Goal: Task Accomplishment & Management: Manage account settings

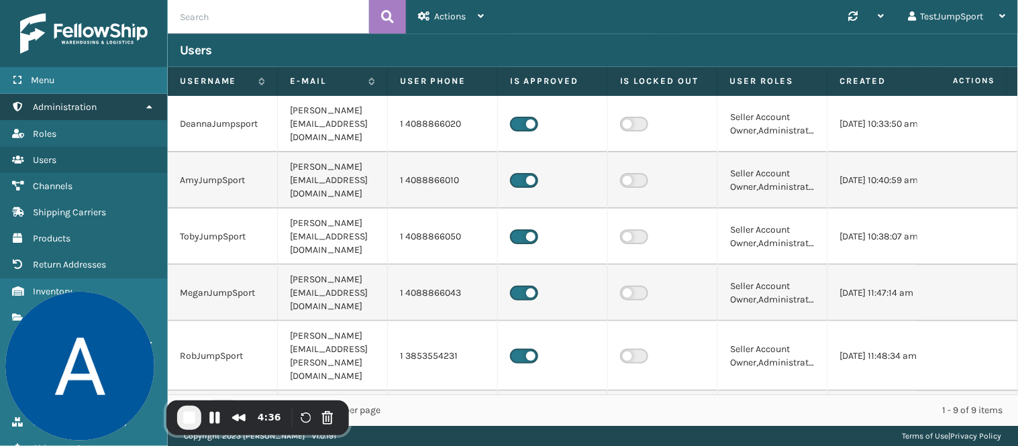
click at [109, 95] on link "Administration" at bounding box center [83, 107] width 167 height 26
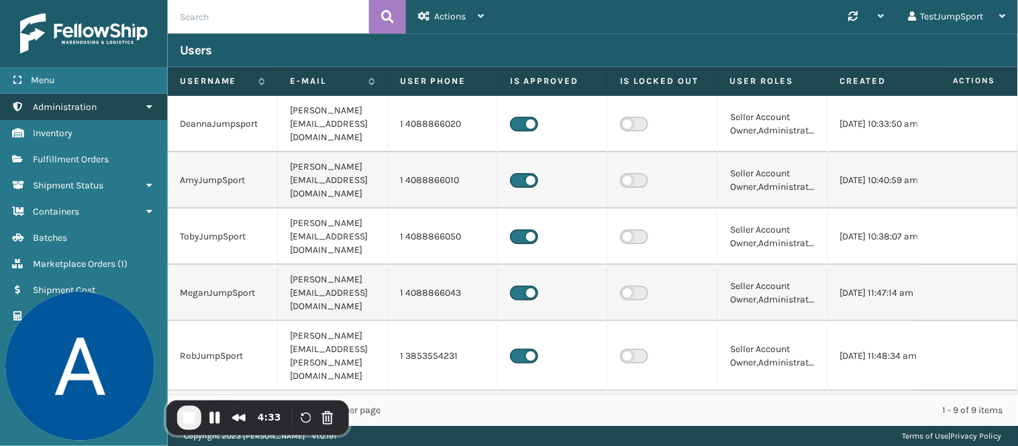
click at [119, 104] on link "Administration" at bounding box center [83, 107] width 167 height 26
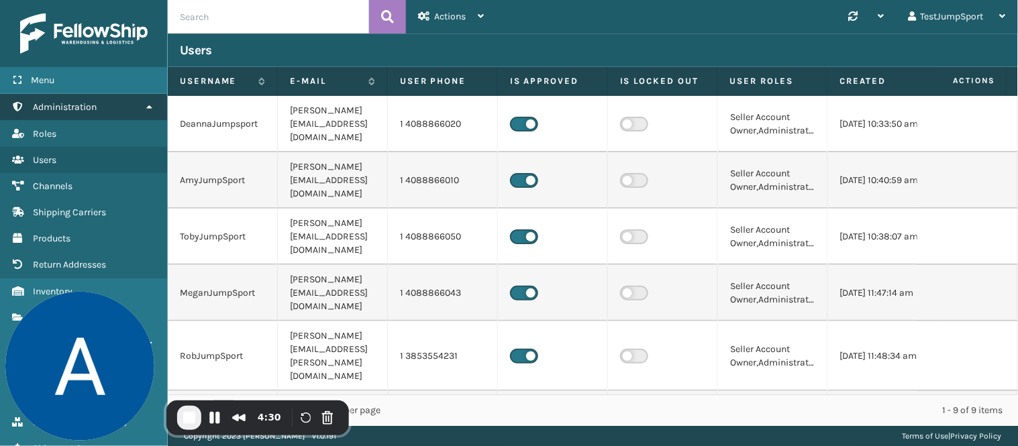
click at [119, 101] on link "Administration" at bounding box center [83, 107] width 167 height 26
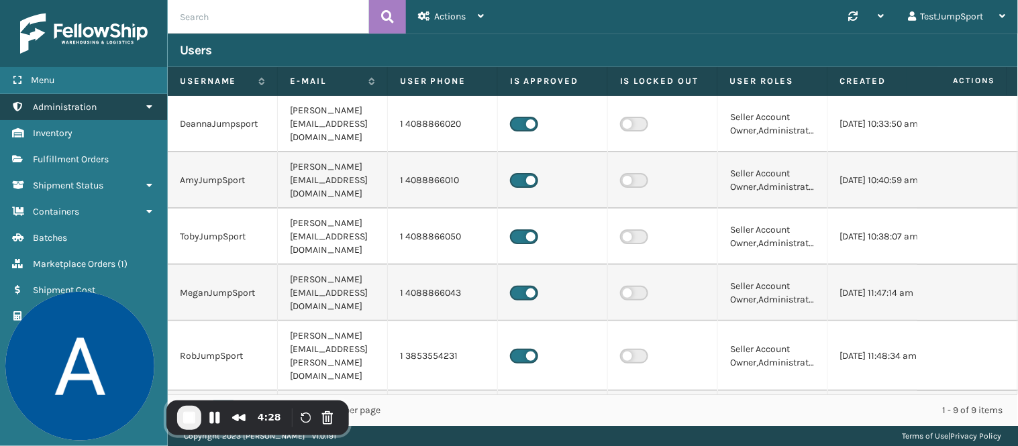
click at [119, 101] on link "Administration" at bounding box center [83, 107] width 167 height 26
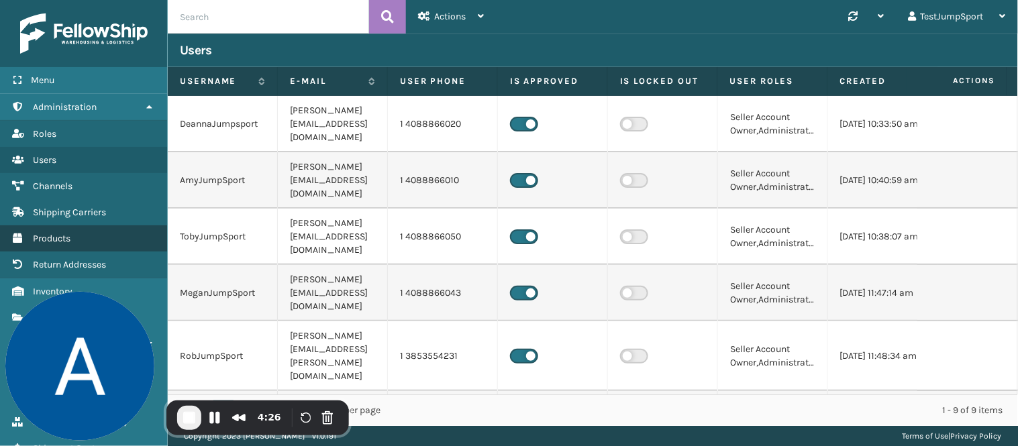
click at [72, 232] on link "Products" at bounding box center [83, 238] width 167 height 26
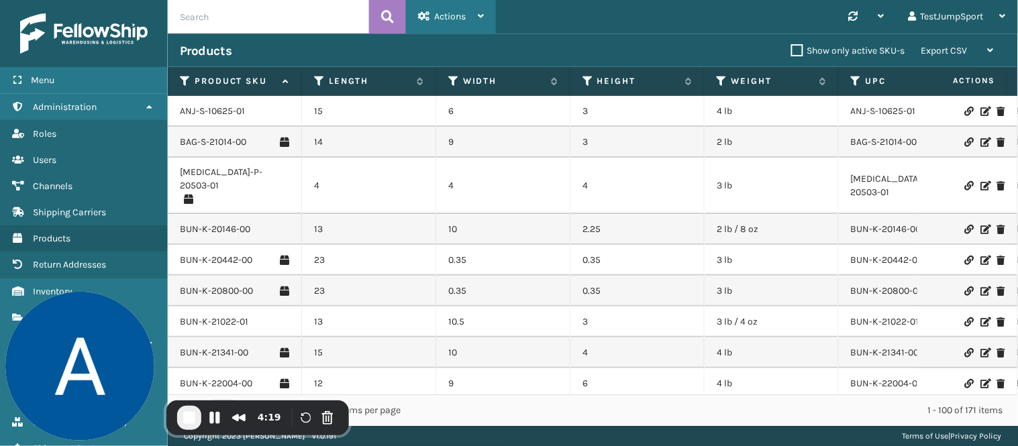
click at [465, 15] on span "Actions" at bounding box center [450, 16] width 32 height 11
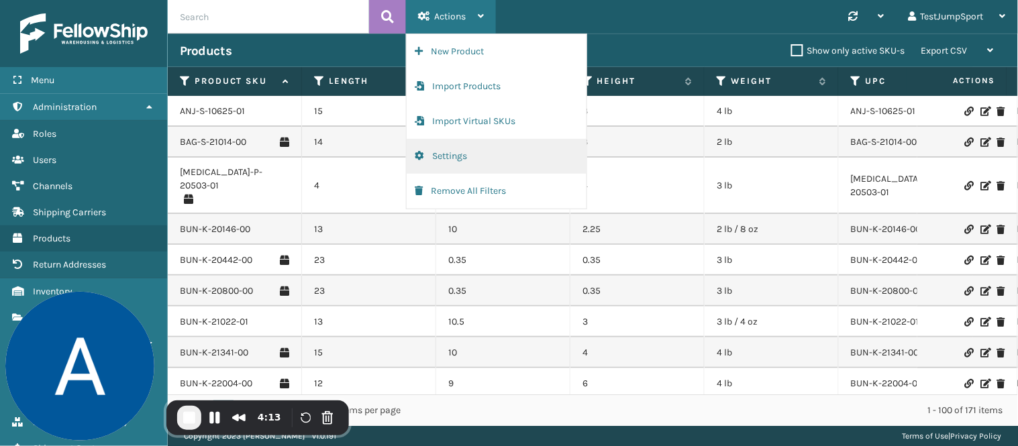
click at [453, 153] on button "Settings" at bounding box center [497, 156] width 180 height 35
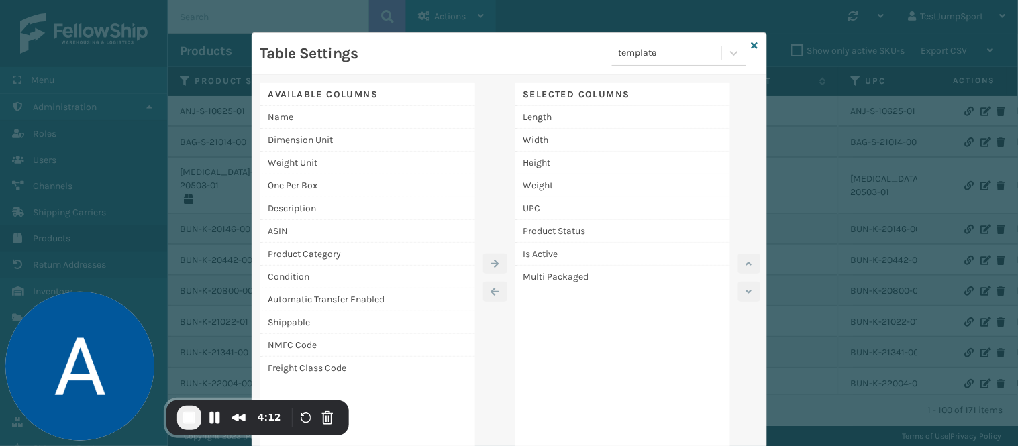
scroll to position [32, 0]
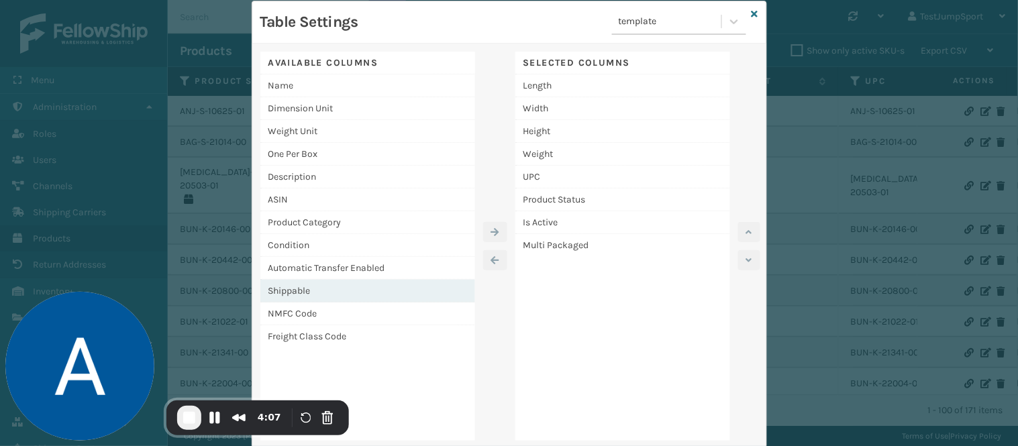
click at [289, 287] on div "Shippable" at bounding box center [367, 291] width 215 height 23
click at [491, 229] on icon "button" at bounding box center [495, 231] width 8 height 9
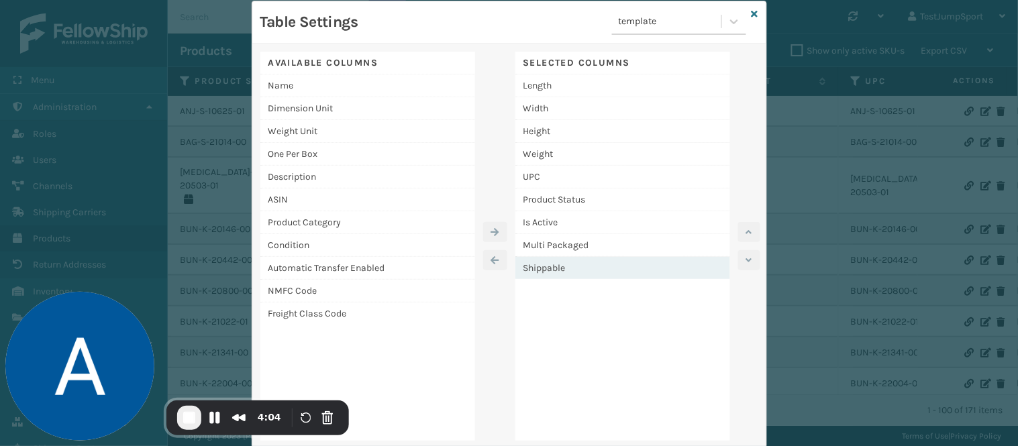
click at [546, 266] on div "Shippable" at bounding box center [622, 268] width 215 height 22
click at [491, 257] on icon "button" at bounding box center [495, 260] width 8 height 9
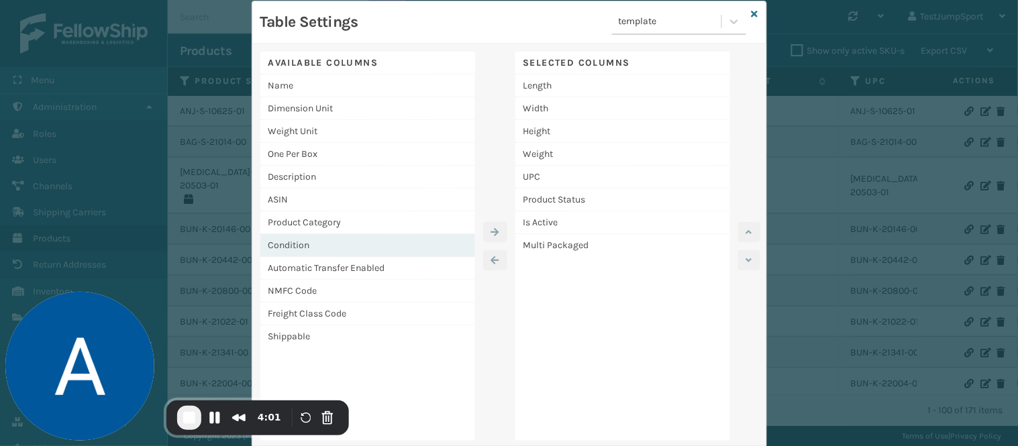
click at [297, 242] on div "Condition" at bounding box center [367, 245] width 215 height 23
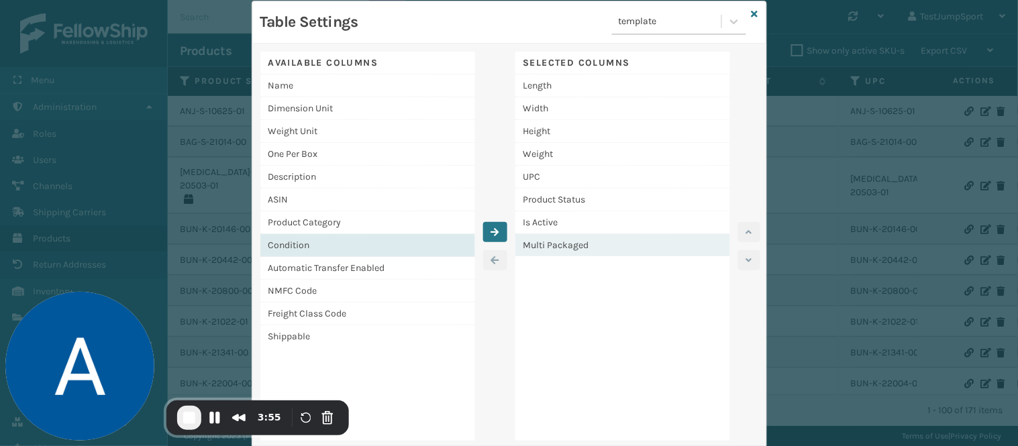
click at [539, 244] on div "Multi Packaged" at bounding box center [622, 245] width 215 height 22
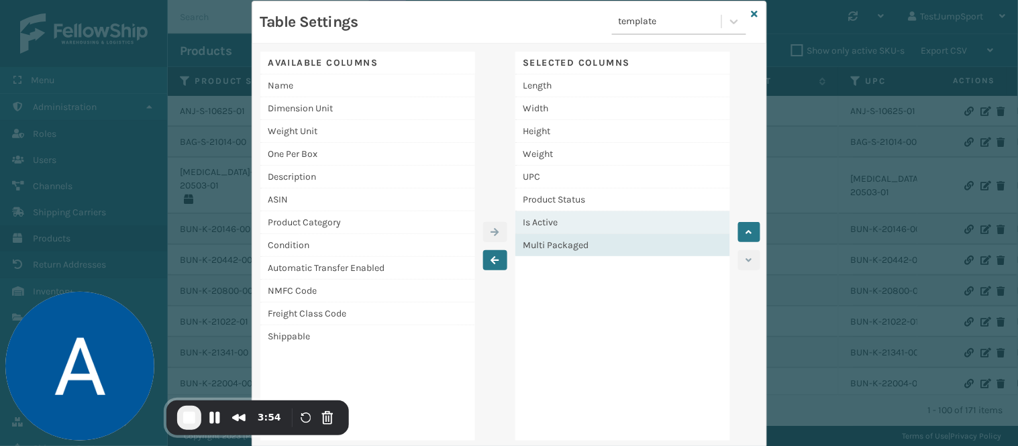
click at [558, 219] on div "Is Active" at bounding box center [622, 222] width 215 height 23
click at [573, 242] on div "Multi Packaged" at bounding box center [622, 245] width 215 height 22
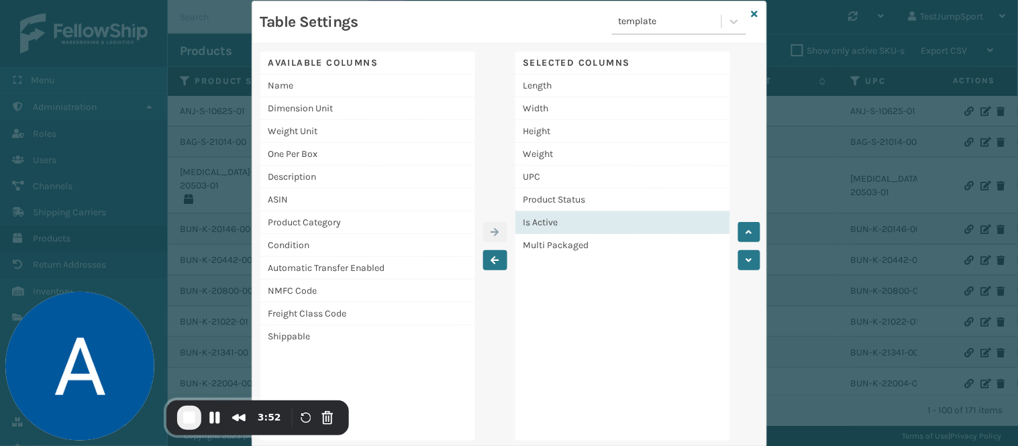
click at [592, 217] on div "Is Active" at bounding box center [622, 222] width 215 height 23
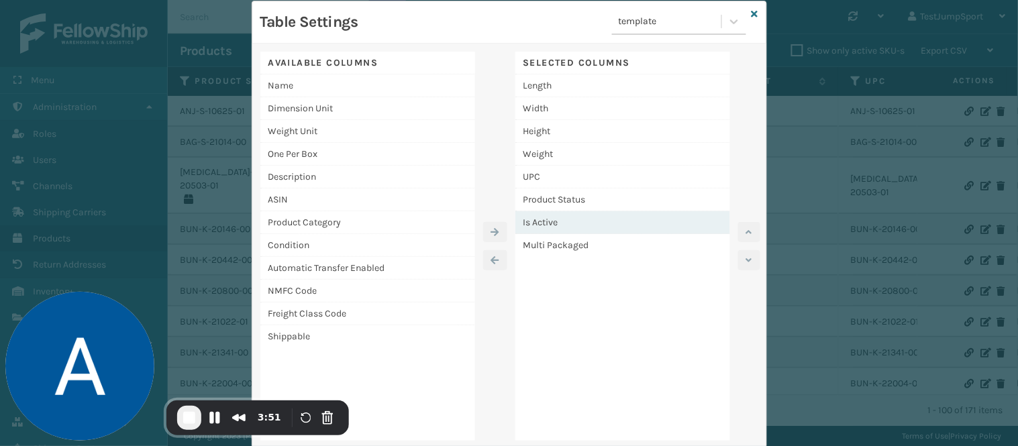
click at [592, 217] on div "Is Active" at bounding box center [622, 222] width 215 height 23
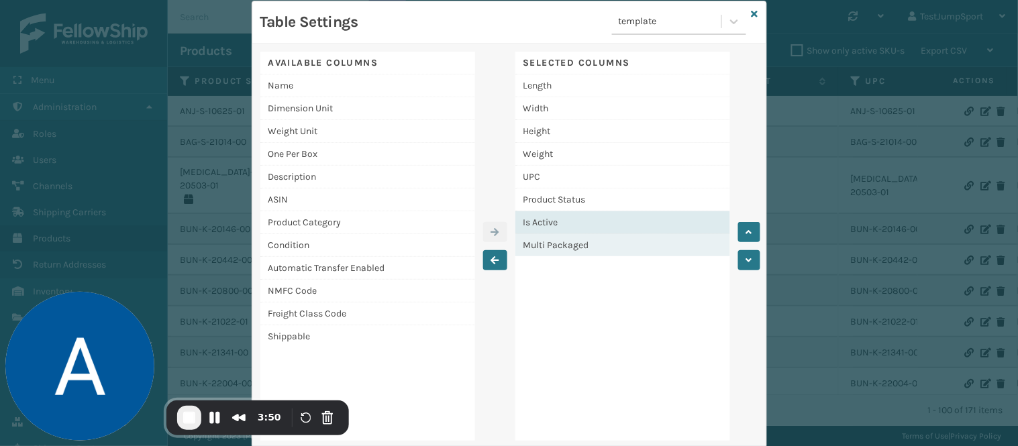
click at [592, 237] on div "Multi Packaged" at bounding box center [622, 245] width 215 height 22
click at [606, 215] on div "Is Active" at bounding box center [622, 222] width 215 height 23
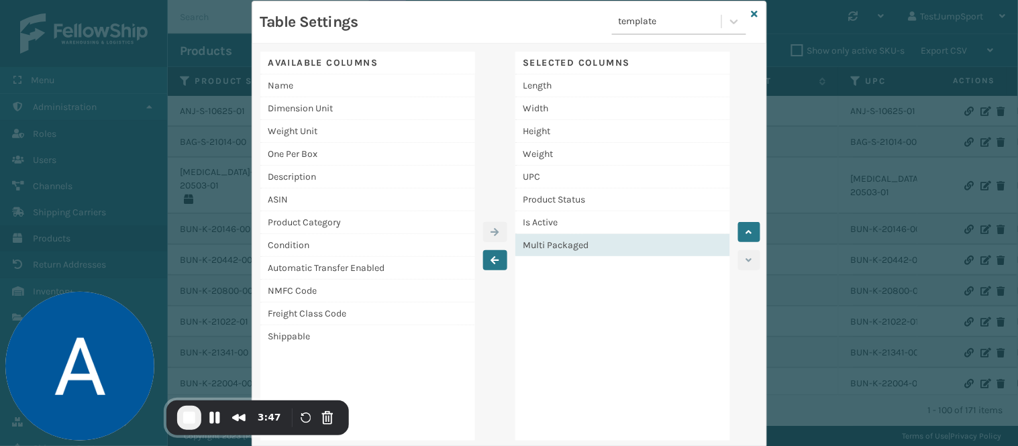
click at [606, 247] on div "Multi Packaged" at bounding box center [622, 245] width 215 height 22
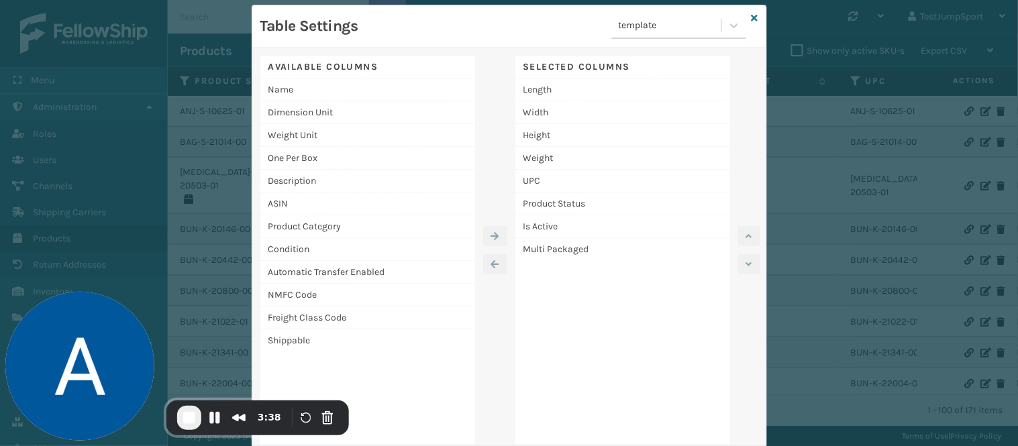
scroll to position [0, 0]
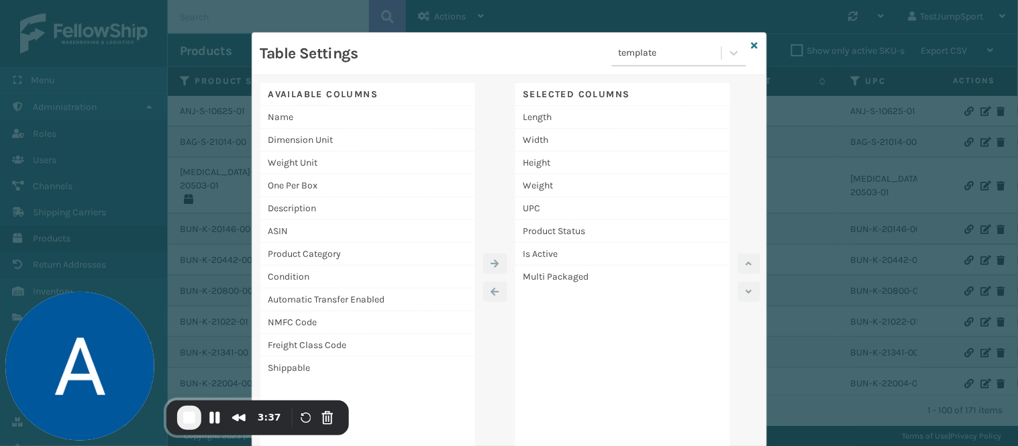
click at [686, 57] on div "template" at bounding box center [671, 53] width 104 height 14
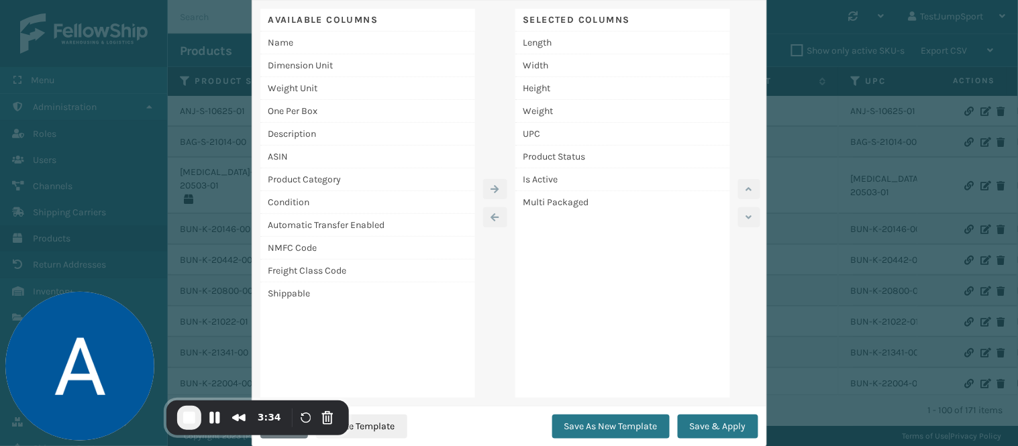
scroll to position [108, 0]
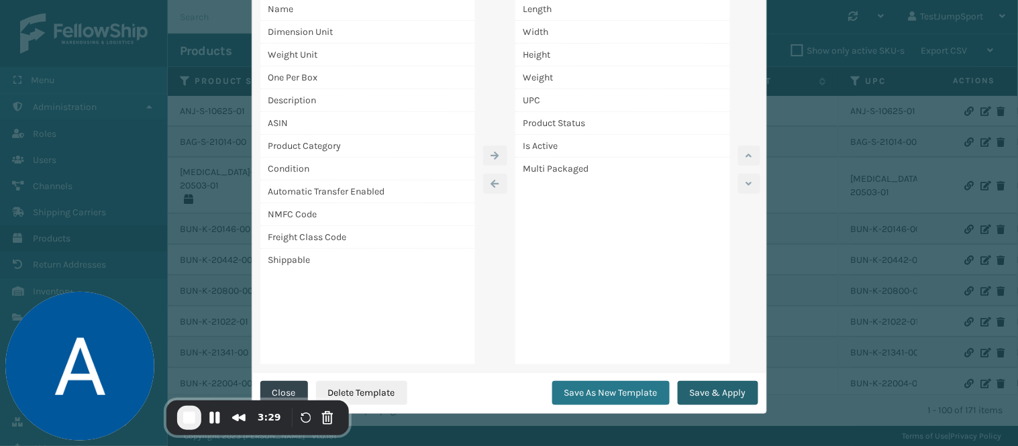
click at [710, 392] on button "Save & Apply" at bounding box center [718, 393] width 81 height 24
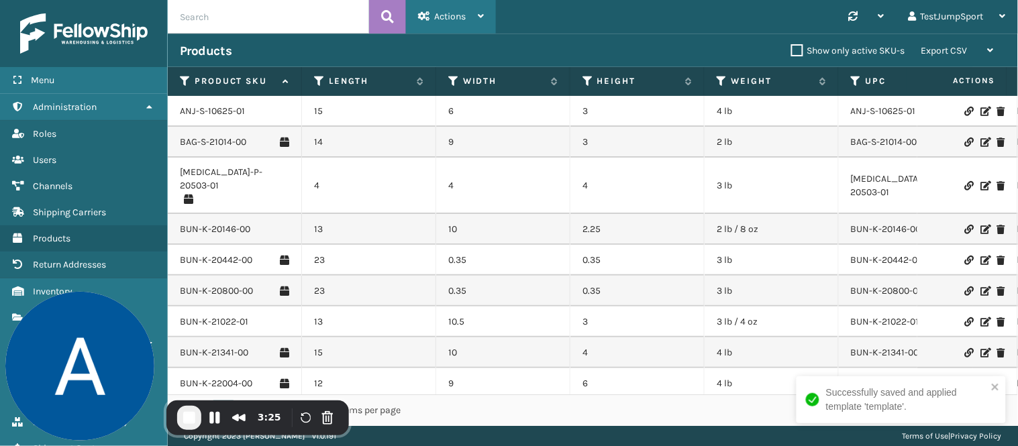
click at [454, 16] on span "Actions" at bounding box center [450, 16] width 32 height 11
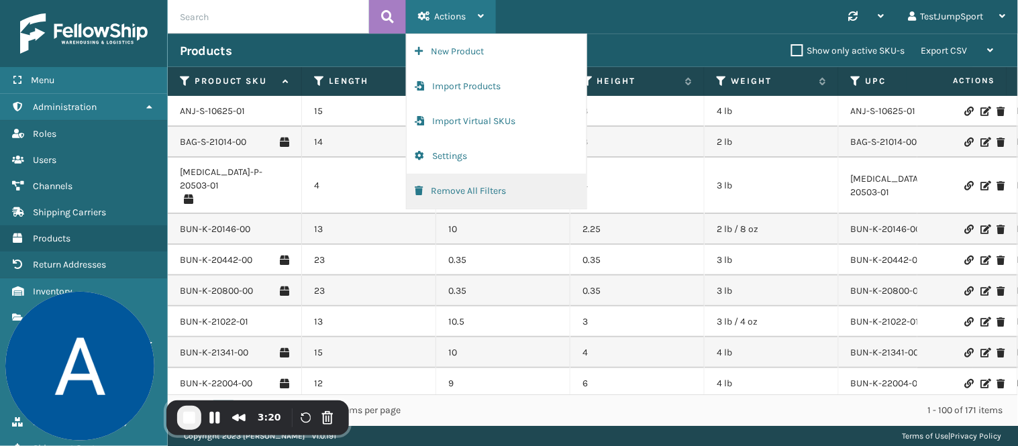
click at [486, 188] on button "Remove All Filters" at bounding box center [497, 191] width 180 height 35
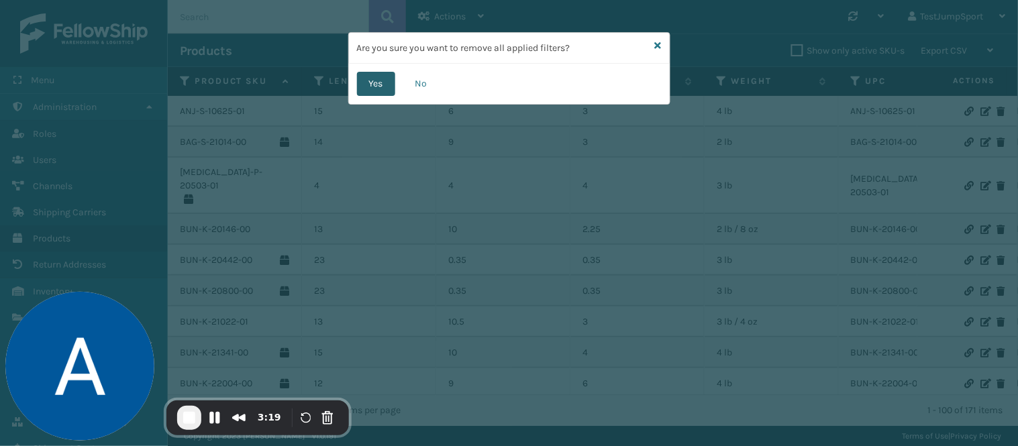
click at [365, 85] on button "Yes" at bounding box center [376, 84] width 38 height 24
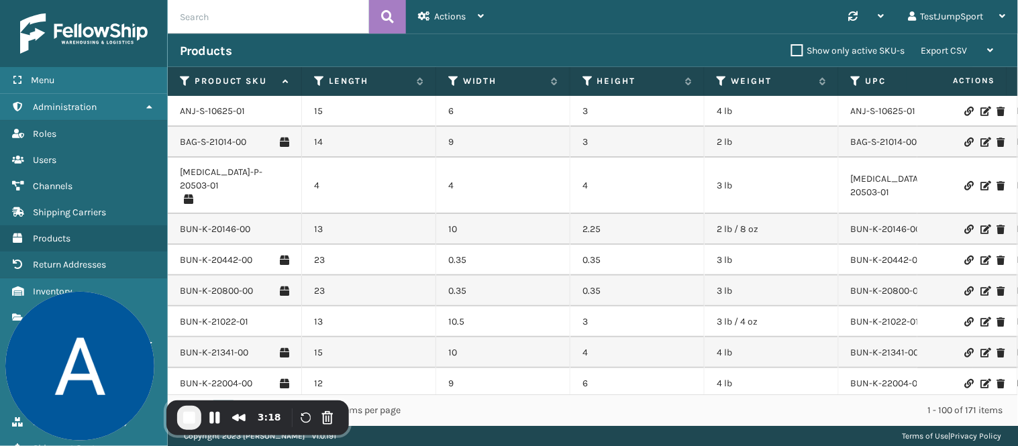
click at [287, 25] on input "text" at bounding box center [268, 17] width 201 height 34
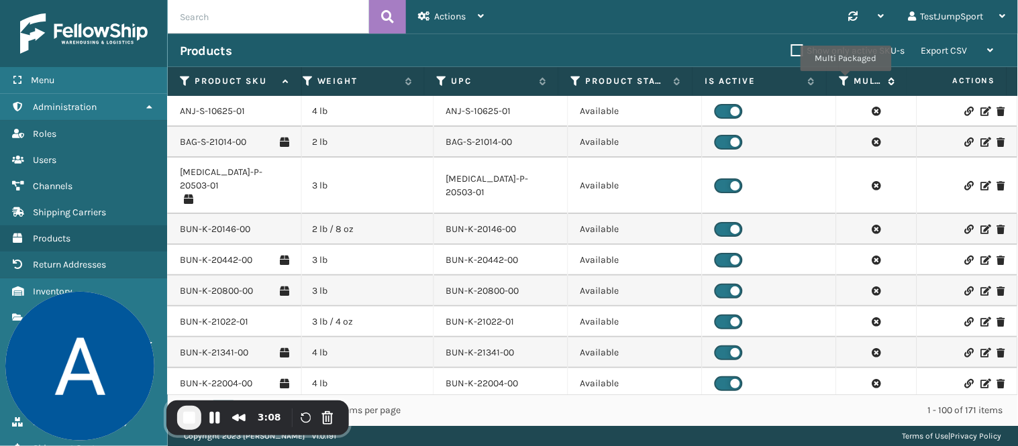
click at [846, 81] on icon at bounding box center [844, 81] width 11 height 12
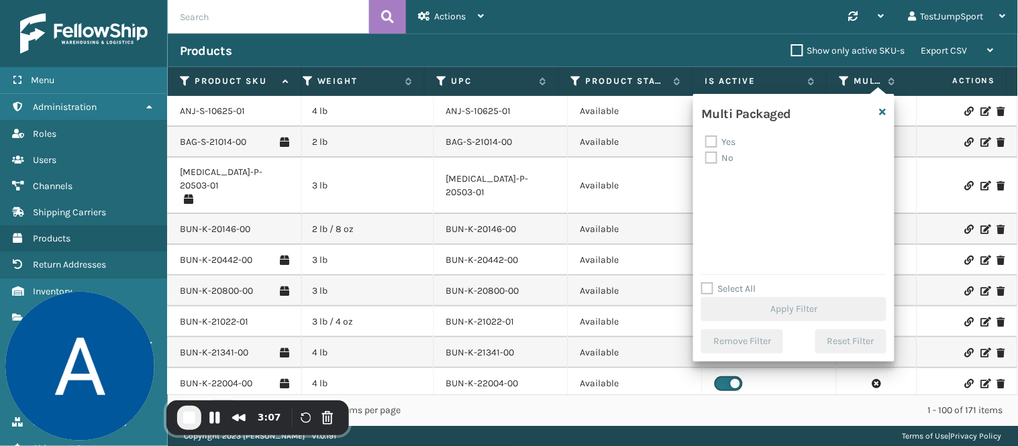
click at [711, 141] on label "Yes" at bounding box center [720, 141] width 30 height 11
click at [706, 141] on input "Yes" at bounding box center [705, 138] width 1 height 9
checkbox input "true"
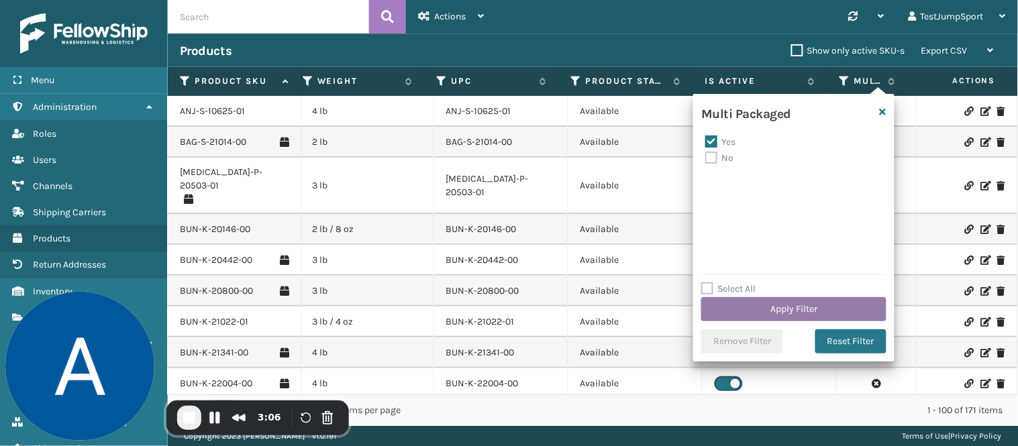
click at [752, 320] on button "Apply Filter" at bounding box center [793, 309] width 185 height 24
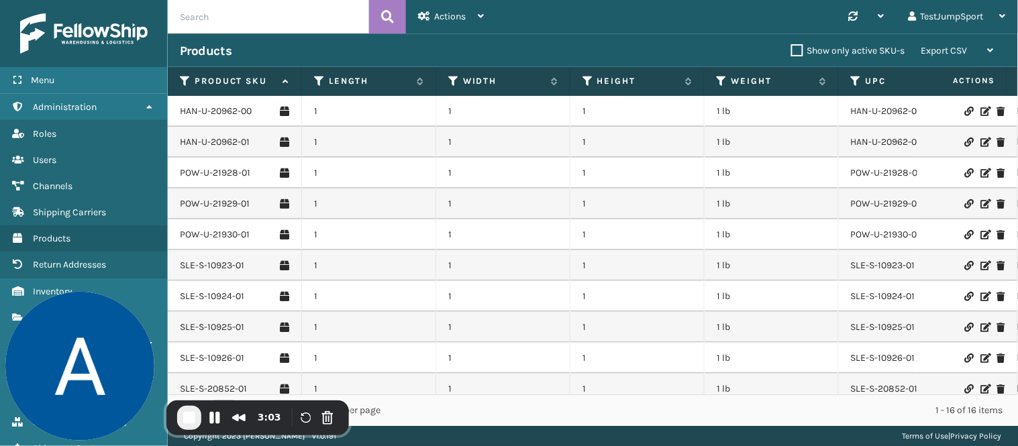
click at [250, 0] on input "text" at bounding box center [268, 17] width 201 height 34
type input "han"
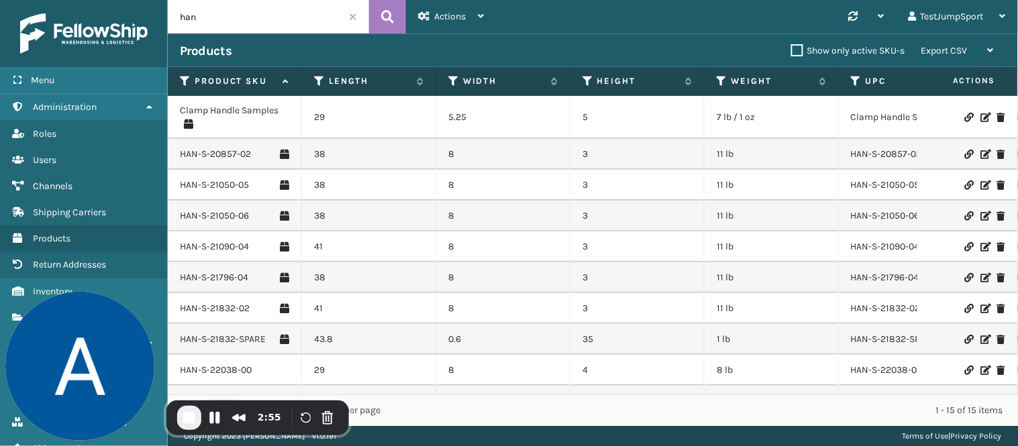
drag, startPoint x: 172, startPoint y: 13, endPoint x: 158, endPoint y: 12, distance: 14.2
click at [158, 0] on div "Menu Administration Roles Users Channels Shipping Carriers Products Return Addr…" at bounding box center [509, 0] width 1018 height 0
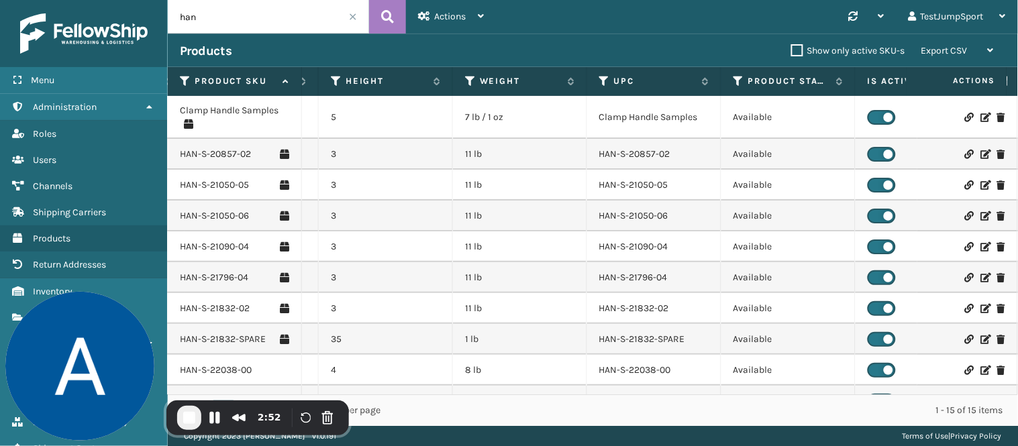
scroll to position [0, 415]
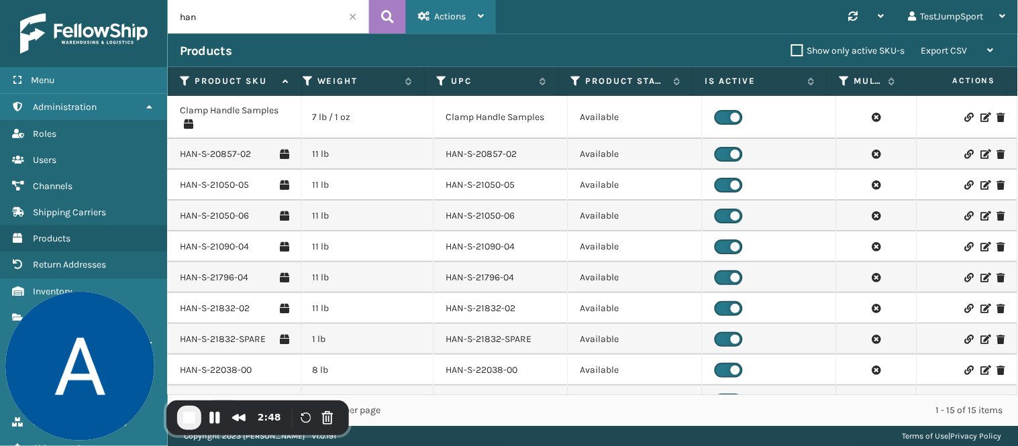
click at [458, 15] on span "Actions" at bounding box center [450, 16] width 32 height 11
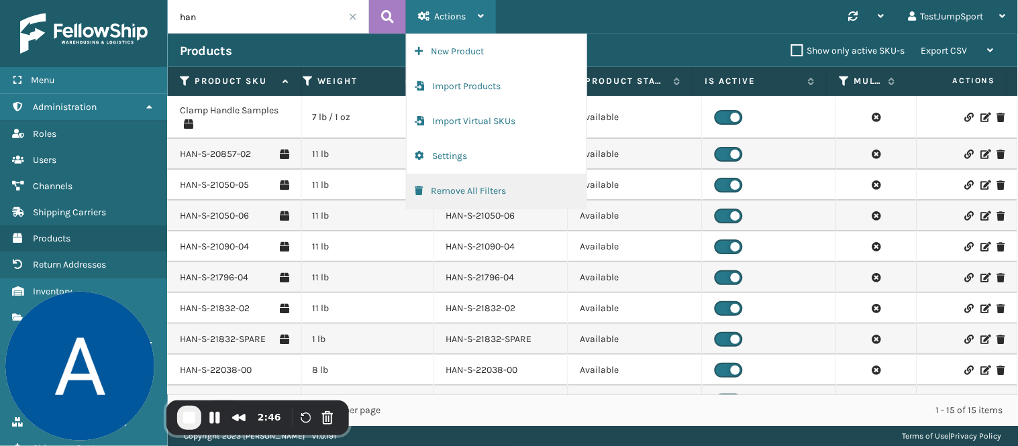
click at [460, 184] on button "Remove All Filters" at bounding box center [497, 191] width 180 height 35
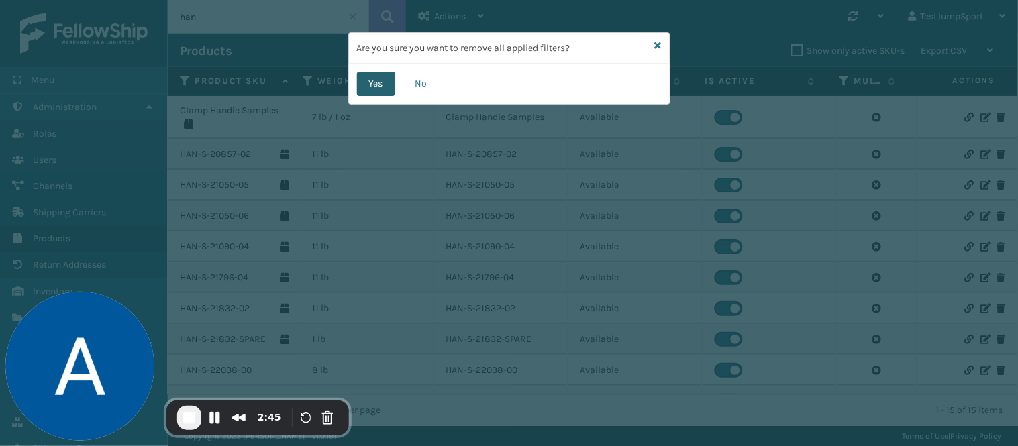
click at [370, 83] on button "Yes" at bounding box center [376, 84] width 38 height 24
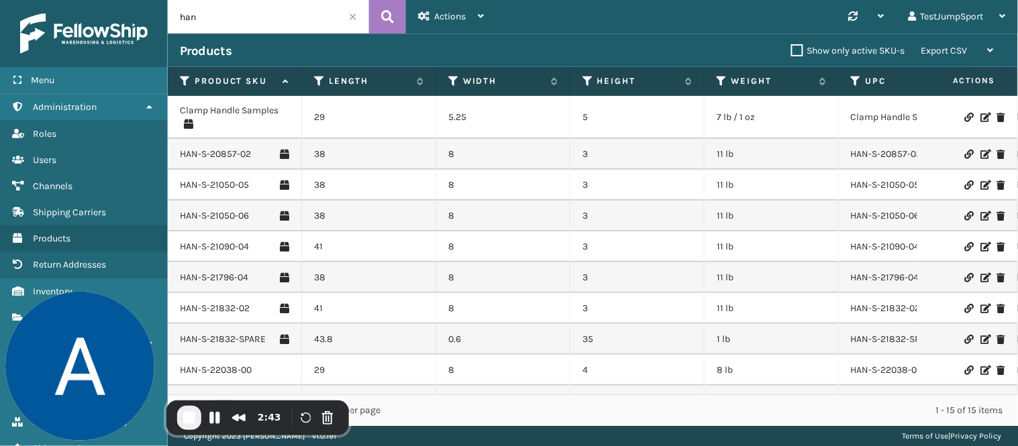
click at [352, 15] on span at bounding box center [353, 17] width 8 height 8
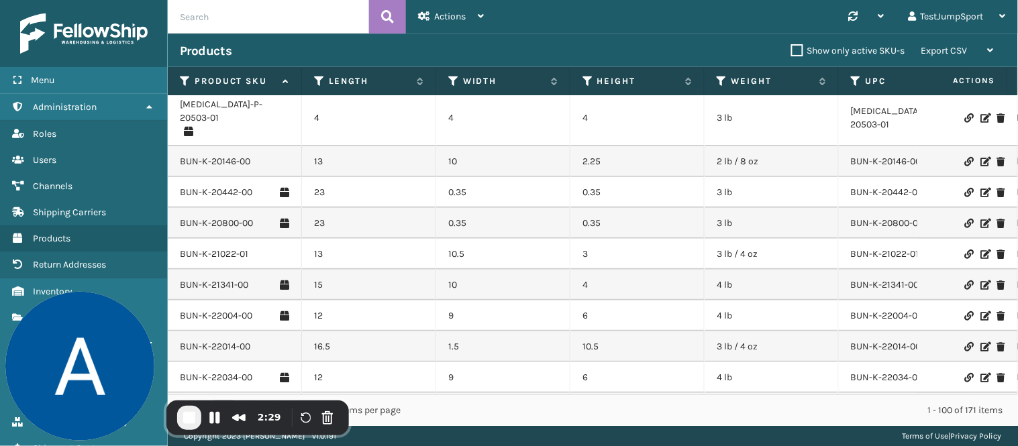
scroll to position [149, 0]
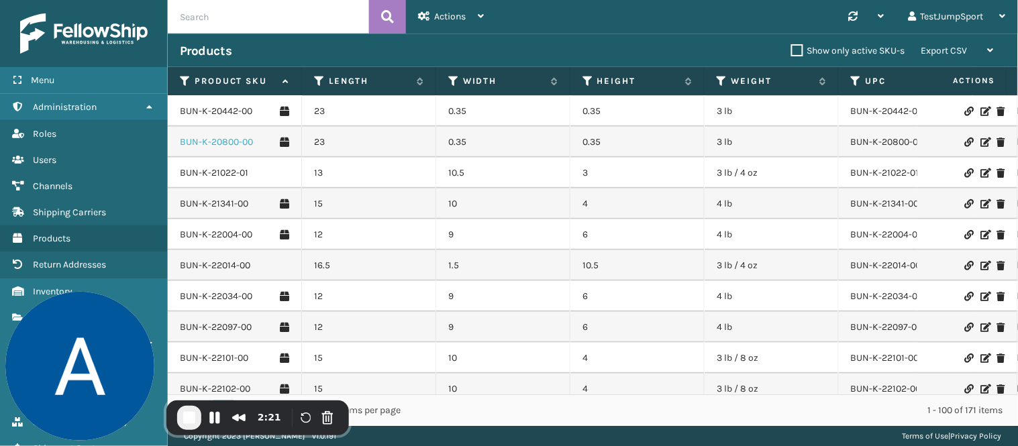
click at [224, 136] on link "BUN-K-20800-00" at bounding box center [216, 142] width 73 height 13
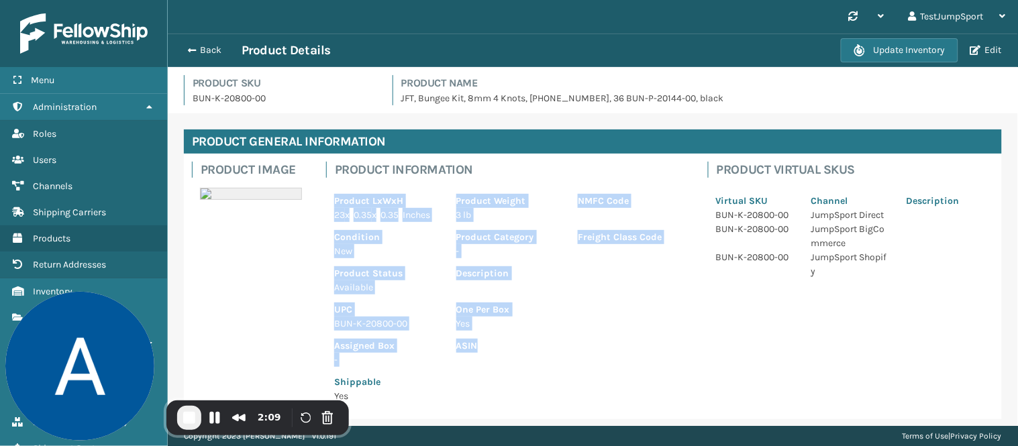
drag, startPoint x: 331, startPoint y: 195, endPoint x: 598, endPoint y: 343, distance: 306.0
click at [598, 343] on div "Product LxWxH 23 x 0.35 x 0.35 Inches Product Weight 3 lb NMFC Code Condition N…" at bounding box center [509, 294] width 366 height 233
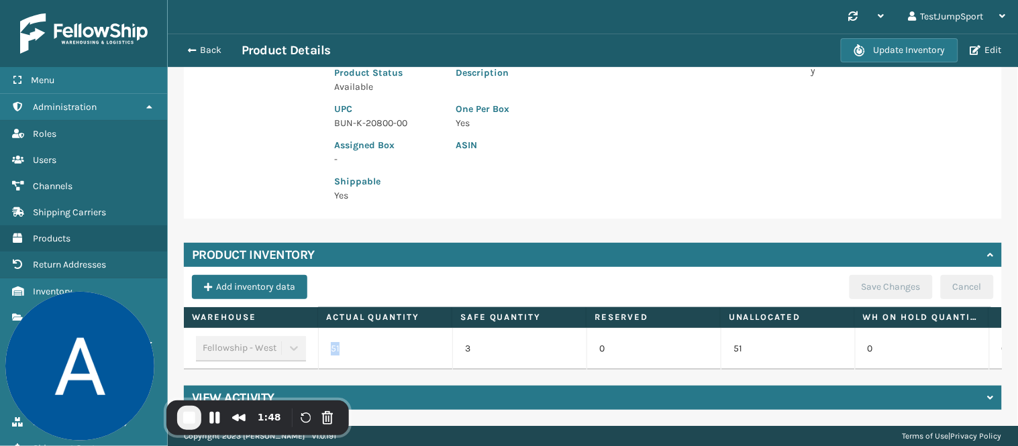
drag, startPoint x: 331, startPoint y: 337, endPoint x: 343, endPoint y: 337, distance: 12.1
click at [343, 337] on td "51" at bounding box center [385, 349] width 134 height 42
drag, startPoint x: 467, startPoint y: 338, endPoint x: 480, endPoint y: 338, distance: 12.7
click at [480, 338] on td "3" at bounding box center [519, 349] width 134 height 42
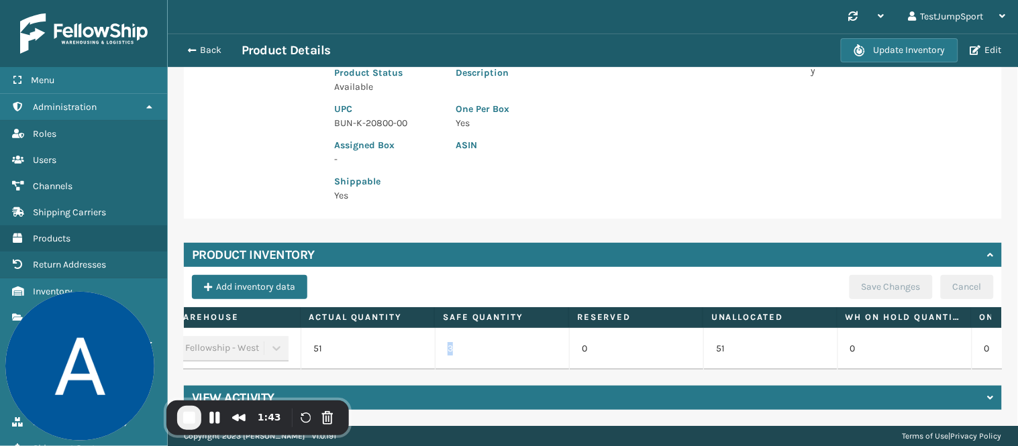
scroll to position [0, 29]
drag, startPoint x: 581, startPoint y: 338, endPoint x: 561, endPoint y: 335, distance: 20.3
click at [561, 335] on td "0" at bounding box center [625, 349] width 134 height 42
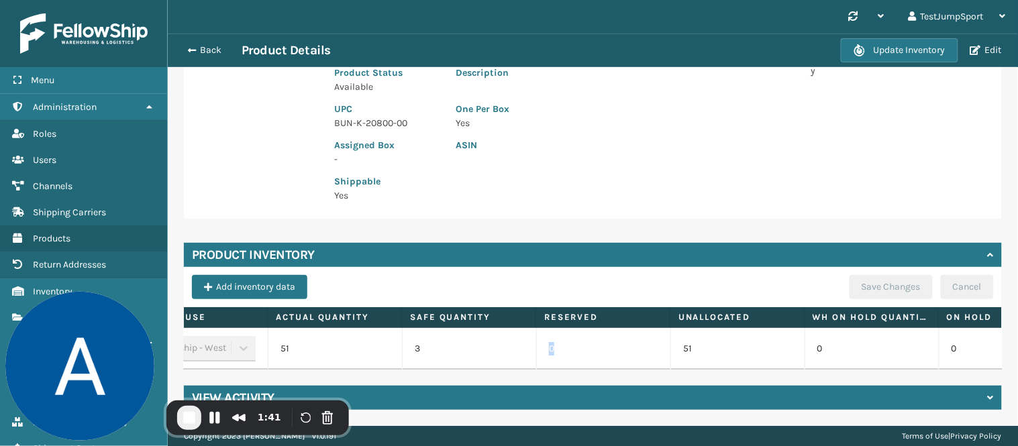
scroll to position [0, 0]
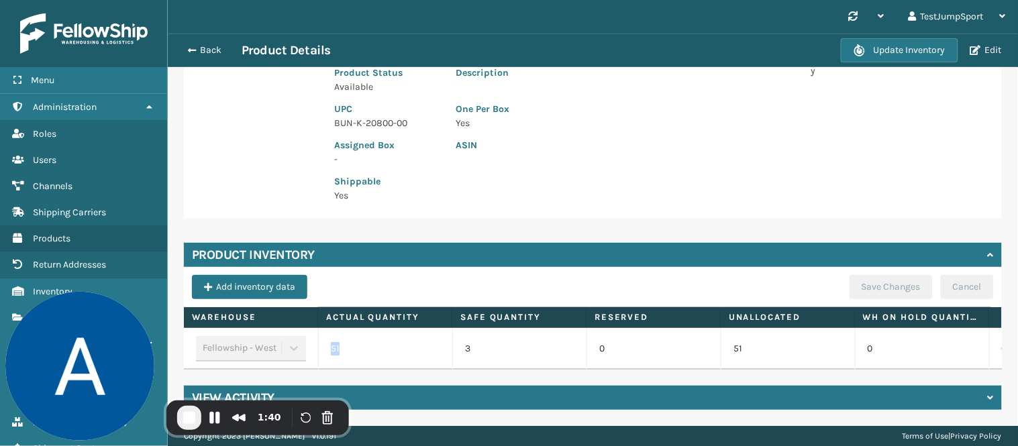
drag, startPoint x: 344, startPoint y: 333, endPoint x: 317, endPoint y: 331, distance: 27.5
click at [317, 331] on tr "Fellowship - West 51 3 0 51 0 0" at bounding box center [788, 349] width 1208 height 42
drag, startPoint x: 470, startPoint y: 340, endPoint x: 460, endPoint y: 339, distance: 10.8
click at [454, 338] on td "3" at bounding box center [519, 349] width 134 height 42
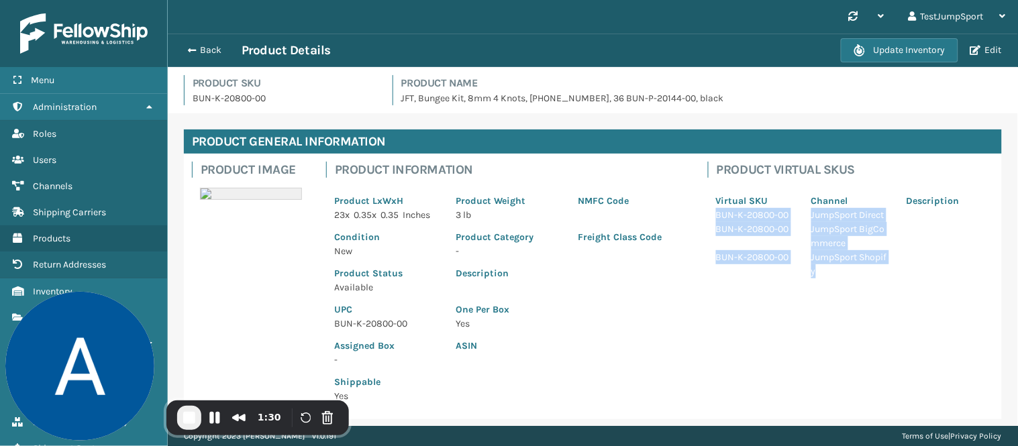
drag, startPoint x: 706, startPoint y: 212, endPoint x: 854, endPoint y: 265, distance: 157.5
click at [854, 266] on div "Virtual SKU Channel Description BUN-K-20800-00 JumpSport Direct BUN-K-20800-00 …" at bounding box center [851, 232] width 286 height 109
click at [747, 257] on p "BUN-K-20800-00" at bounding box center [755, 257] width 79 height 14
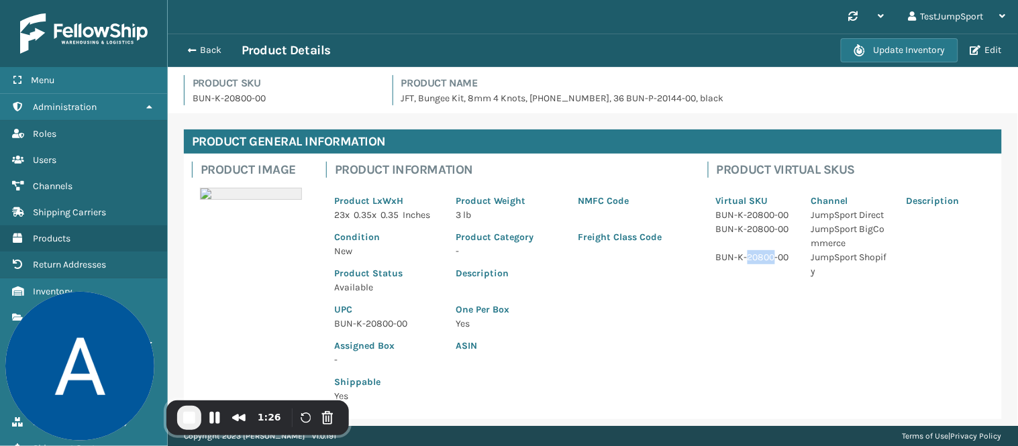
click at [747, 257] on p "BUN-K-20800-00" at bounding box center [755, 257] width 79 height 14
click at [213, 94] on p "BUN-K-20800-00" at bounding box center [285, 98] width 184 height 14
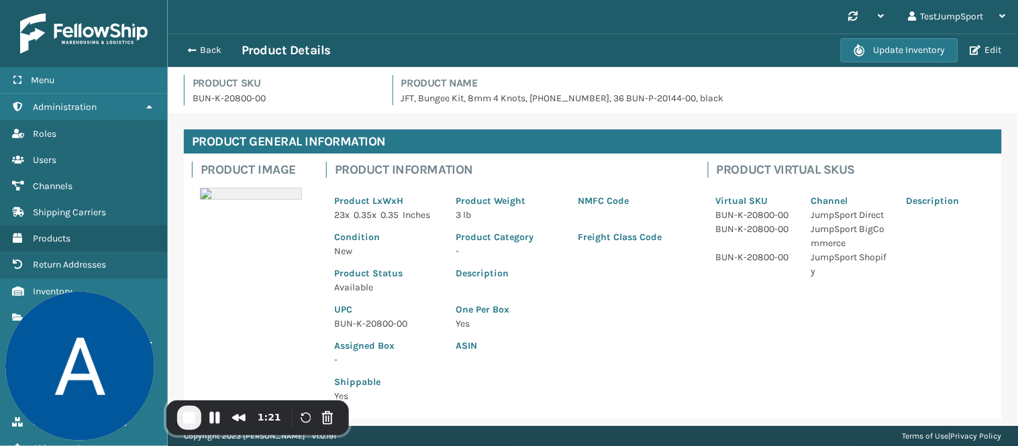
click at [723, 212] on p "BUN-K-20800-00" at bounding box center [755, 215] width 79 height 14
click at [1000, 51] on button "Edit" at bounding box center [986, 50] width 40 height 12
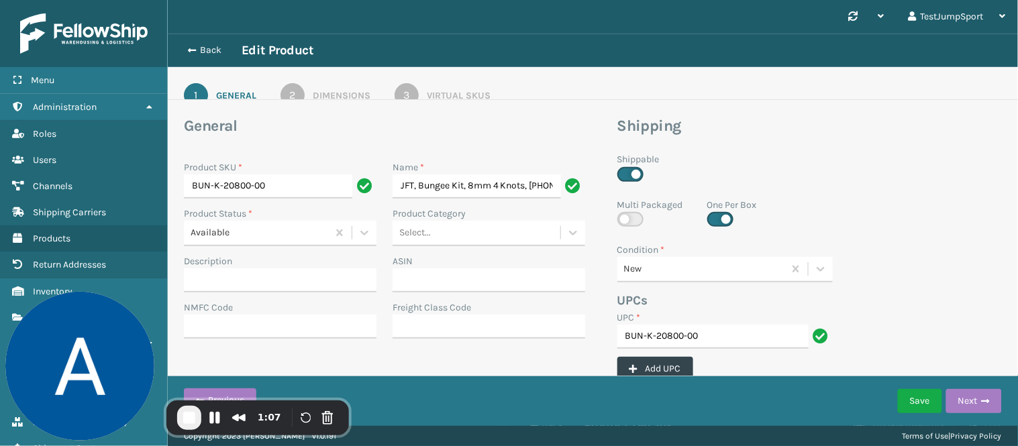
click at [206, 88] on link "1 General" at bounding box center [220, 95] width 121 height 24
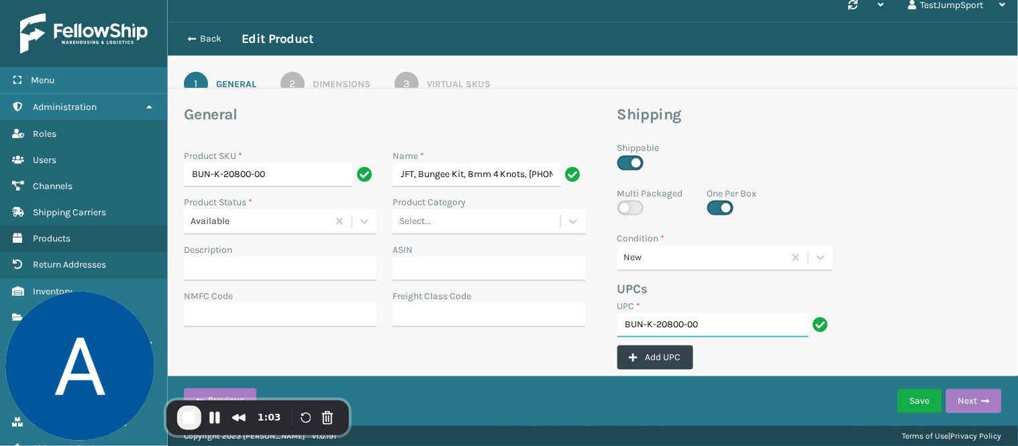
drag, startPoint x: 705, startPoint y: 325, endPoint x: 596, endPoint y: 322, distance: 109.4
click at [596, 322] on div "General Product SKU * BUN-K-20800-00 Name * JFT, Bungee Kit, 8mm 4 Knots, [PHON…" at bounding box center [593, 241] width 834 height 273
click at [299, 76] on div "2" at bounding box center [292, 84] width 24 height 24
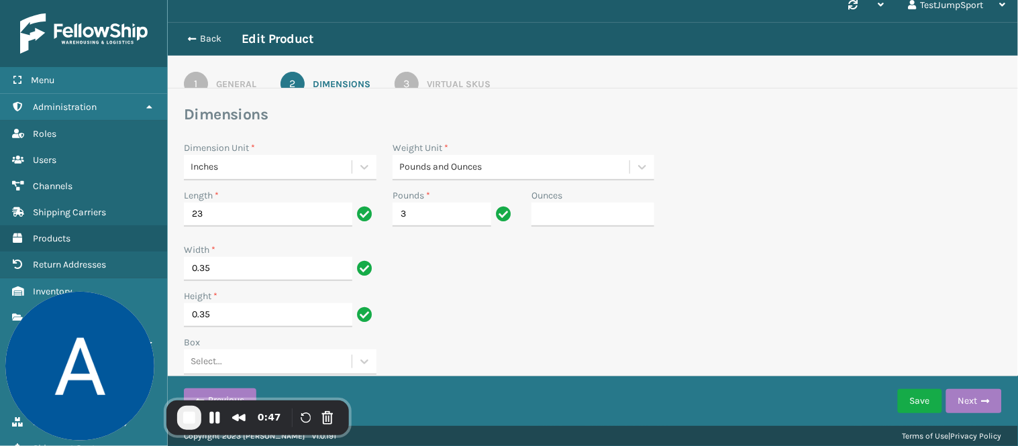
click at [200, 76] on div "1" at bounding box center [196, 84] width 24 height 24
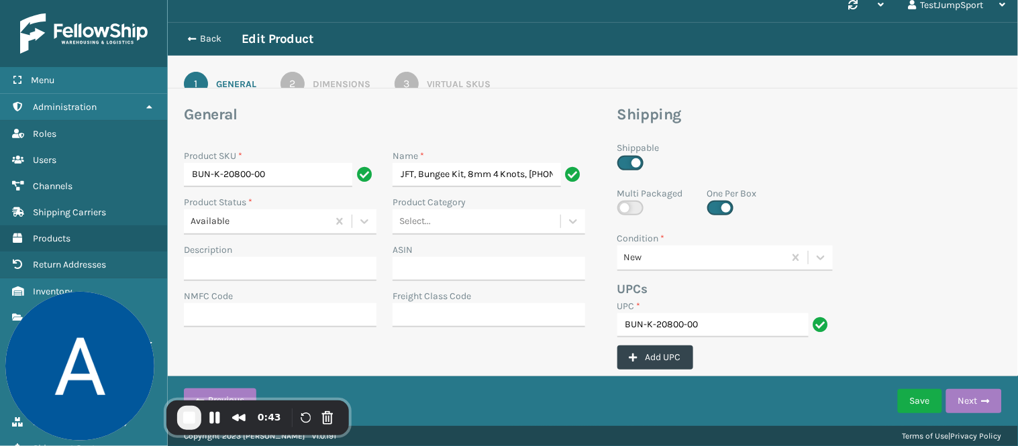
click at [629, 205] on label at bounding box center [630, 208] width 26 height 15
click at [626, 212] on input "checkbox" at bounding box center [621, 216] width 9 height 9
click at [624, 206] on label at bounding box center [630, 208] width 26 height 15
click at [624, 212] on input "checkbox" at bounding box center [621, 216] width 9 height 9
checkbox input "false"
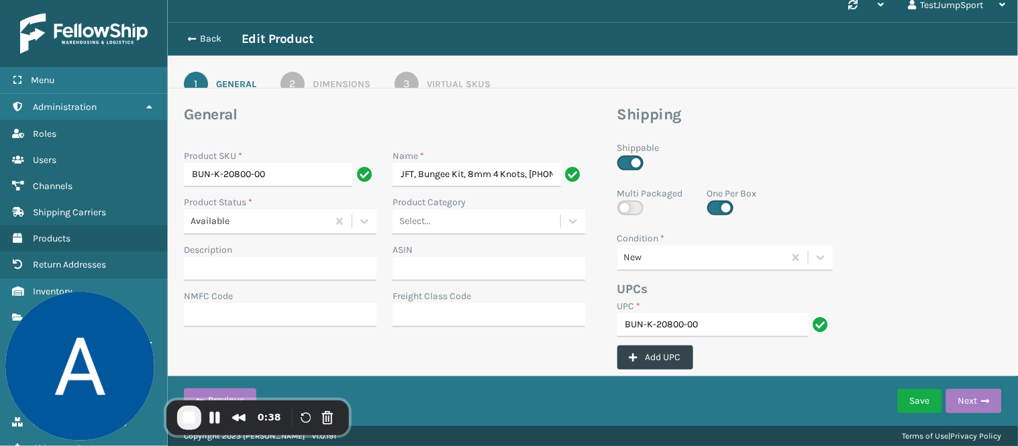
click at [414, 76] on div "3" at bounding box center [406, 84] width 24 height 24
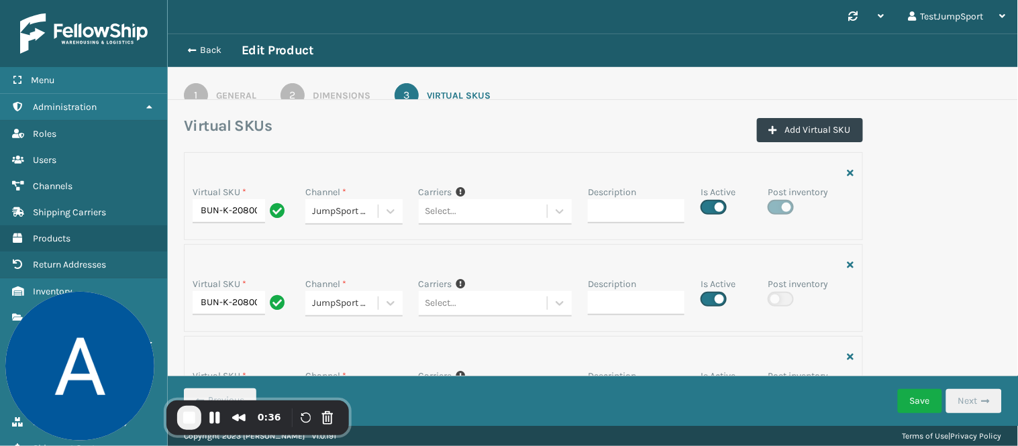
click at [309, 91] on link "2 Dimensions" at bounding box center [325, 95] width 138 height 24
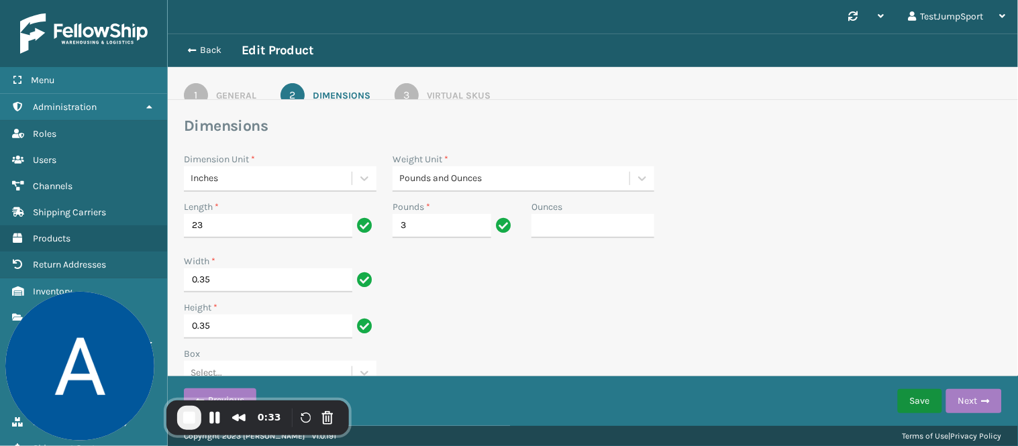
click at [914, 397] on button "Save" at bounding box center [920, 401] width 44 height 24
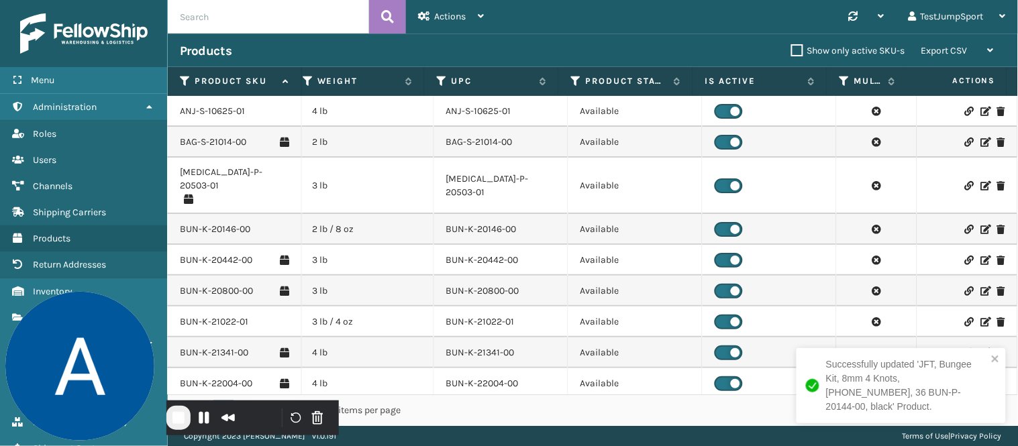
scroll to position [0, 415]
click at [843, 81] on icon at bounding box center [844, 81] width 11 height 12
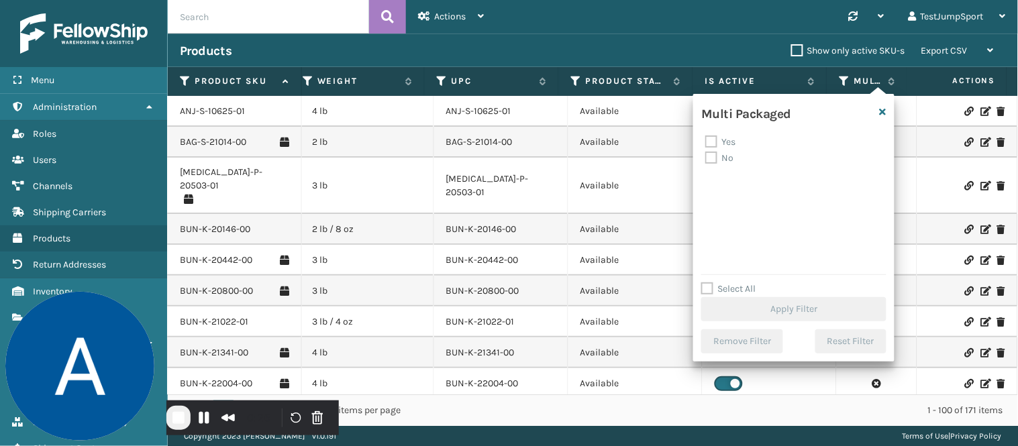
click at [703, 138] on div "Yes No" at bounding box center [793, 201] width 185 height 134
click at [706, 139] on label "Yes" at bounding box center [720, 141] width 30 height 11
click at [706, 139] on input "Yes" at bounding box center [705, 138] width 1 height 9
checkbox input "true"
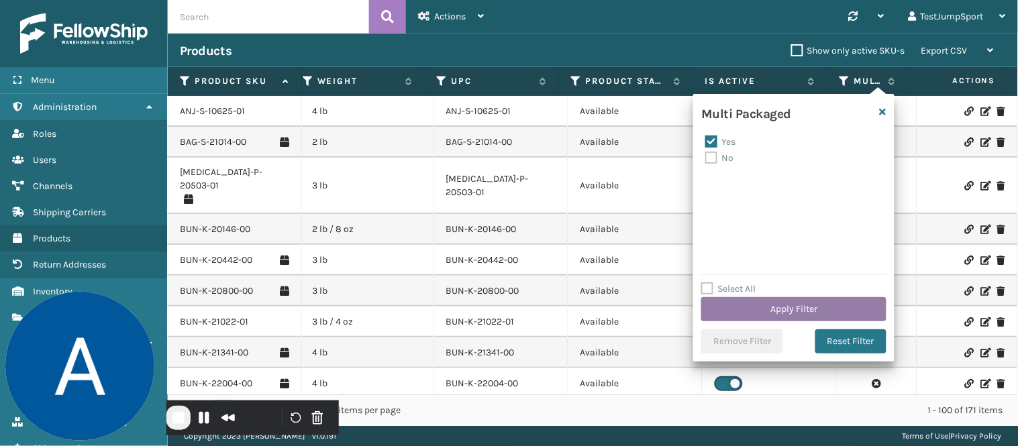
click at [773, 307] on button "Apply Filter" at bounding box center [793, 309] width 185 height 24
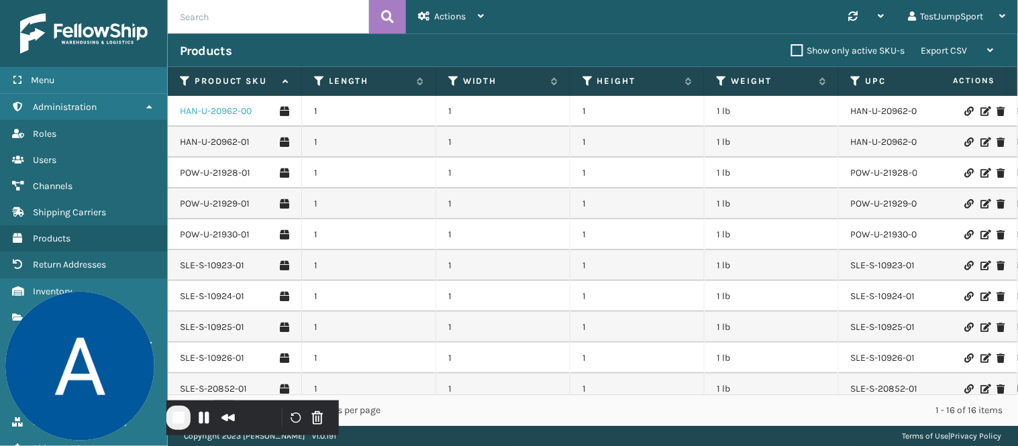
click at [209, 108] on link "HAN-U-20962-00" at bounding box center [216, 111] width 72 height 13
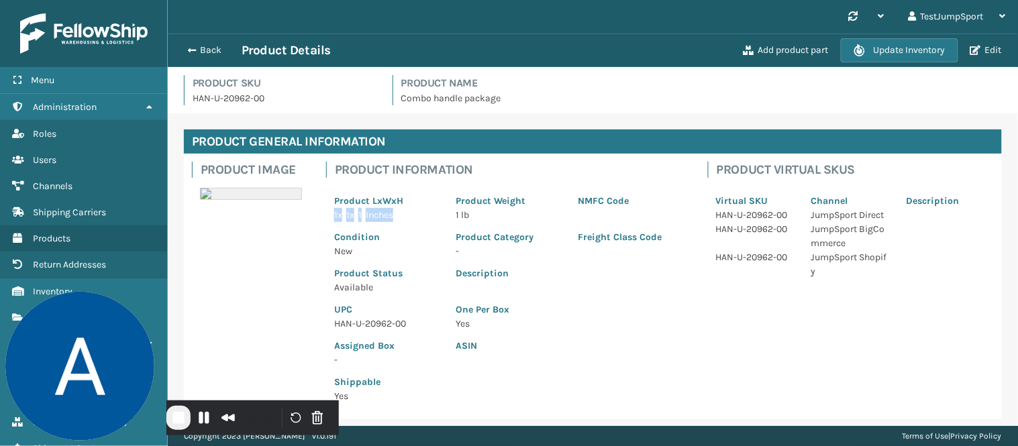
drag, startPoint x: 332, startPoint y: 212, endPoint x: 399, endPoint y: 217, distance: 66.6
click at [399, 217] on div "Product LxWxH 1 x 1 x 1 Inches" at bounding box center [387, 204] width 122 height 36
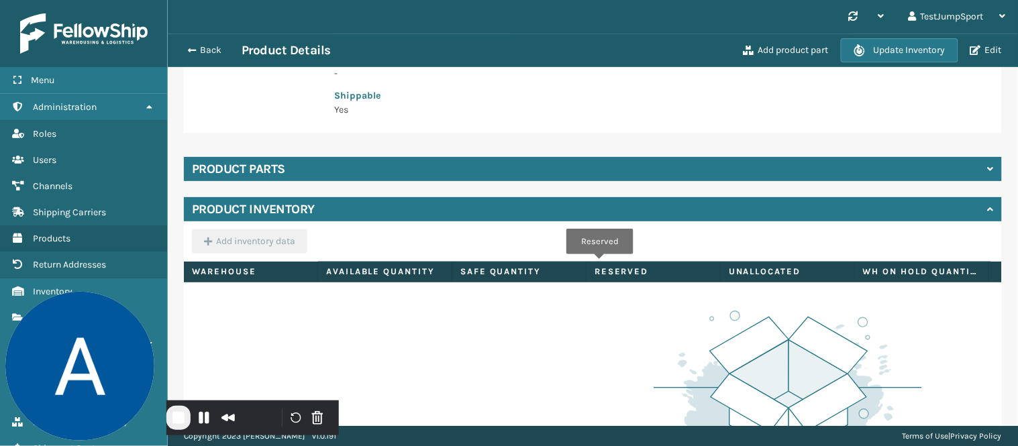
scroll to position [298, 0]
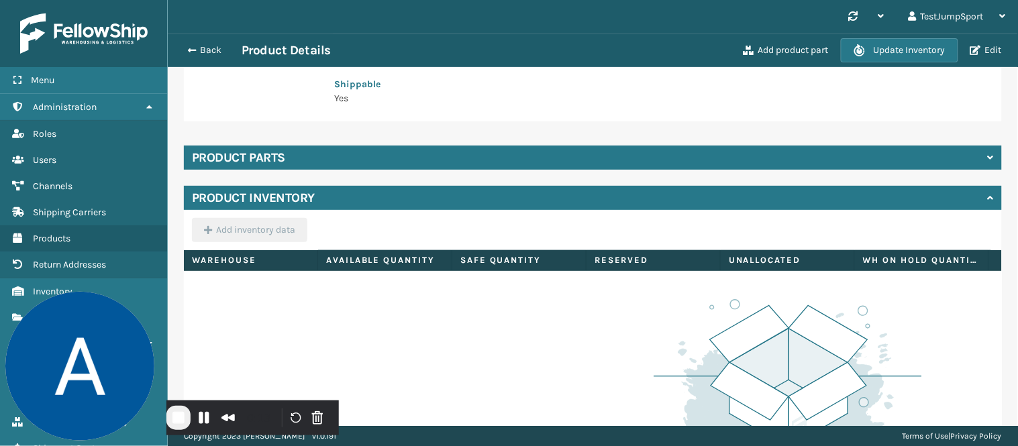
click at [282, 156] on h4 "Product parts" at bounding box center [238, 158] width 93 height 16
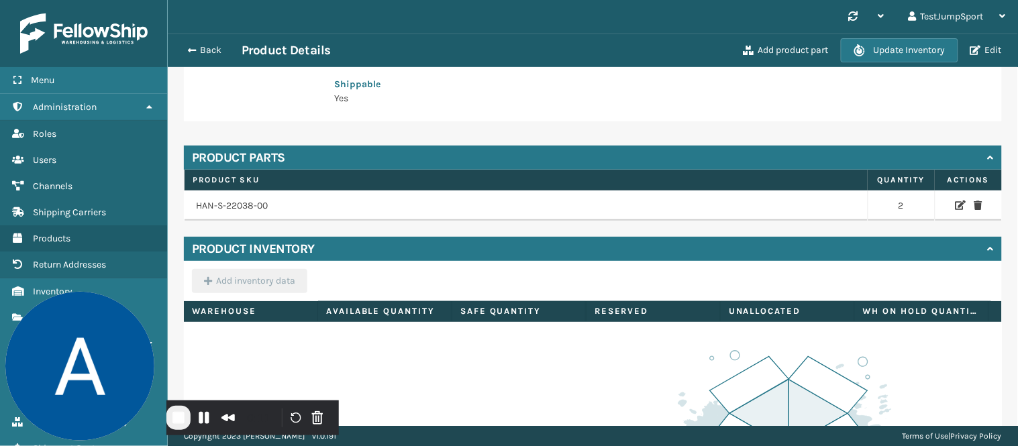
click at [215, 204] on td "HAN-S-22038-00" at bounding box center [527, 206] width 684 height 31
click at [955, 204] on icon at bounding box center [960, 205] width 11 height 9
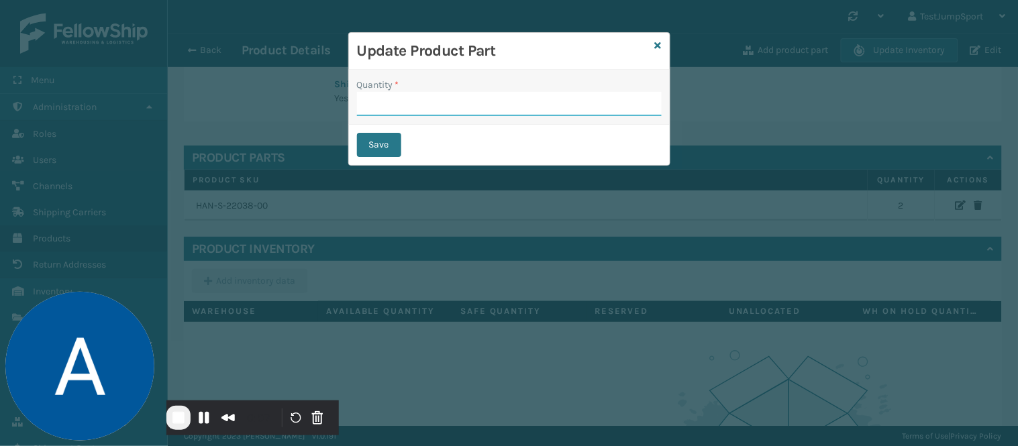
click at [396, 98] on input "Quantity *" at bounding box center [509, 104] width 305 height 24
click at [393, 104] on input "Quantity *" at bounding box center [509, 104] width 305 height 24
click at [656, 44] on icon at bounding box center [658, 45] width 7 height 9
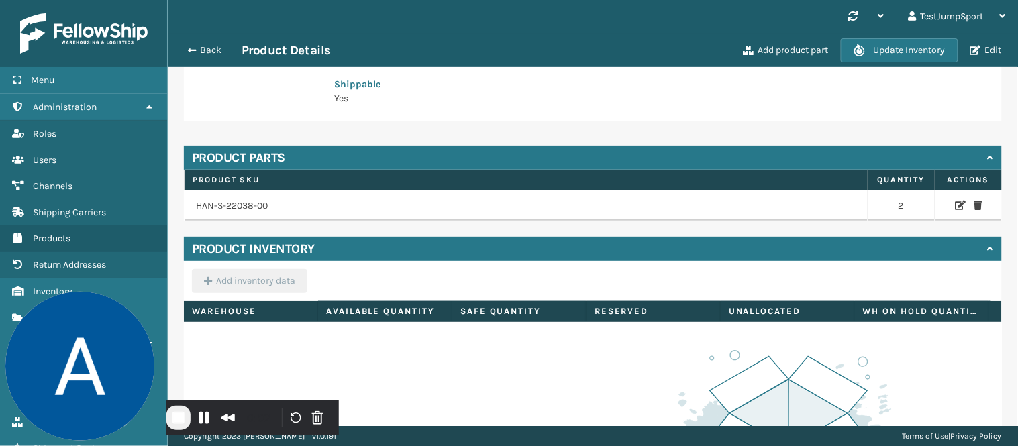
click at [219, 202] on td "HAN-S-22038-00" at bounding box center [527, 206] width 684 height 31
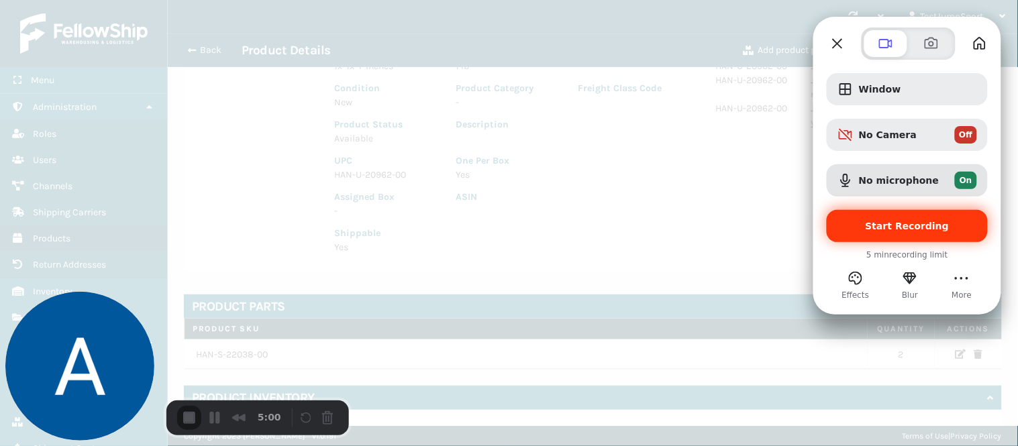
click at [880, 221] on span "Start Recording" at bounding box center [907, 226] width 84 height 11
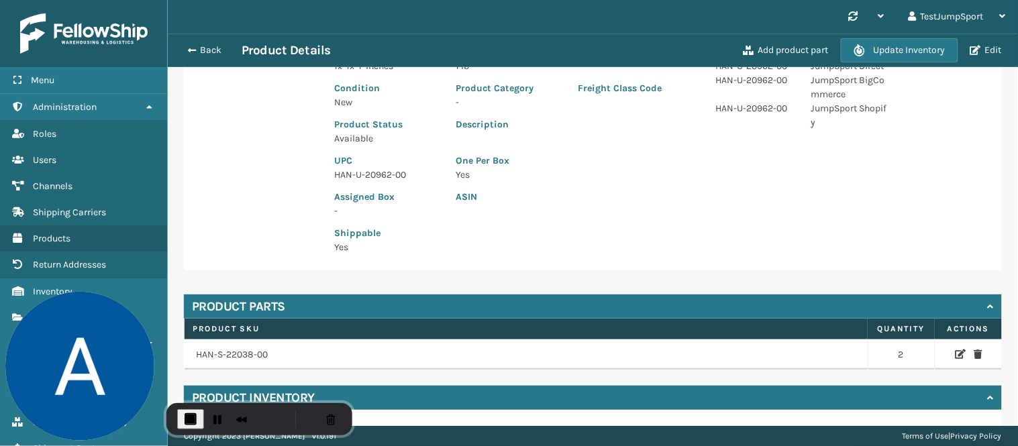
scroll to position [0, 0]
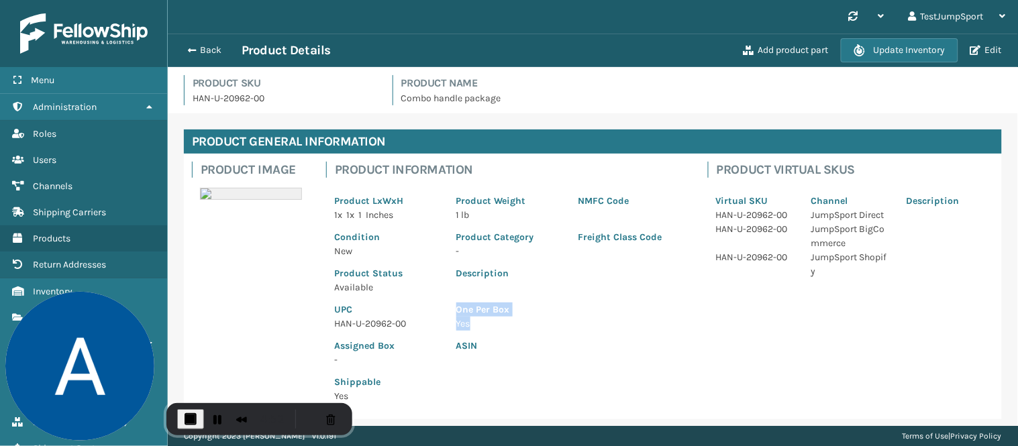
drag, startPoint x: 454, startPoint y: 307, endPoint x: 476, endPoint y: 319, distance: 25.8
click at [476, 319] on div "One Per Box Yes" at bounding box center [570, 313] width 244 height 36
click at [187, 49] on span "button" at bounding box center [190, 50] width 8 height 9
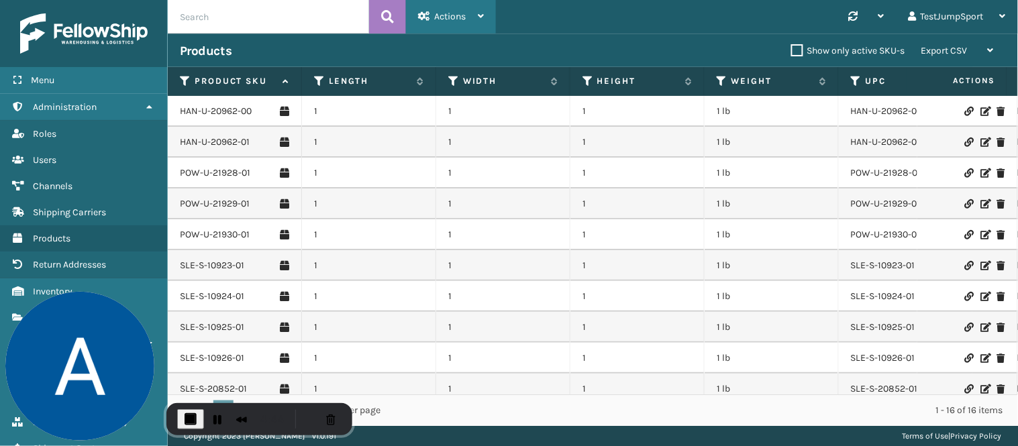
click at [459, 13] on span "Actions" at bounding box center [450, 16] width 32 height 11
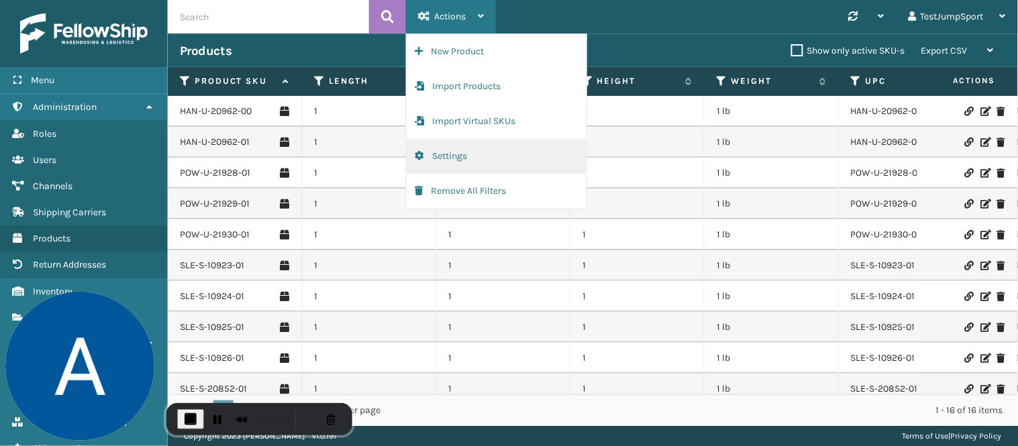
click at [452, 158] on button "Settings" at bounding box center [497, 156] width 180 height 35
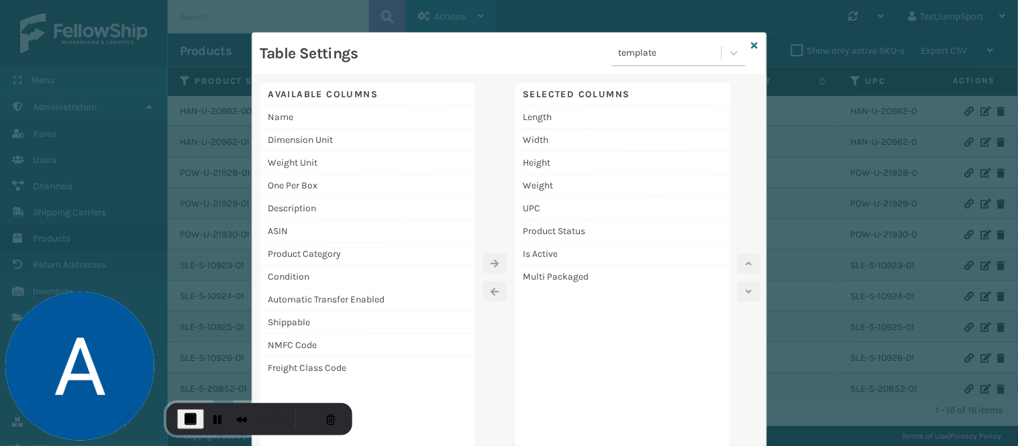
scroll to position [32, 0]
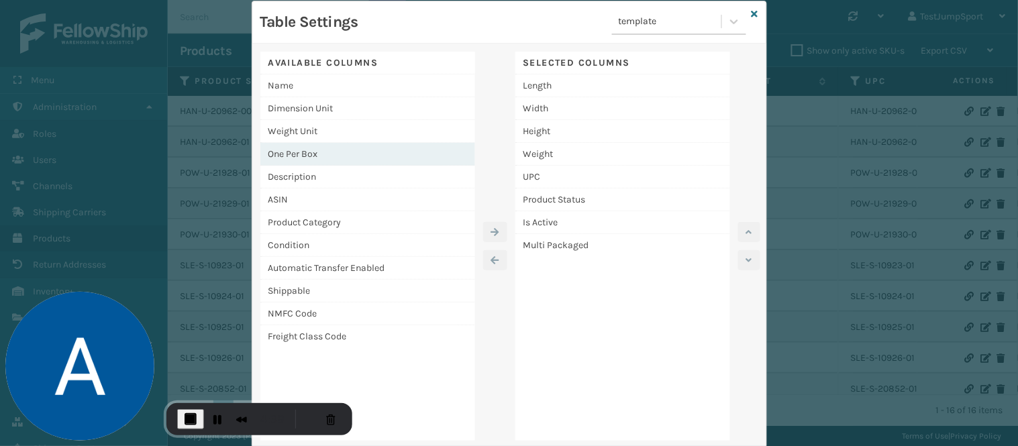
click at [297, 152] on div "One Per Box" at bounding box center [367, 154] width 215 height 23
click at [484, 223] on button "button" at bounding box center [495, 232] width 24 height 20
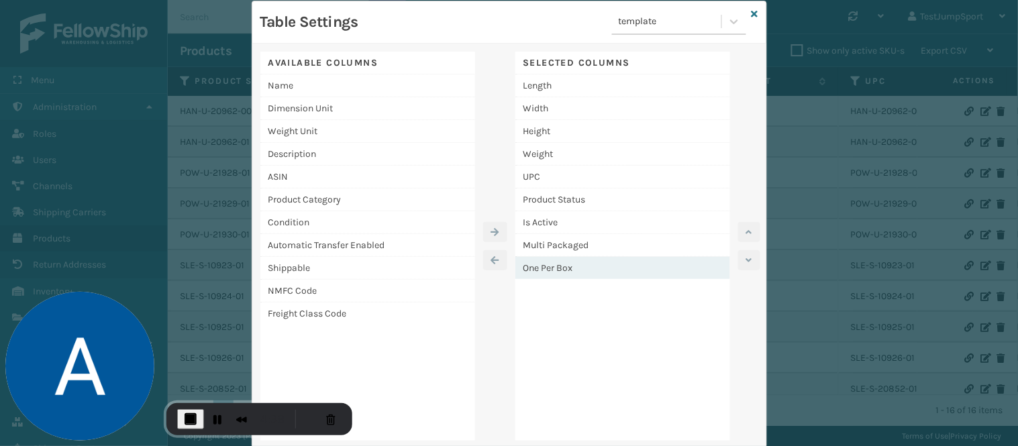
click at [547, 266] on div "One Per Box" at bounding box center [622, 268] width 215 height 22
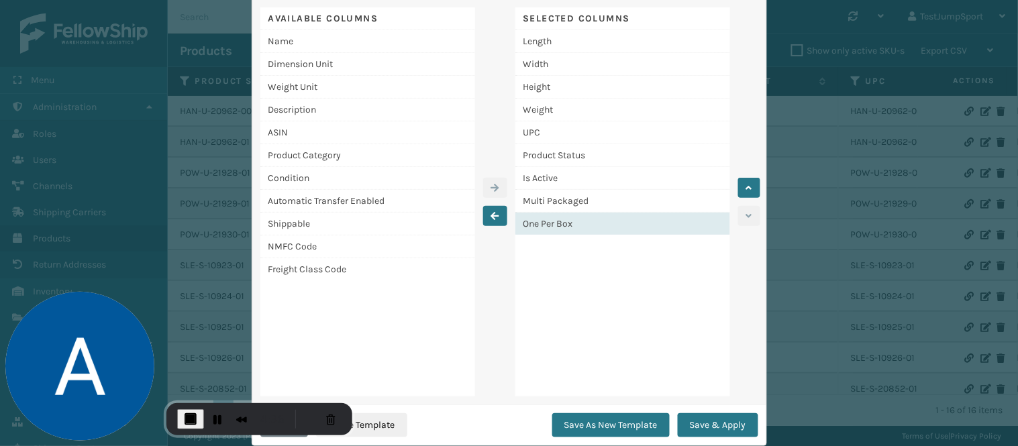
scroll to position [108, 0]
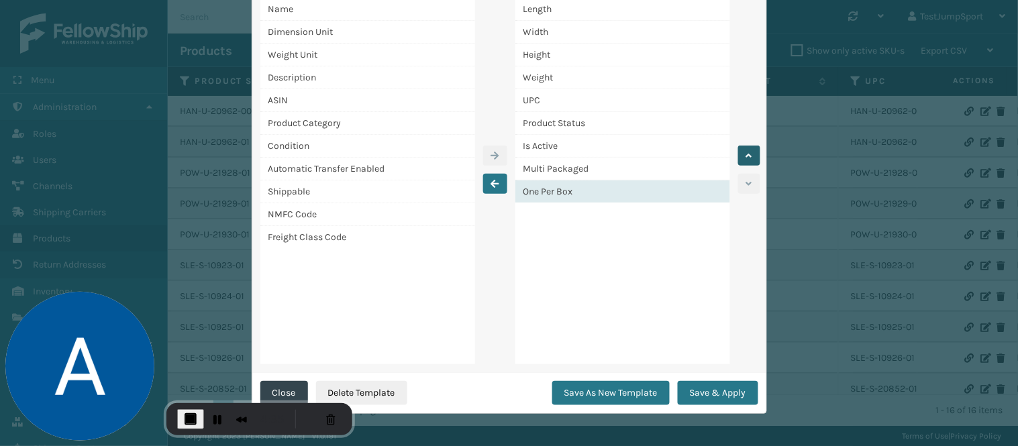
click at [746, 157] on icon "button" at bounding box center [749, 155] width 6 height 9
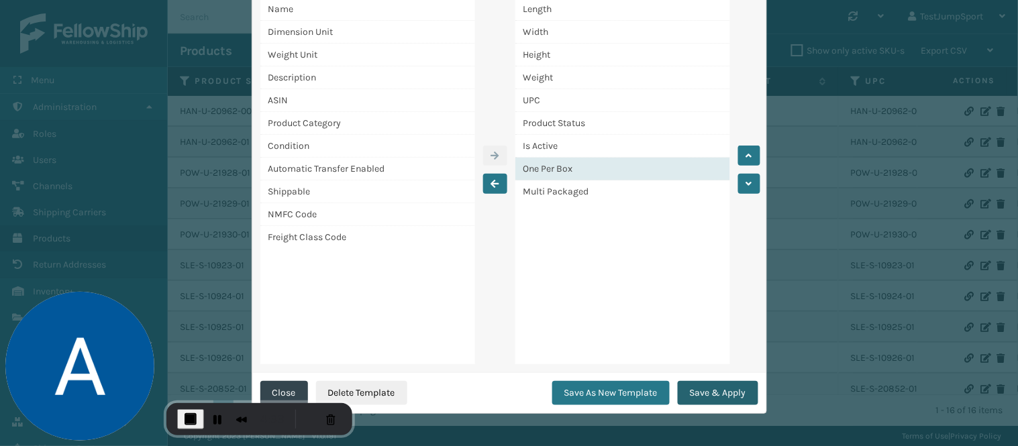
click at [714, 390] on button "Save & Apply" at bounding box center [718, 393] width 81 height 24
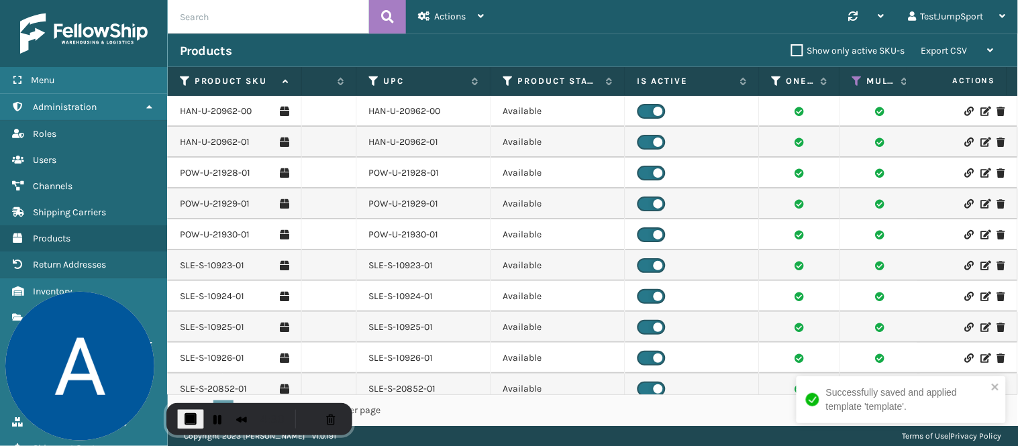
scroll to position [0, 494]
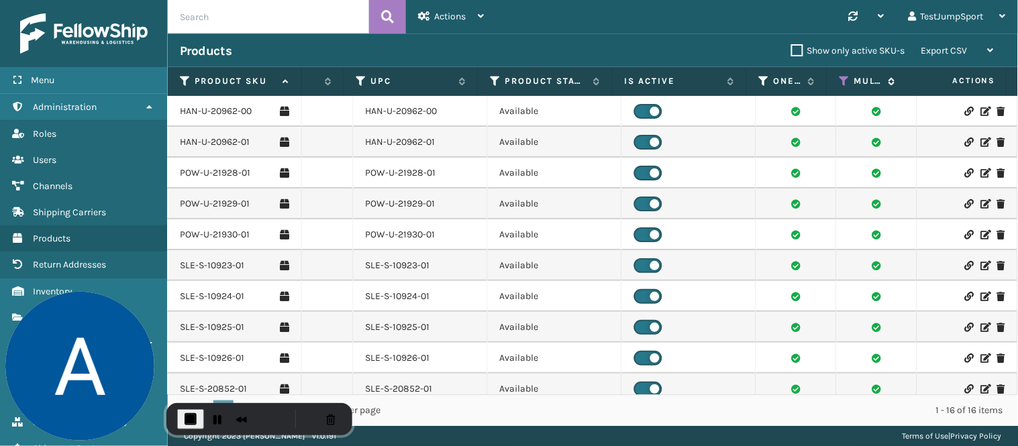
click at [842, 78] on icon at bounding box center [844, 81] width 11 height 12
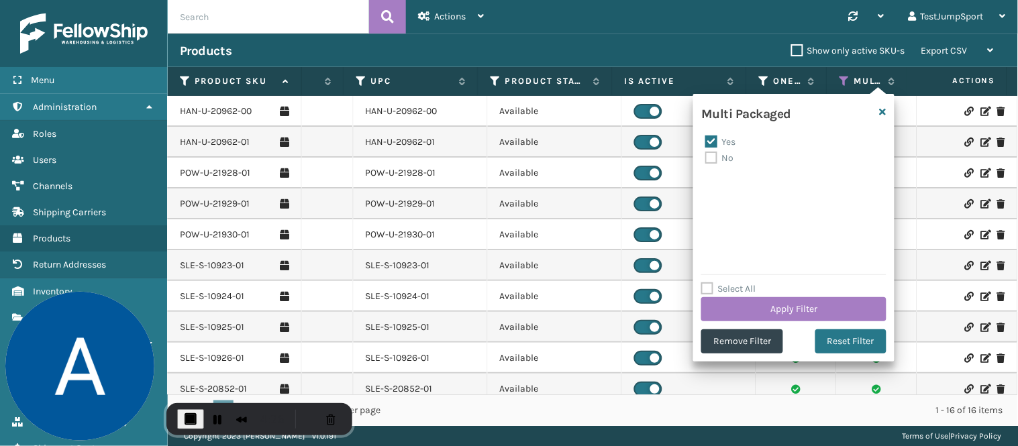
click at [712, 158] on label "No" at bounding box center [719, 157] width 28 height 11
click at [706, 158] on input "No" at bounding box center [705, 154] width 1 height 9
checkbox input "true"
click at [713, 141] on label "Yes" at bounding box center [720, 141] width 30 height 11
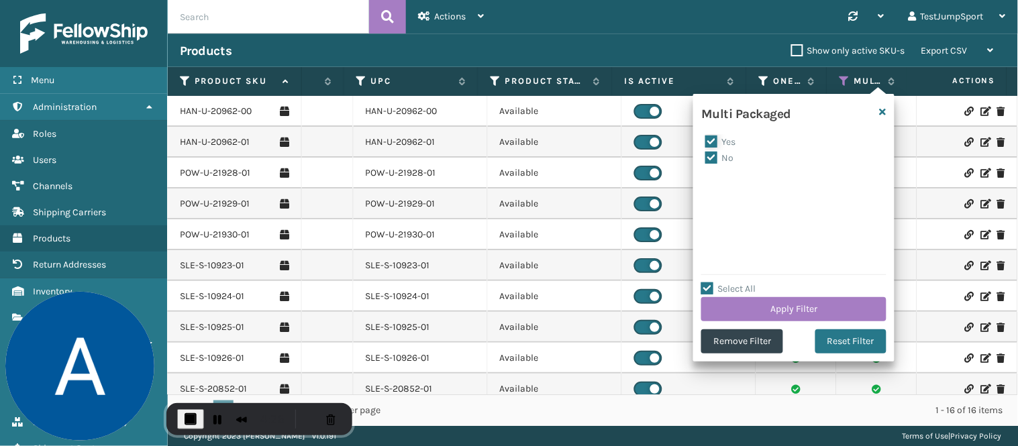
click at [706, 141] on input "Yes" at bounding box center [705, 138] width 1 height 9
checkbox input "false"
click at [778, 307] on button "Apply Filter" at bounding box center [793, 309] width 185 height 24
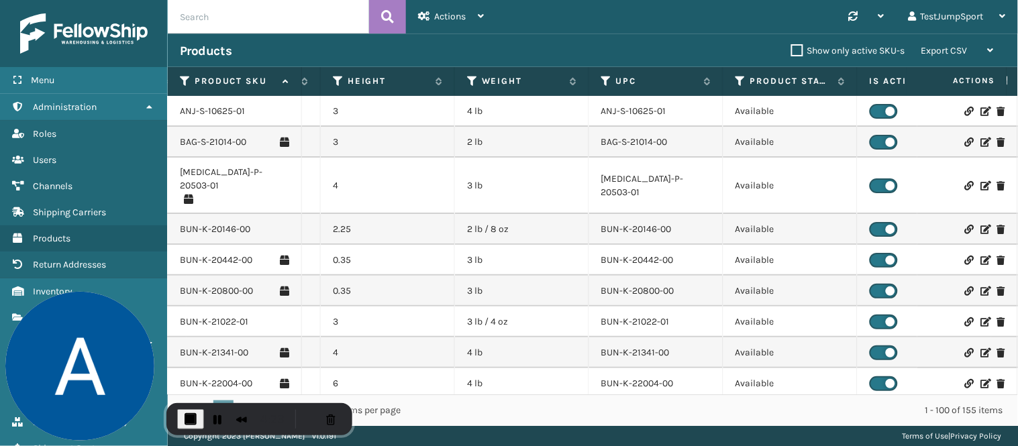
scroll to position [0, 278]
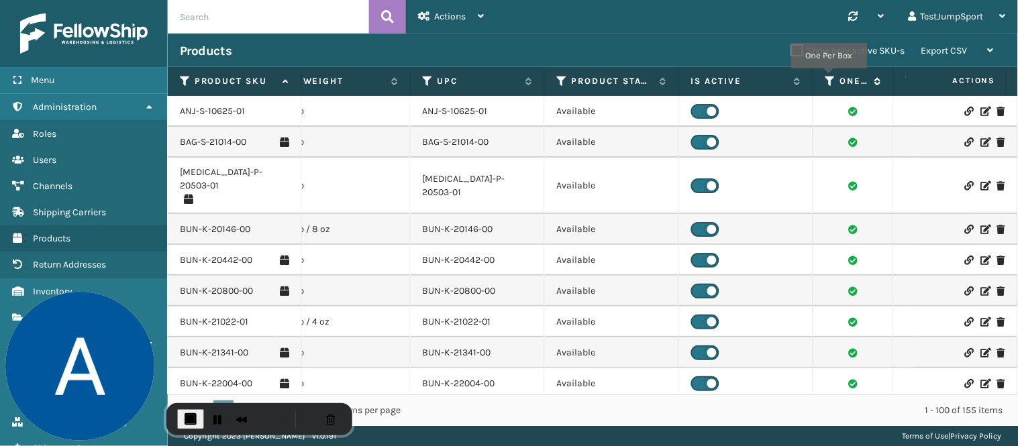
click at [829, 78] on icon at bounding box center [830, 81] width 11 height 12
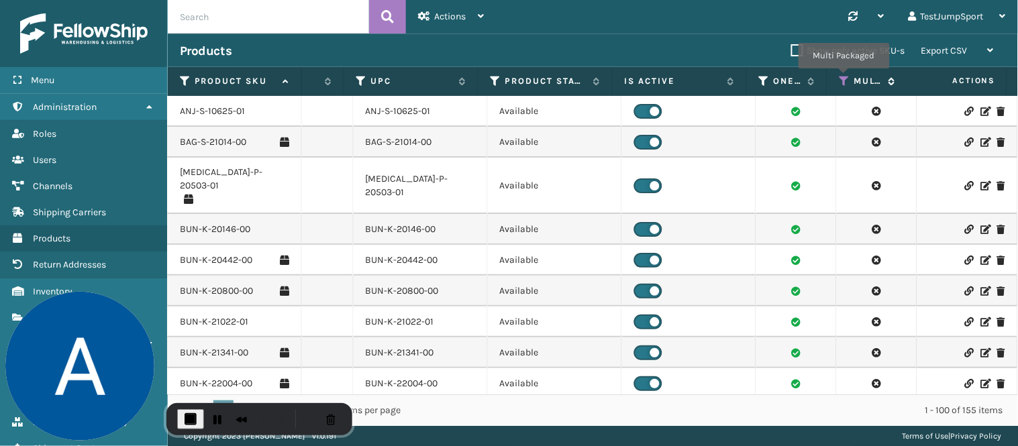
click at [844, 78] on icon at bounding box center [844, 81] width 11 height 12
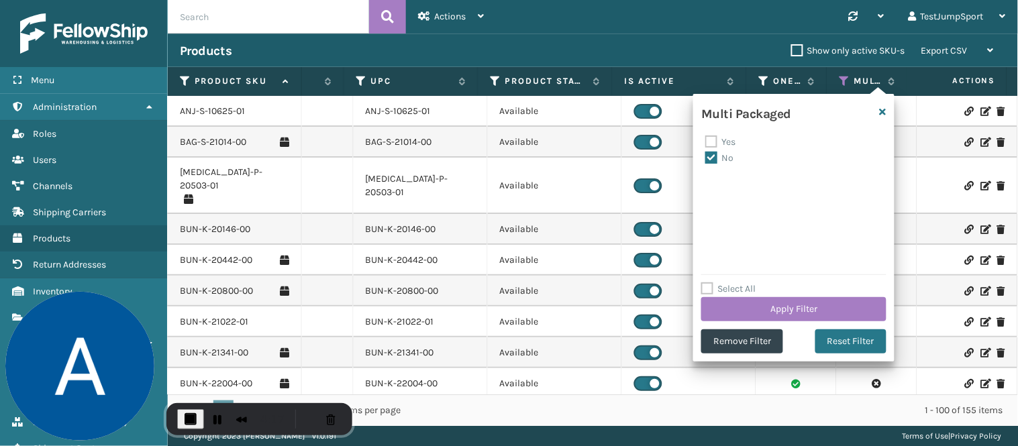
click at [715, 141] on label "Yes" at bounding box center [720, 141] width 30 height 11
click at [706, 141] on input "Yes" at bounding box center [705, 138] width 1 height 9
checkbox input "true"
click at [760, 310] on button "Apply Filter" at bounding box center [793, 309] width 185 height 24
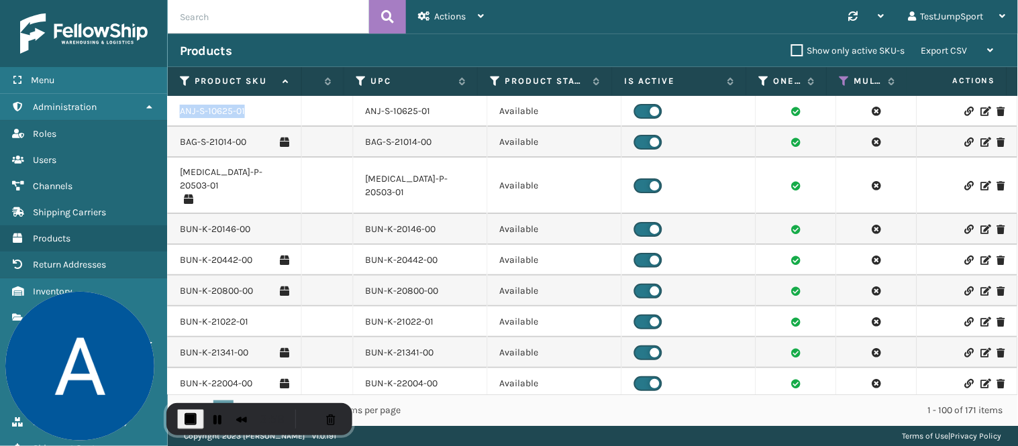
drag, startPoint x: 173, startPoint y: 110, endPoint x: 260, endPoint y: 115, distance: 86.7
click at [260, 115] on td "ANJ-S-10625-01" at bounding box center [235, 111] width 134 height 31
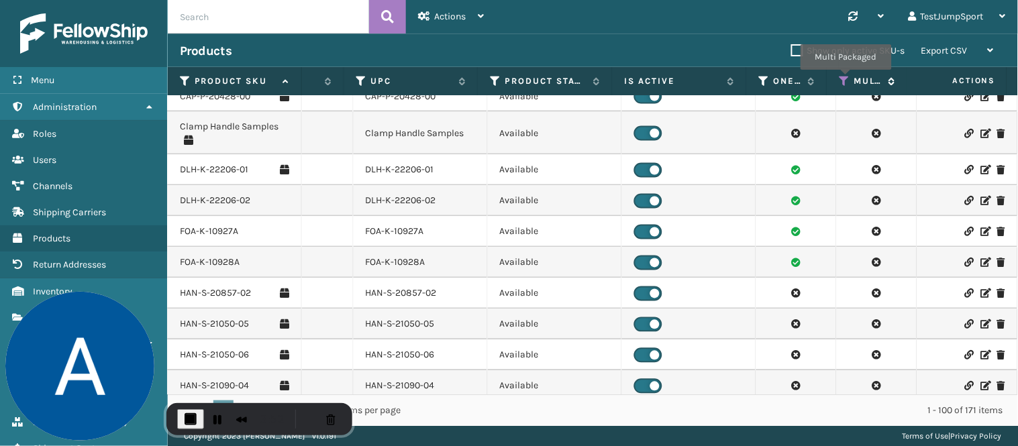
click at [846, 79] on icon at bounding box center [844, 81] width 11 height 12
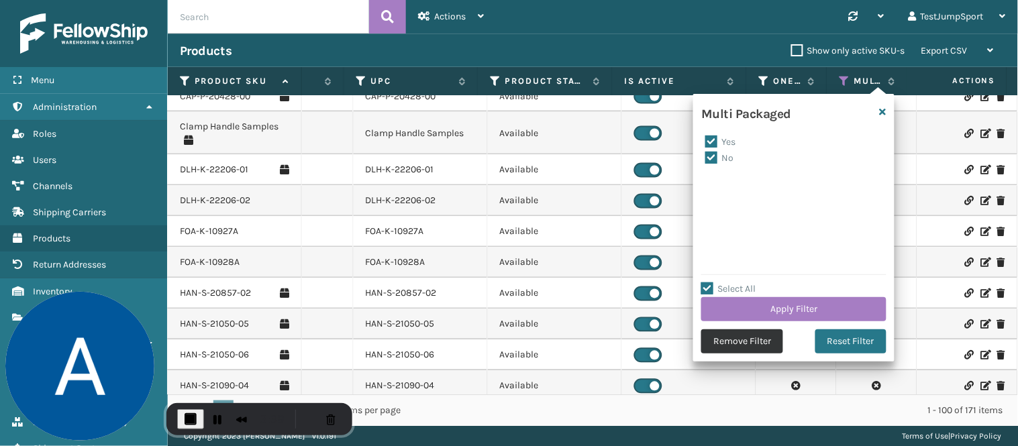
click at [746, 338] on button "Remove Filter" at bounding box center [742, 341] width 82 height 24
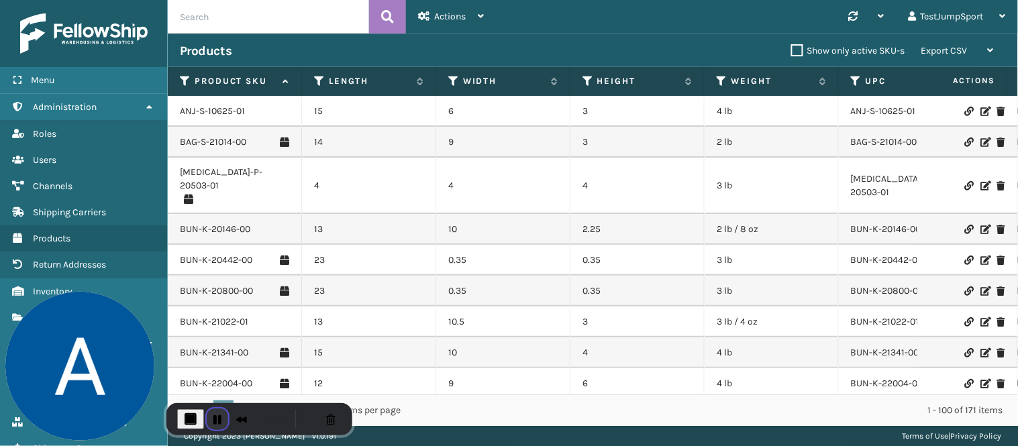
click at [212, 417] on button "Pause Recording" at bounding box center [217, 419] width 21 height 21
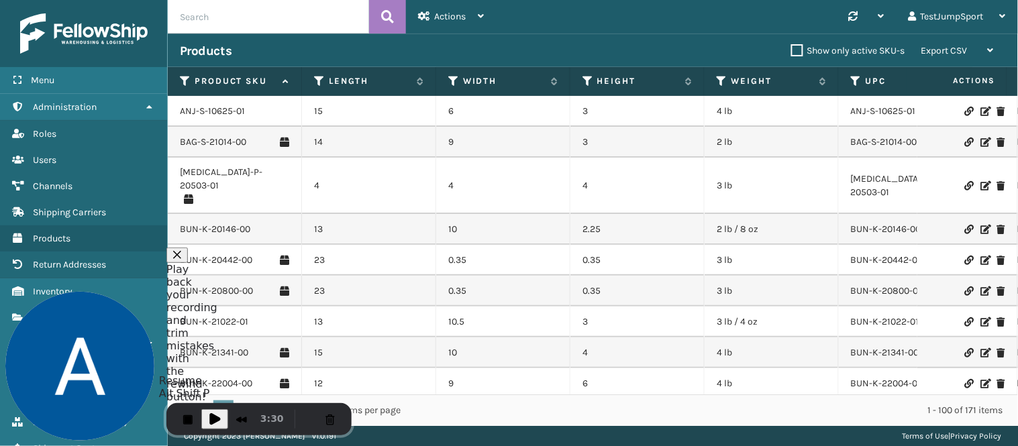
click at [216, 417] on span "Play Recording" at bounding box center [215, 419] width 16 height 16
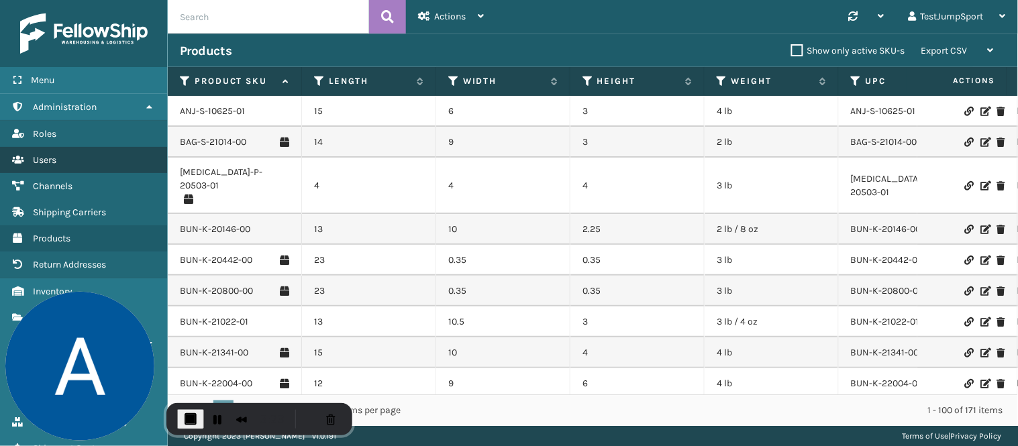
click at [64, 156] on link "Users" at bounding box center [83, 160] width 167 height 26
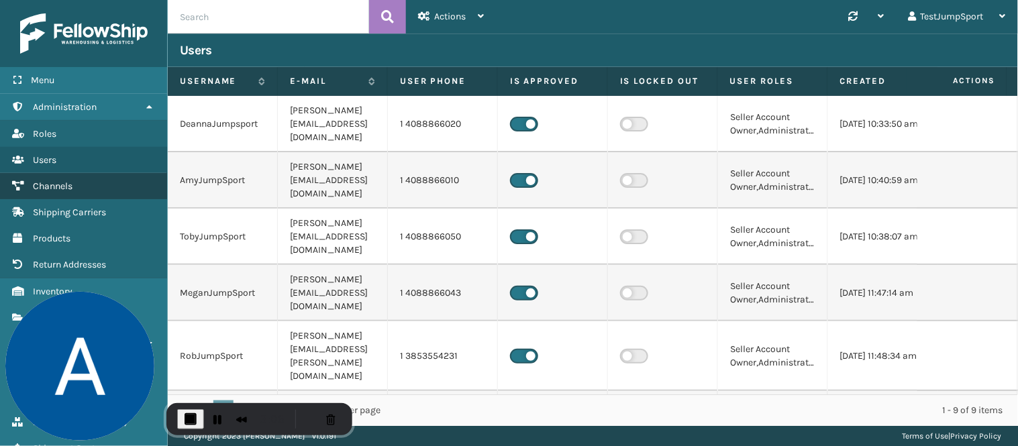
click at [82, 185] on link "Channels" at bounding box center [83, 186] width 167 height 26
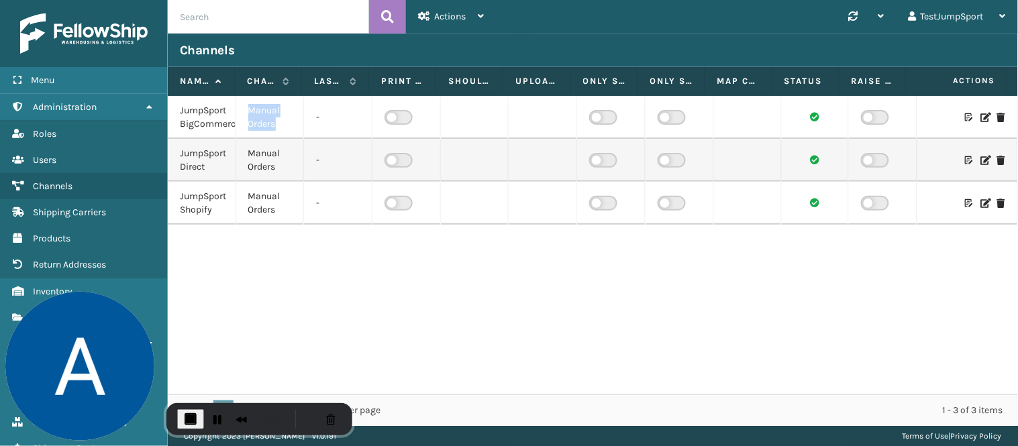
drag, startPoint x: 249, startPoint y: 110, endPoint x: 274, endPoint y: 125, distance: 28.9
click at [274, 125] on td "Manual Orders" at bounding box center [270, 117] width 68 height 43
click at [981, 115] on icon at bounding box center [985, 117] width 8 height 9
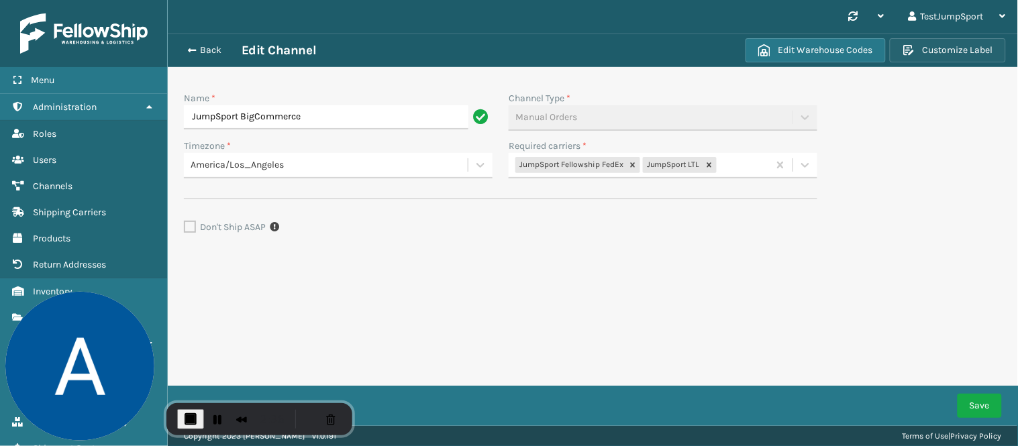
click at [966, 50] on button "Customize Label" at bounding box center [948, 50] width 116 height 24
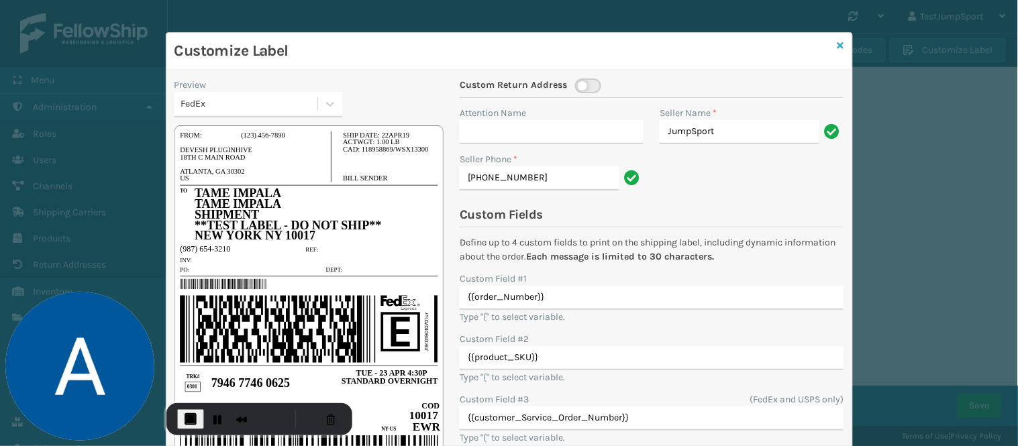
click at [837, 45] on icon at bounding box center [840, 45] width 7 height 9
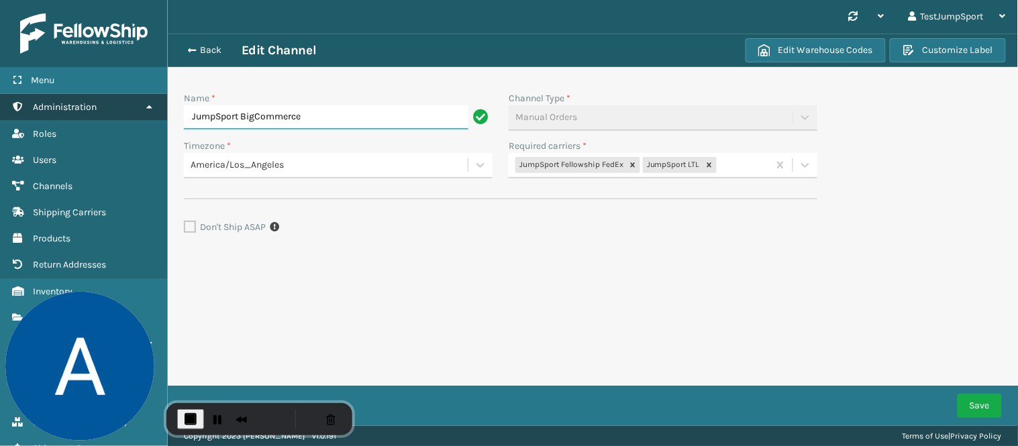
drag, startPoint x: 347, startPoint y: 117, endPoint x: 123, endPoint y: 105, distance: 224.4
click at [123, 0] on div "Menu Administration Roles Users Channels Shipping Carriers Products Return Addr…" at bounding box center [509, 0] width 1018 height 0
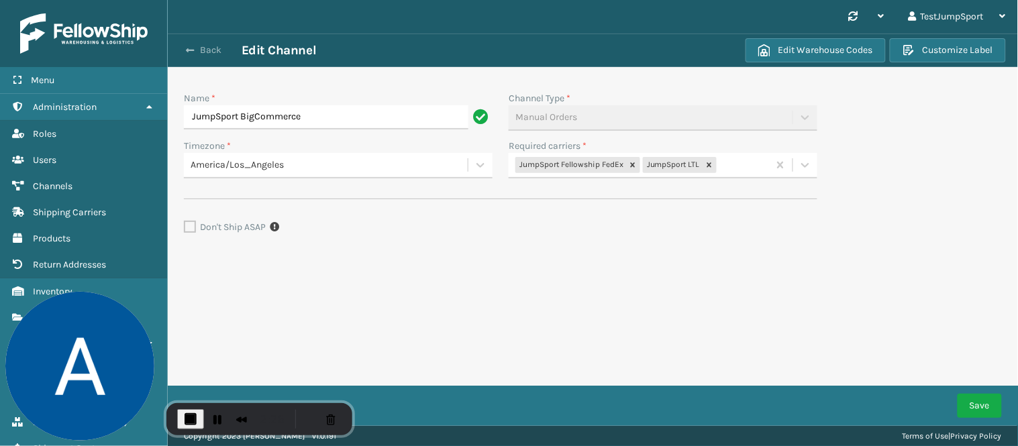
click at [186, 48] on span "button" at bounding box center [190, 50] width 8 height 9
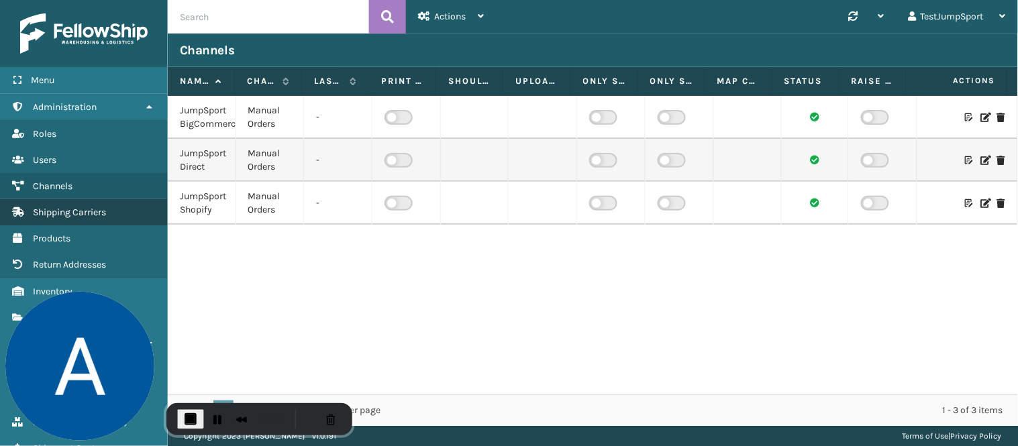
click at [87, 207] on span "Shipping Carriers" at bounding box center [69, 212] width 73 height 11
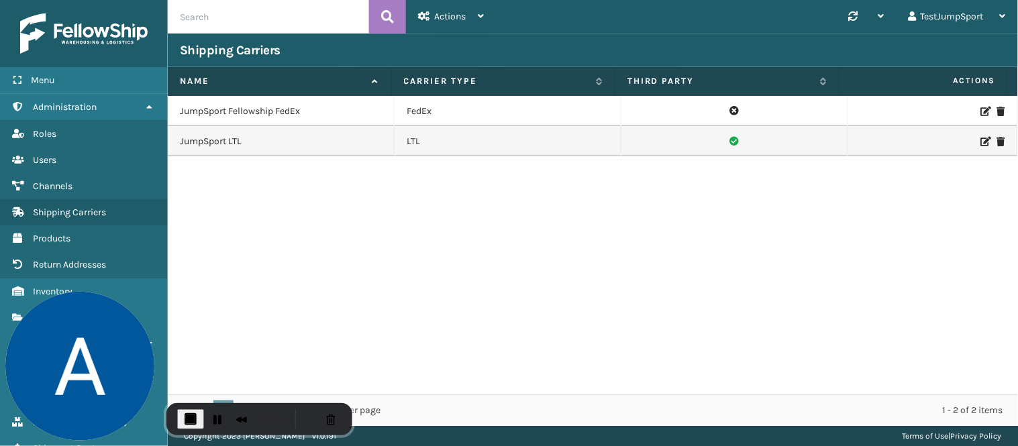
click at [268, 111] on td "JumpSport Fellowship FedEx" at bounding box center [281, 111] width 227 height 30
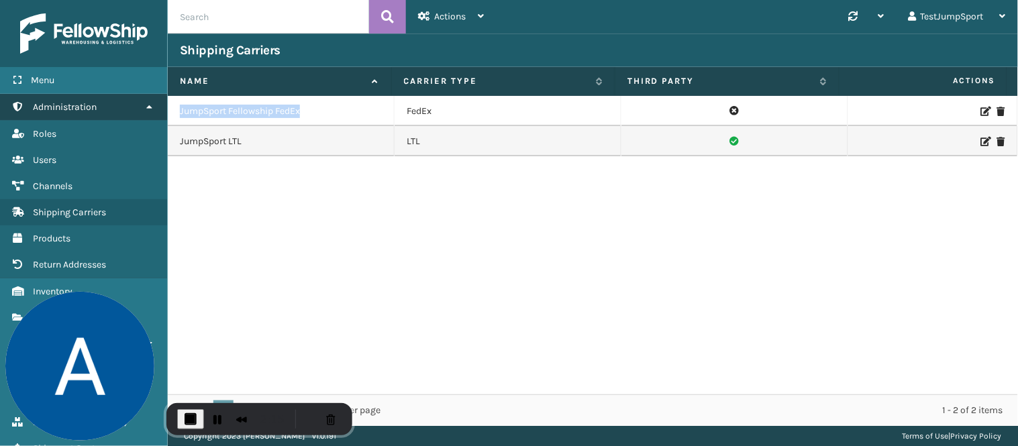
click at [98, 101] on link "Administration" at bounding box center [83, 107] width 167 height 26
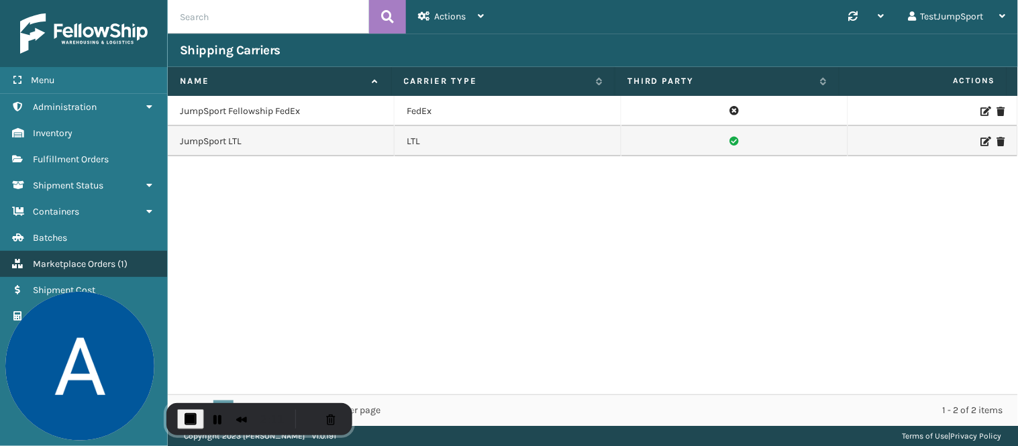
click at [96, 258] on span "Marketplace Orders" at bounding box center [74, 263] width 83 height 11
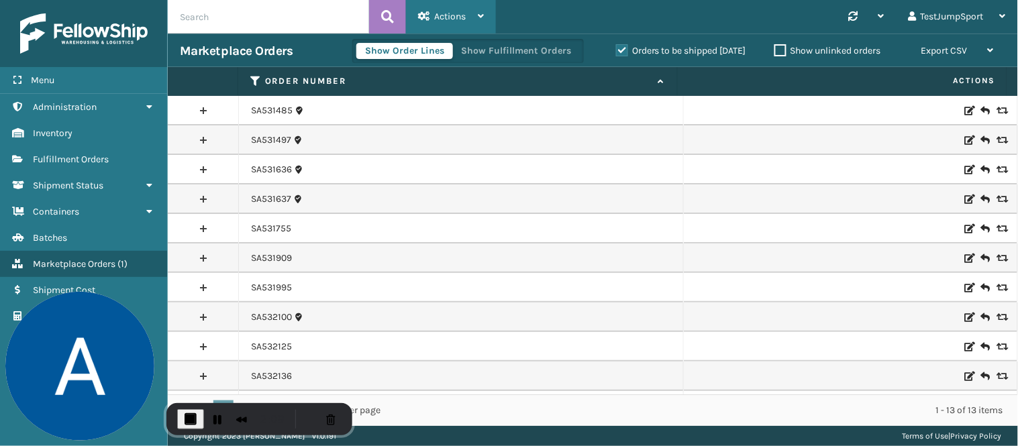
click at [458, 16] on span "Actions" at bounding box center [450, 16] width 32 height 11
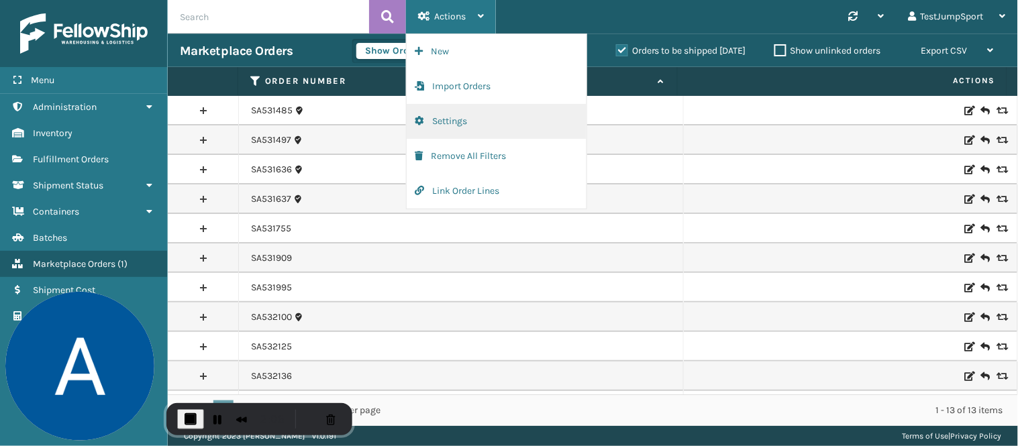
click at [451, 122] on button "Settings" at bounding box center [497, 121] width 180 height 35
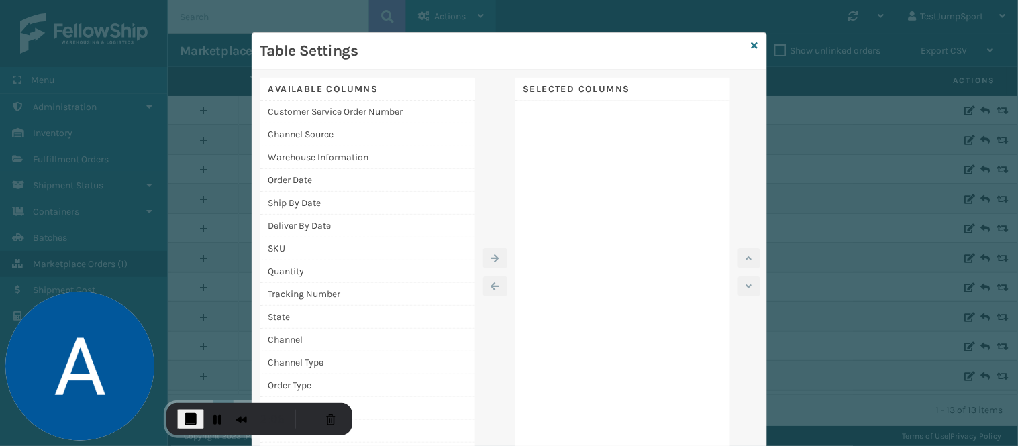
scroll to position [32, 0]
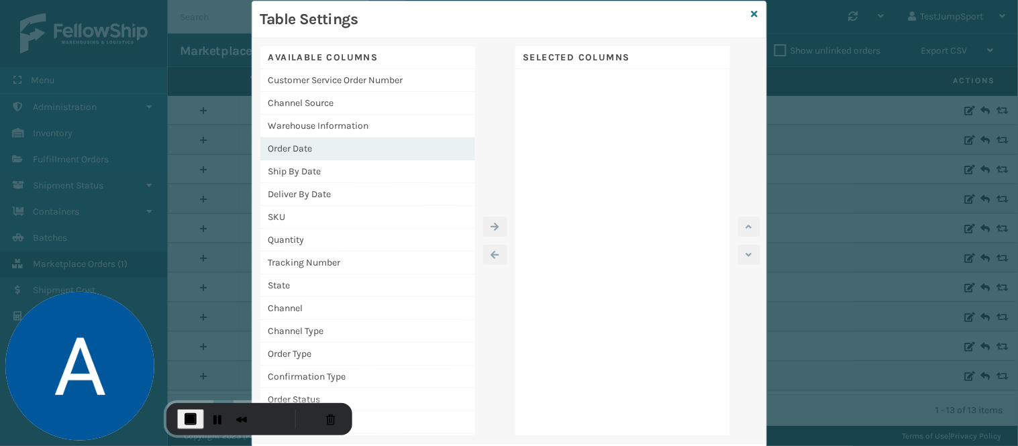
click at [279, 144] on div "Order Date" at bounding box center [367, 149] width 215 height 23
click at [484, 222] on button "button" at bounding box center [495, 227] width 24 height 20
click at [288, 148] on div "Ship By Date" at bounding box center [367, 149] width 215 height 23
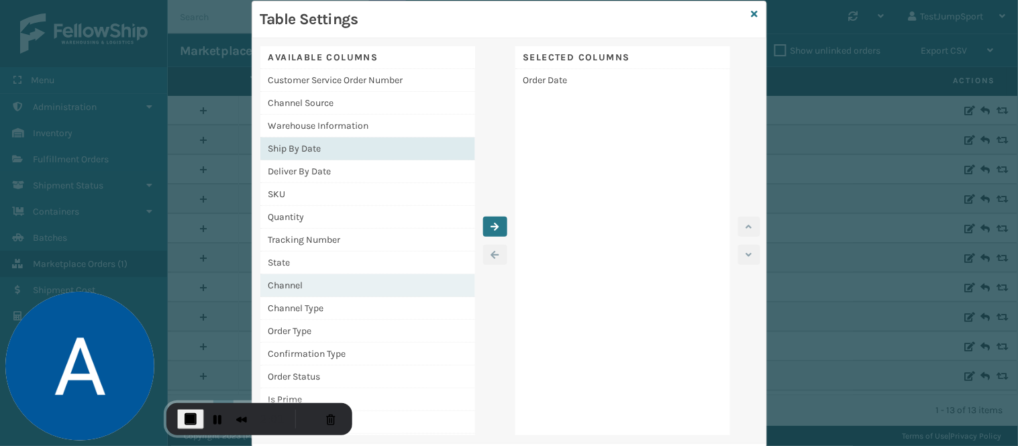
click at [289, 276] on div "Channel" at bounding box center [367, 285] width 215 height 23
click at [491, 228] on icon "button" at bounding box center [495, 226] width 8 height 9
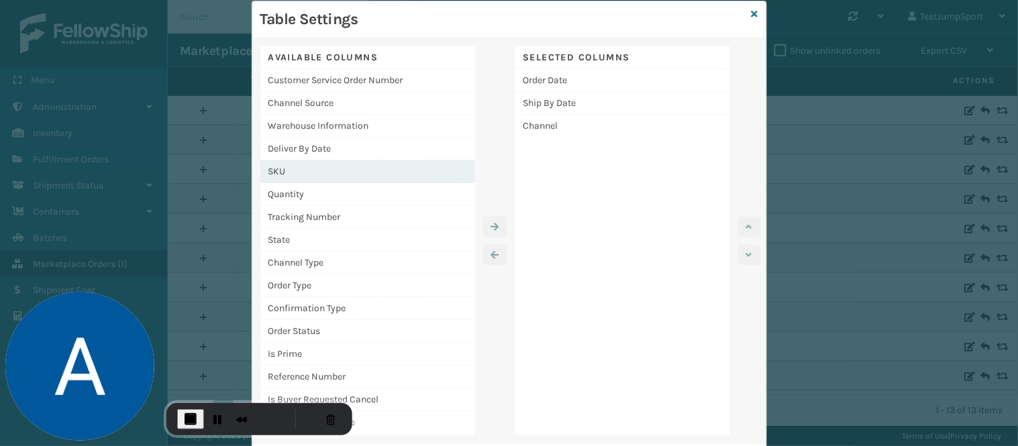
click at [271, 166] on div "SKU" at bounding box center [367, 171] width 215 height 23
click at [483, 225] on button "button" at bounding box center [495, 227] width 24 height 20
click at [297, 169] on div "Quantity" at bounding box center [367, 171] width 215 height 23
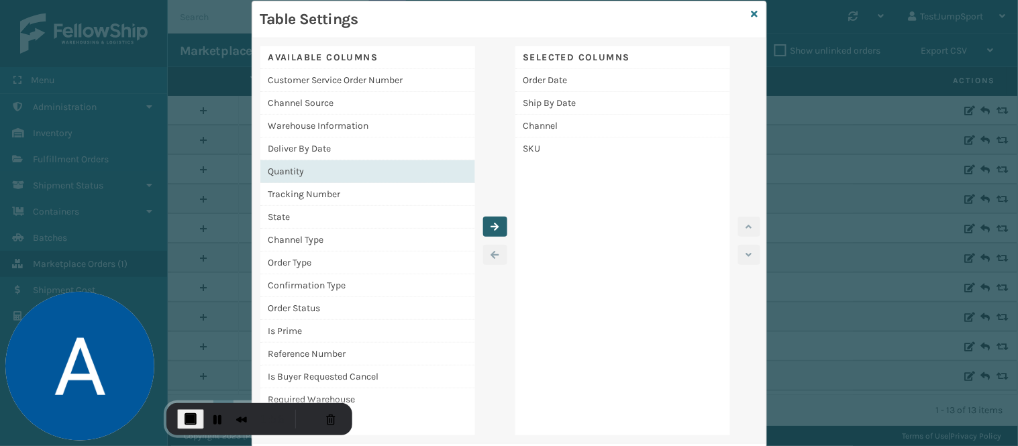
click at [491, 222] on icon "button" at bounding box center [495, 226] width 8 height 9
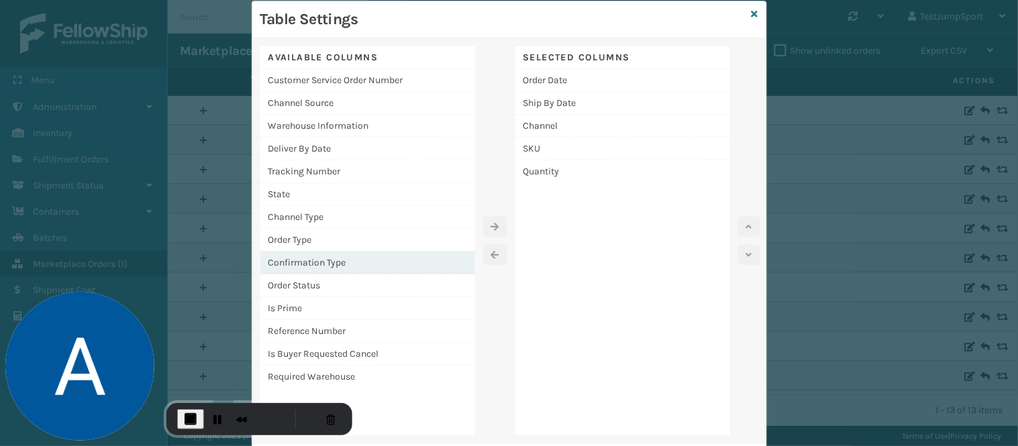
scroll to position [103, 0]
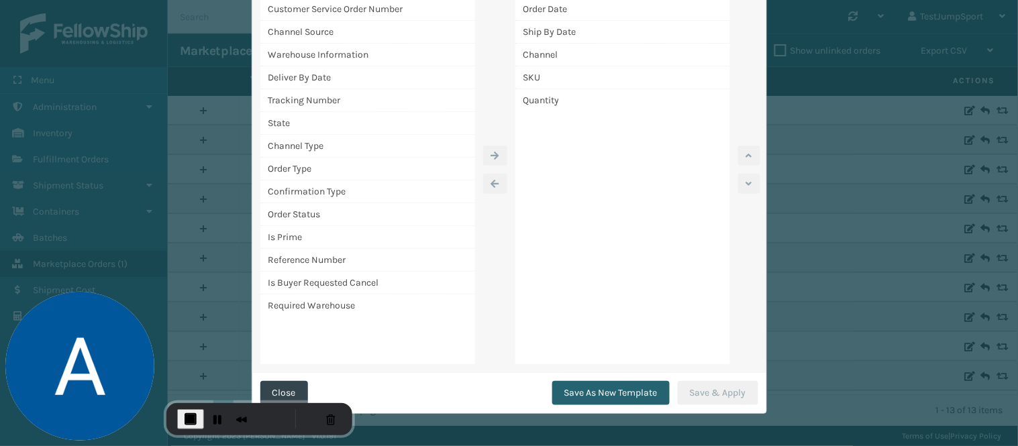
click at [585, 392] on button "Save As New Template" at bounding box center [610, 393] width 117 height 24
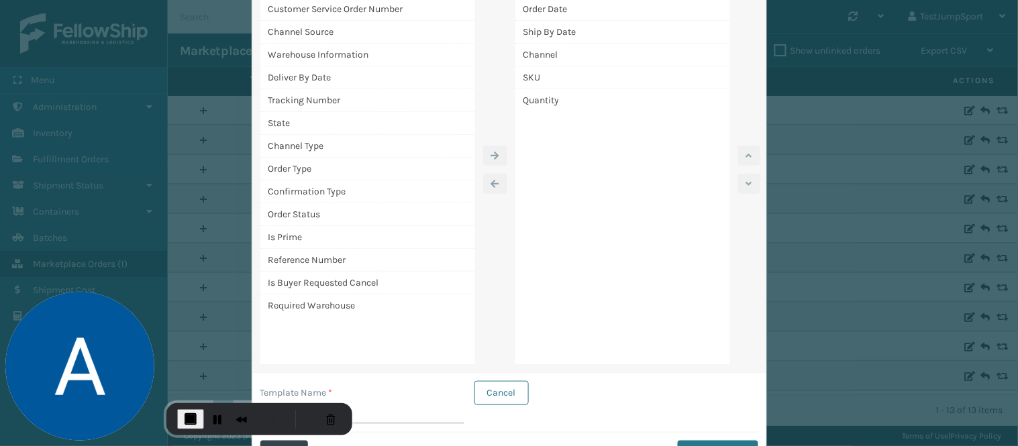
click at [301, 391] on label "Template Name *" at bounding box center [296, 393] width 72 height 14
click at [301, 400] on input "Template Name *" at bounding box center [362, 412] width 204 height 24
click at [340, 392] on div "Template Name *" at bounding box center [362, 393] width 204 height 14
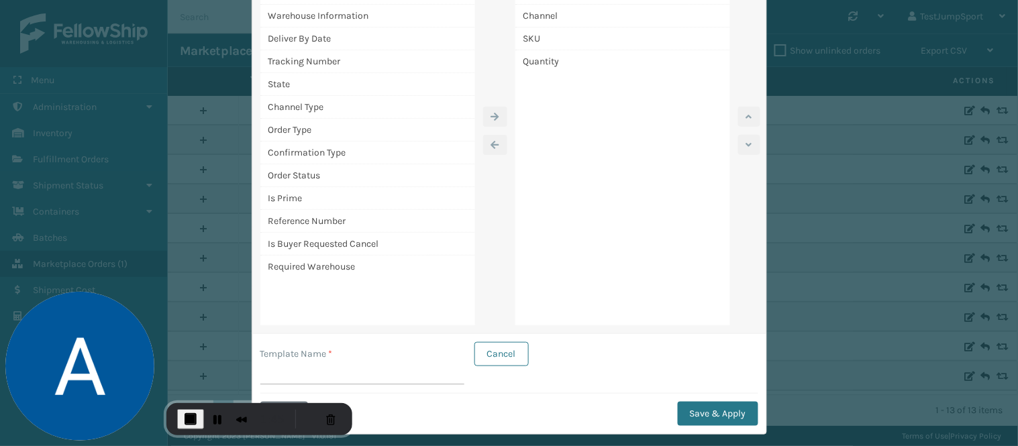
scroll to position [162, 0]
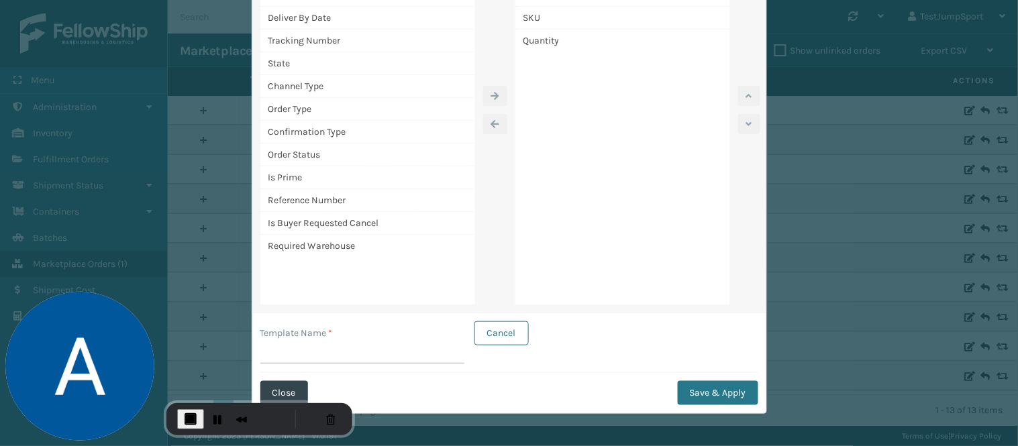
click at [312, 338] on label "Template Name *" at bounding box center [296, 333] width 72 height 14
click at [312, 340] on input "Template Name *" at bounding box center [362, 352] width 204 height 24
click at [304, 350] on input "Template Name *" at bounding box center [362, 352] width 204 height 24
type input "orders"
click at [719, 392] on button "Save & Apply" at bounding box center [718, 393] width 81 height 24
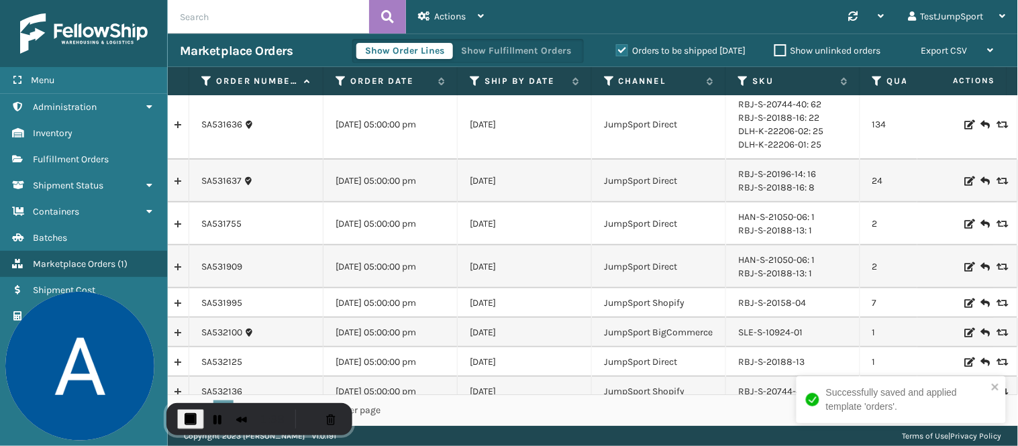
scroll to position [0, 0]
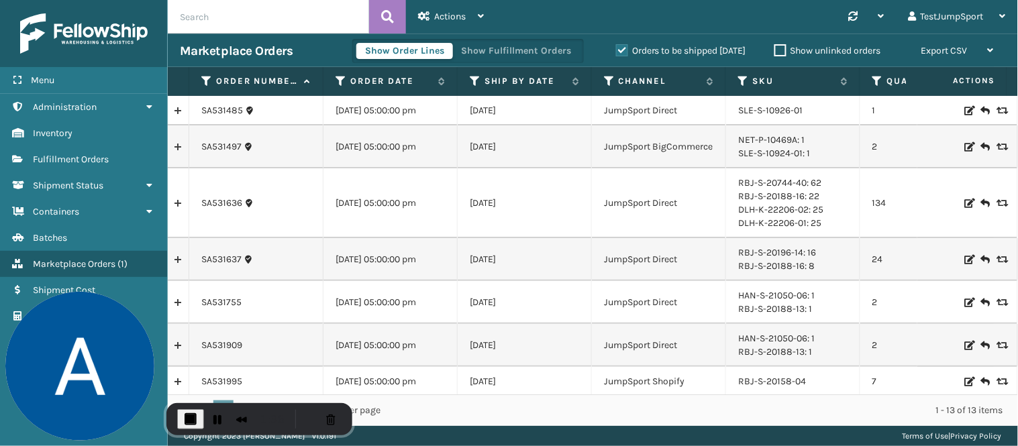
click at [293, 15] on input "text" at bounding box center [268, 17] width 201 height 34
click at [468, 21] on div "Actions" at bounding box center [451, 17] width 66 height 34
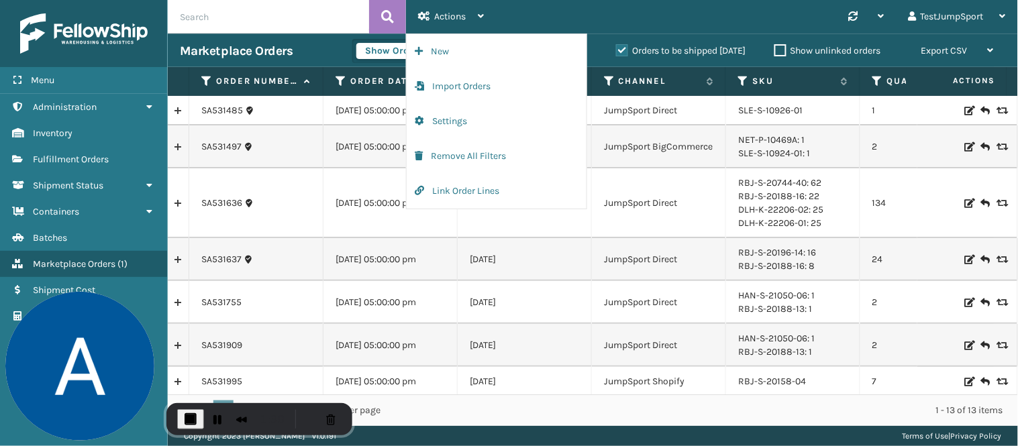
click at [652, 25] on div "Synchronise all channels TestJumpSport Log Out" at bounding box center [757, 17] width 522 height 34
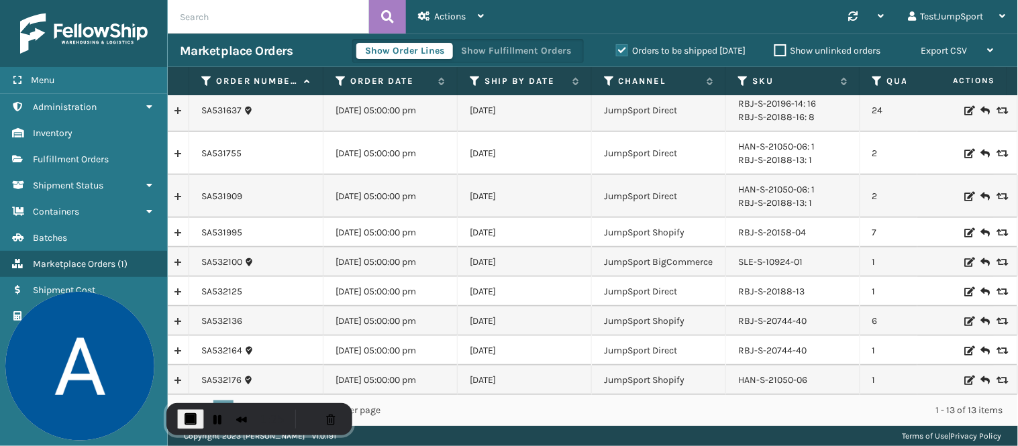
scroll to position [203, 0]
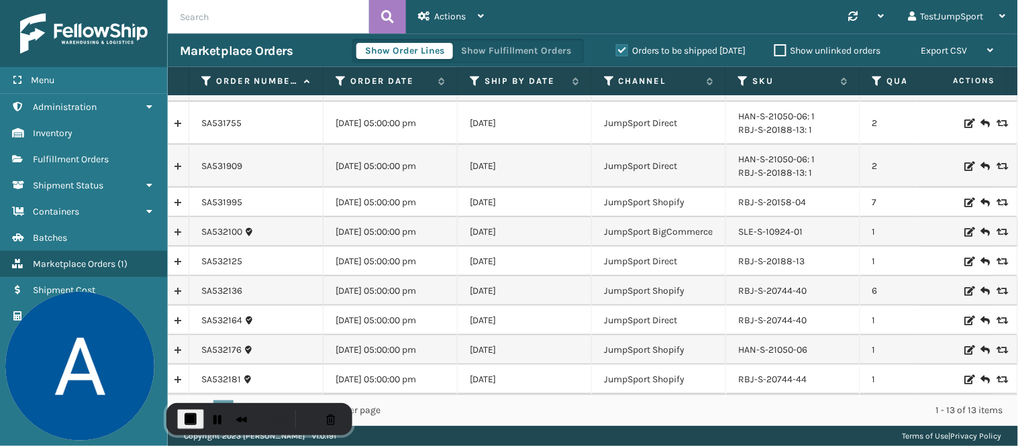
click at [779, 50] on label "Show unlinked orders" at bounding box center [827, 50] width 107 height 11
click at [775, 50] on input "Show unlinked orders" at bounding box center [774, 47] width 1 height 9
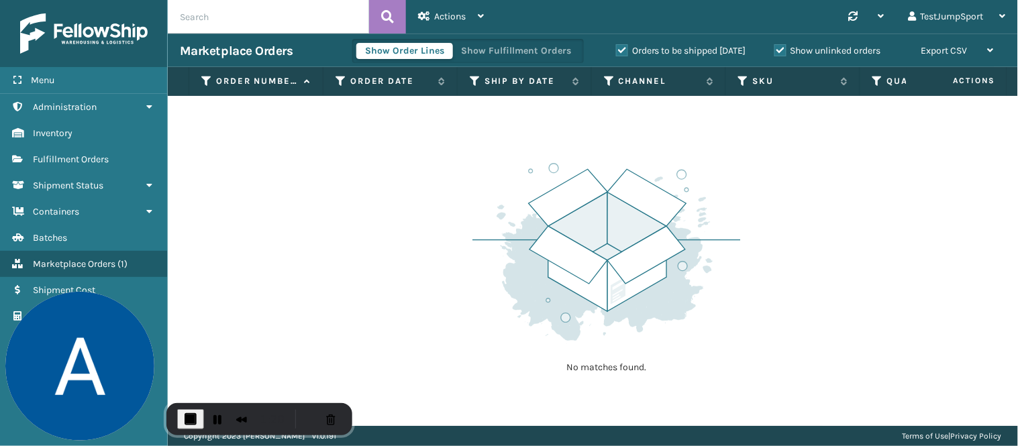
click at [621, 50] on label "Orders to be shipped [DATE]" at bounding box center [681, 50] width 130 height 11
click at [617, 50] on input "Orders to be shipped [DATE]" at bounding box center [616, 47] width 1 height 9
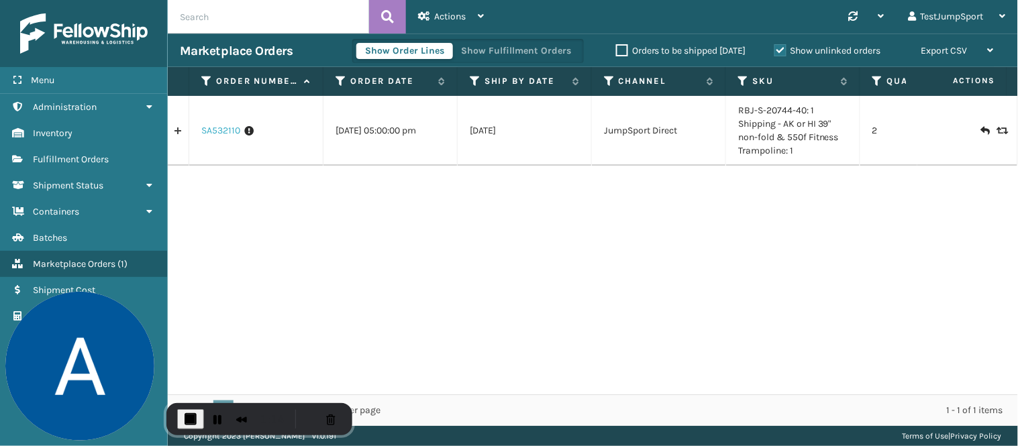
click at [228, 129] on link "SA532110" at bounding box center [220, 130] width 39 height 13
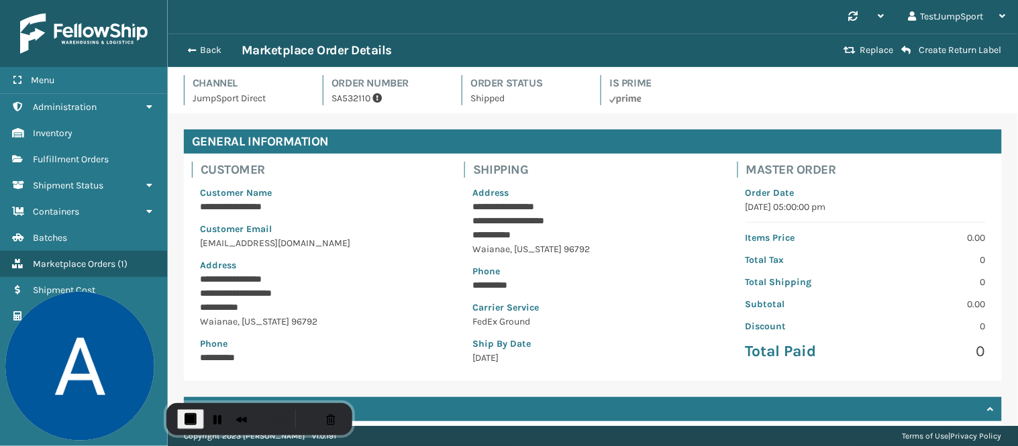
scroll to position [217, 0]
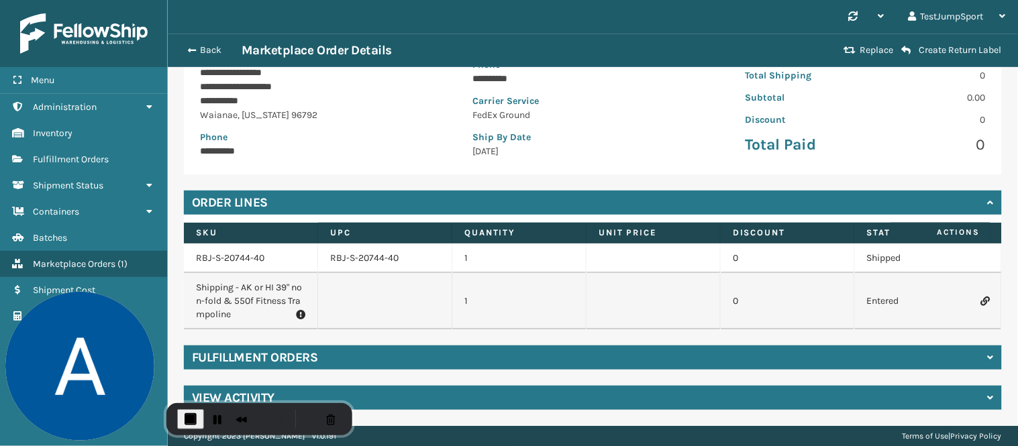
click at [215, 281] on p "Shipping - AK or HI 39" non-fold & 550f Fitness Trampoline" at bounding box center [250, 301] width 109 height 40
click at [297, 353] on h4 "Fulfillment Orders" at bounding box center [254, 358] width 125 height 16
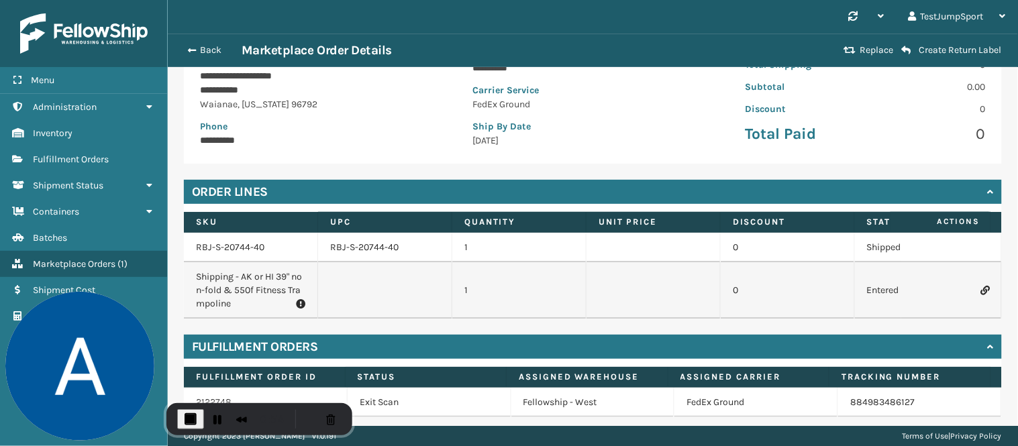
scroll to position [276, 0]
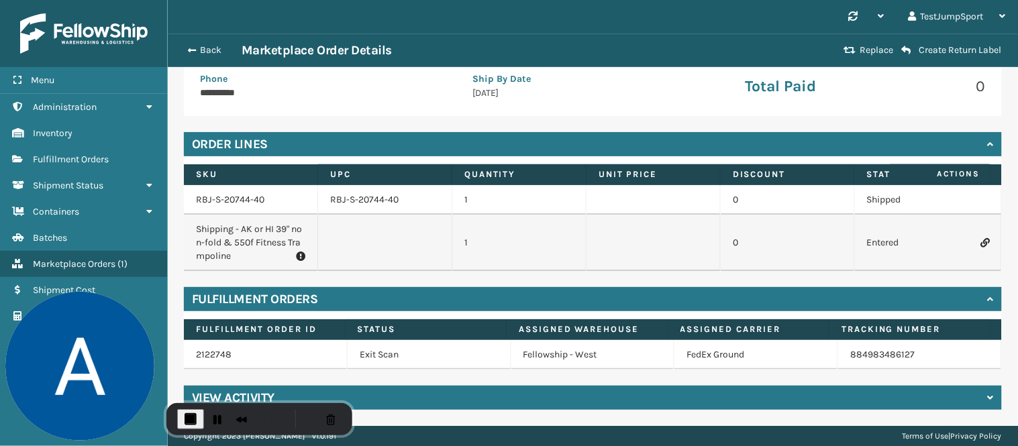
click at [230, 227] on p "Shipping - AK or HI 39" non-fold & 550f Fitness Trampoline" at bounding box center [250, 243] width 109 height 40
copy p "Shipping - AK or HI 39" non-fold & 550f Fitness Trampoline"
click at [981, 238] on icon at bounding box center [985, 242] width 8 height 9
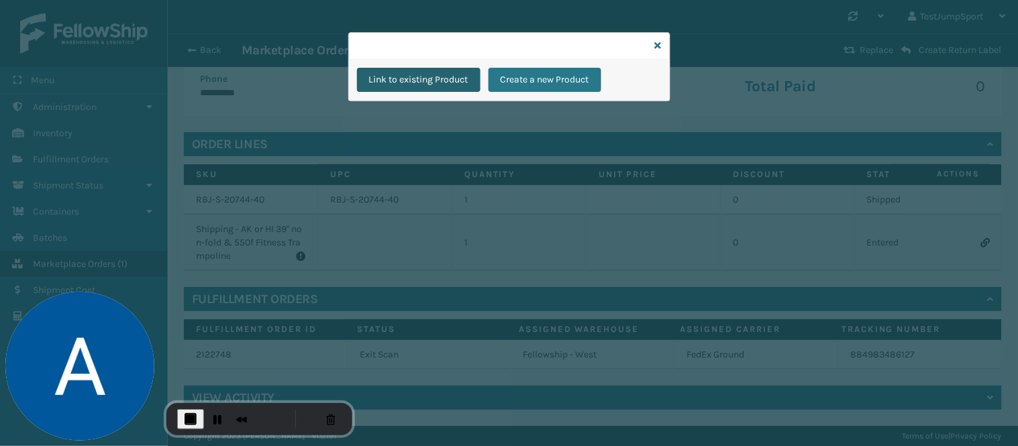
click at [417, 76] on button "Link to existing Product" at bounding box center [418, 80] width 123 height 24
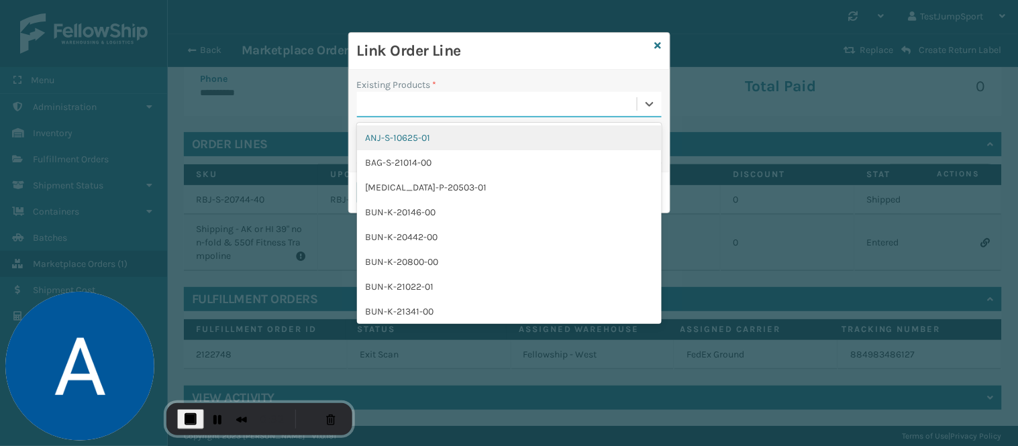
click at [398, 98] on div at bounding box center [497, 104] width 280 height 22
type input "jum"
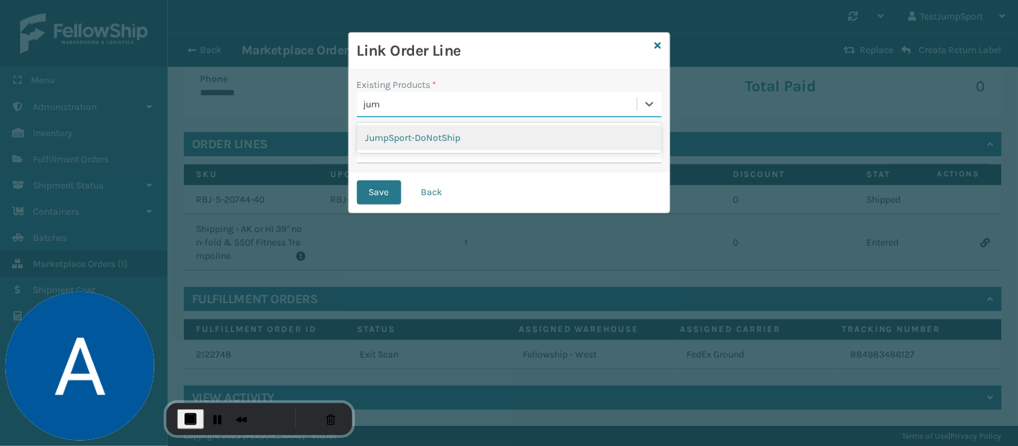
click at [429, 138] on div "JumpSport-DoNotShip" at bounding box center [509, 137] width 305 height 25
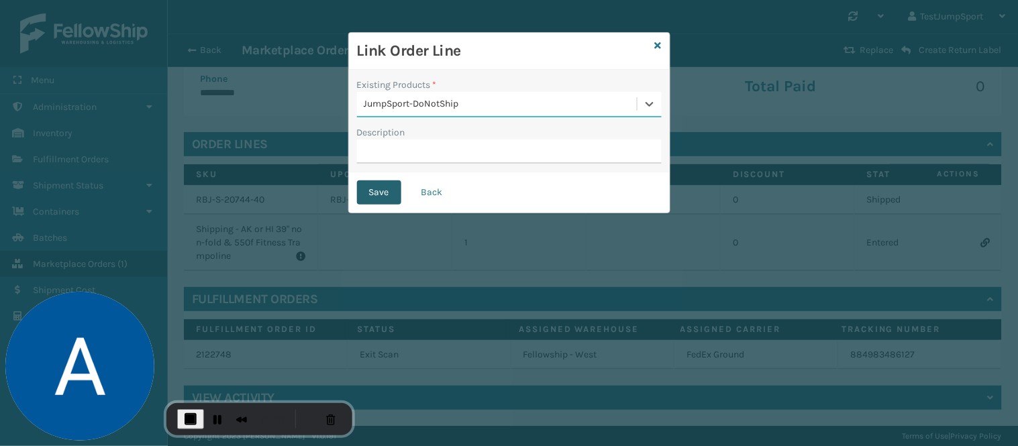
click at [384, 188] on button "Save" at bounding box center [379, 192] width 44 height 24
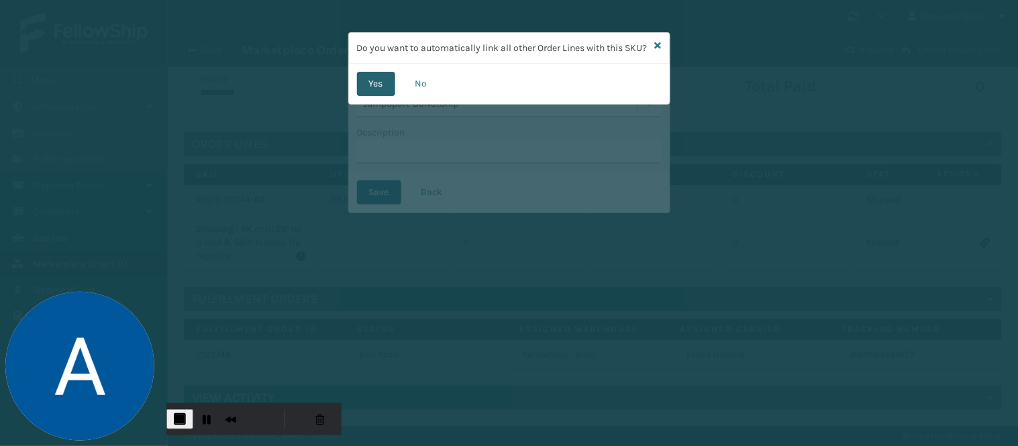
click at [378, 96] on button "Yes" at bounding box center [376, 84] width 38 height 24
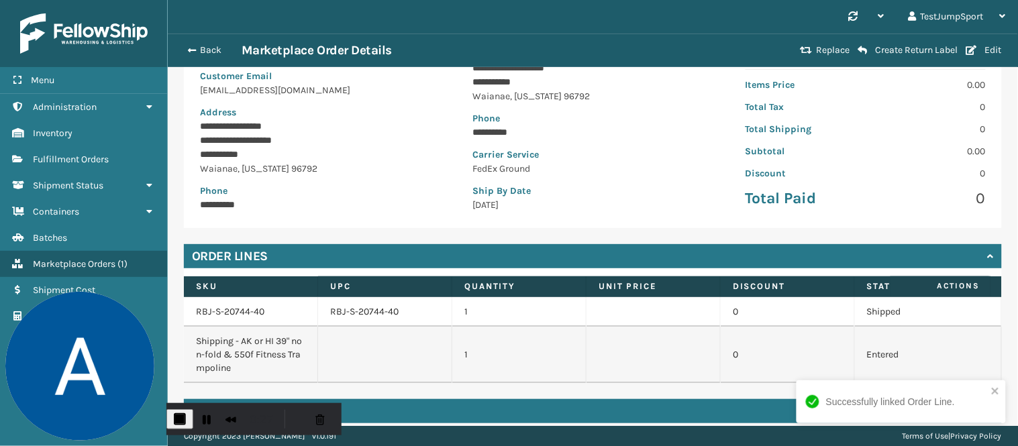
scroll to position [217, 0]
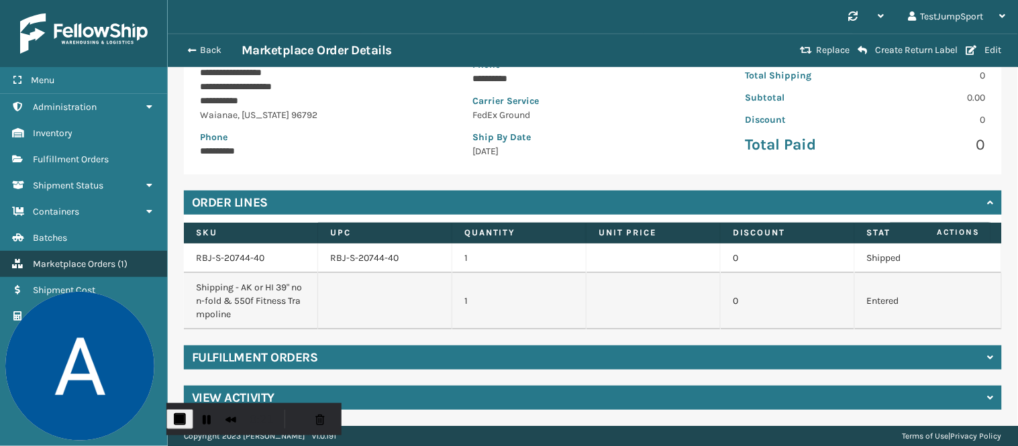
click at [72, 258] on span "Marketplace Orders" at bounding box center [74, 263] width 83 height 11
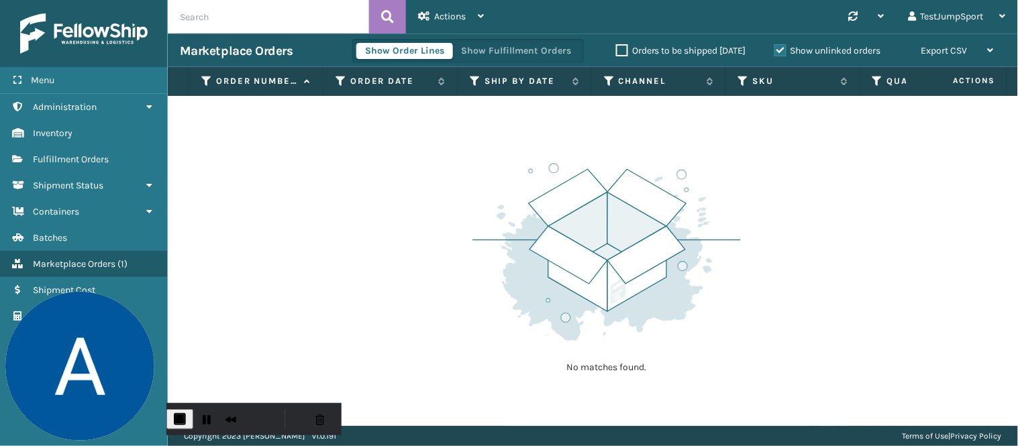
click at [647, 43] on div "Orders to be shipped [DATE]" at bounding box center [683, 51] width 158 height 16
click at [643, 49] on label "Orders to be shipped [DATE]" at bounding box center [681, 50] width 130 height 11
click at [617, 49] on input "Orders to be shipped [DATE]" at bounding box center [616, 47] width 1 height 9
click at [808, 48] on label "Show unlinked orders" at bounding box center [827, 50] width 107 height 11
click at [775, 48] on input "Show unlinked orders" at bounding box center [774, 47] width 1 height 9
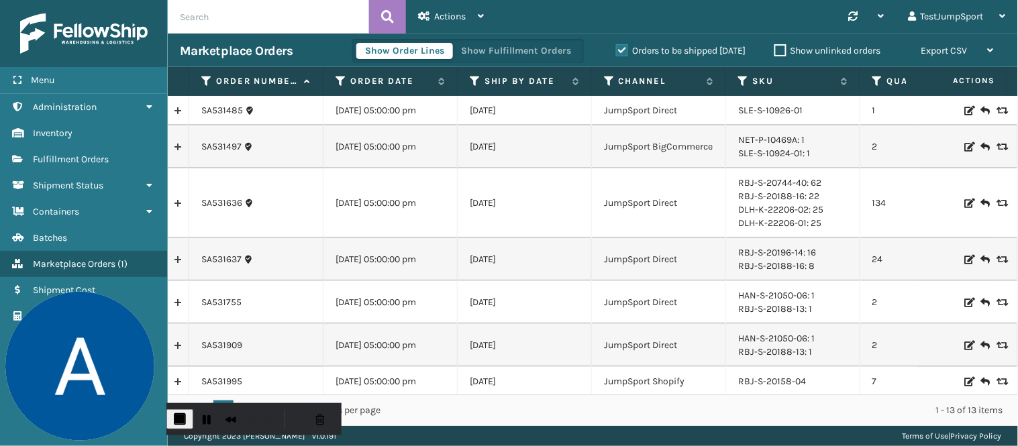
click at [179, 108] on link at bounding box center [178, 110] width 21 height 21
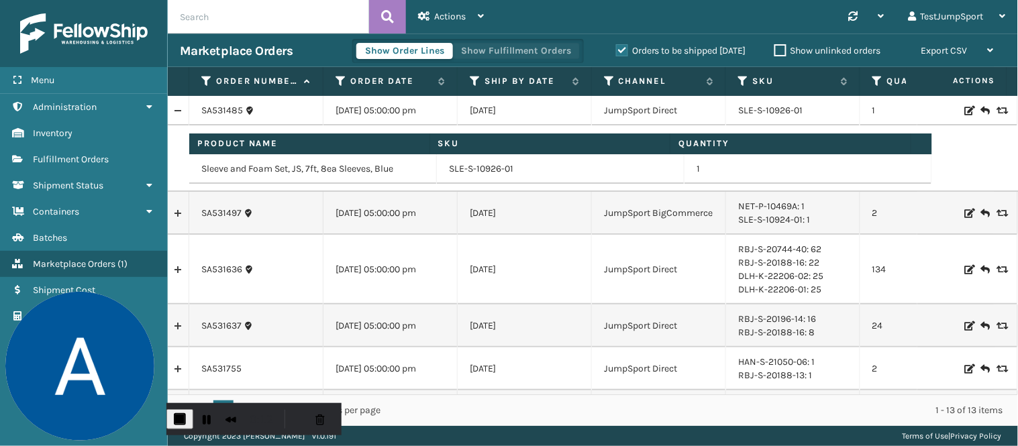
click at [504, 52] on button "Show Fulfillment Orders" at bounding box center [515, 51] width 127 height 16
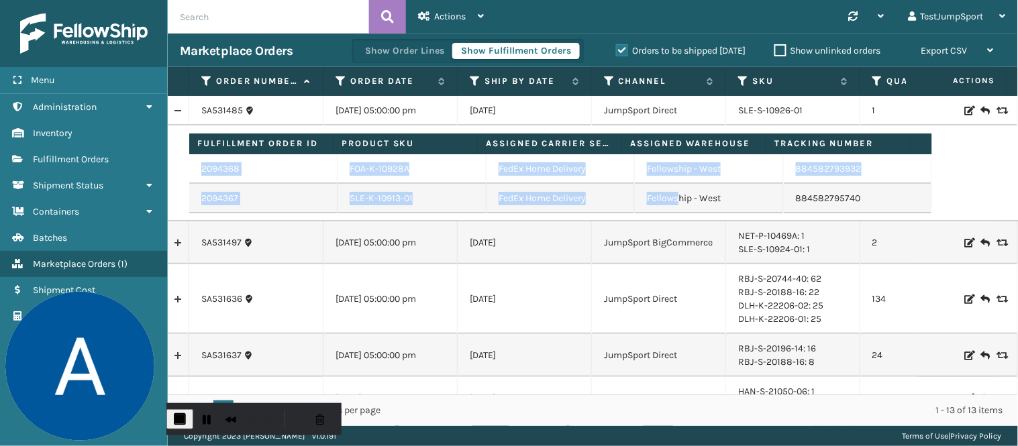
drag, startPoint x: 208, startPoint y: 166, endPoint x: 670, endPoint y: 195, distance: 462.5
click at [670, 195] on tbody "2094368 FOA-K-10928A FedEx Home Delivery Fellowship - West 884582793932 2094367…" at bounding box center [560, 183] width 743 height 59
click at [401, 57] on button "Show Order Lines" at bounding box center [404, 51] width 97 height 16
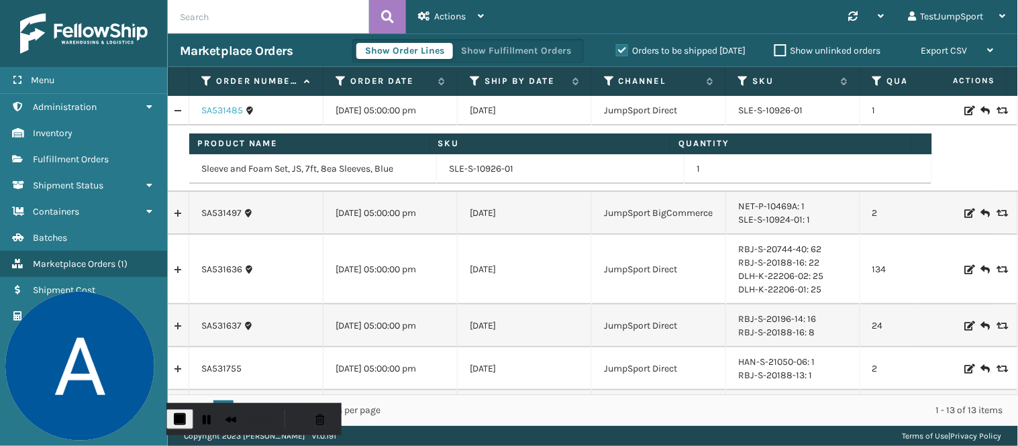
click at [226, 108] on link "SA531485" at bounding box center [222, 110] width 42 height 13
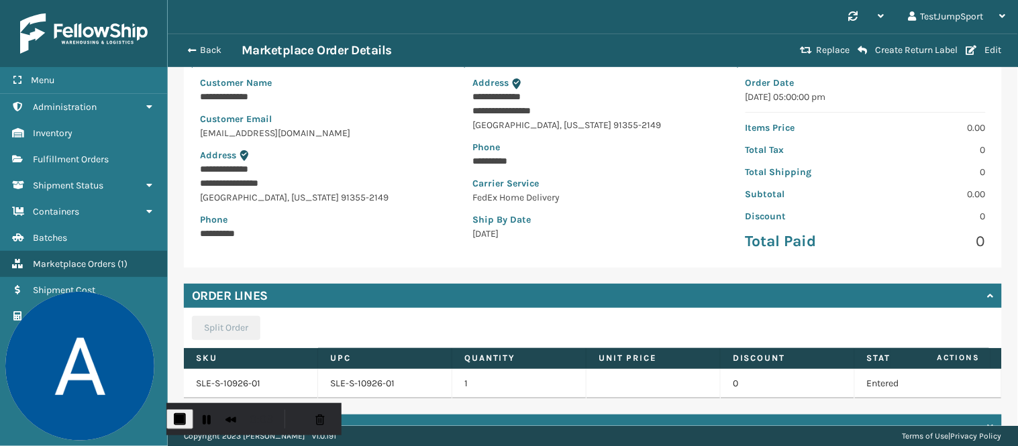
scroll to position [190, 0]
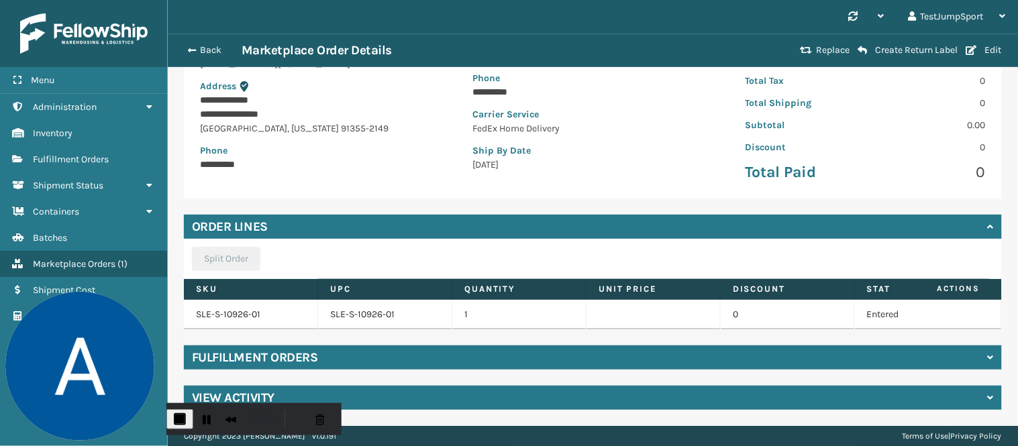
click at [323, 350] on div "Fulfillment Orders" at bounding box center [593, 358] width 818 height 24
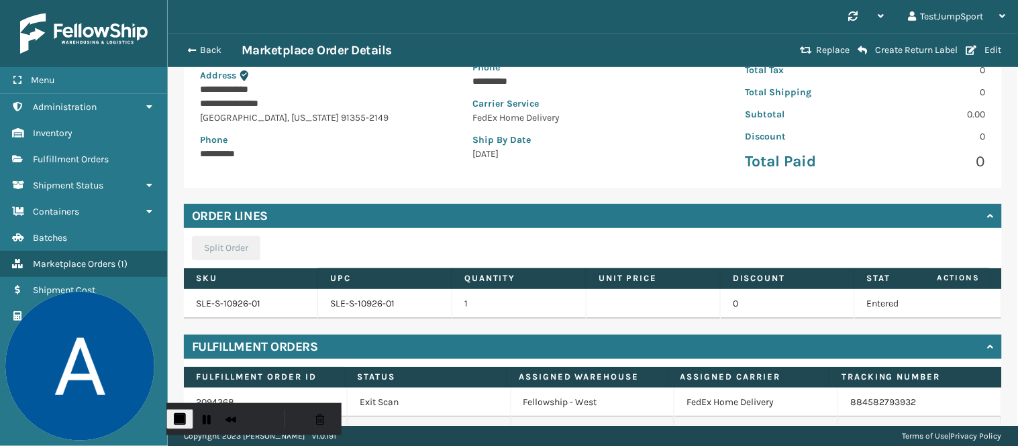
scroll to position [278, 0]
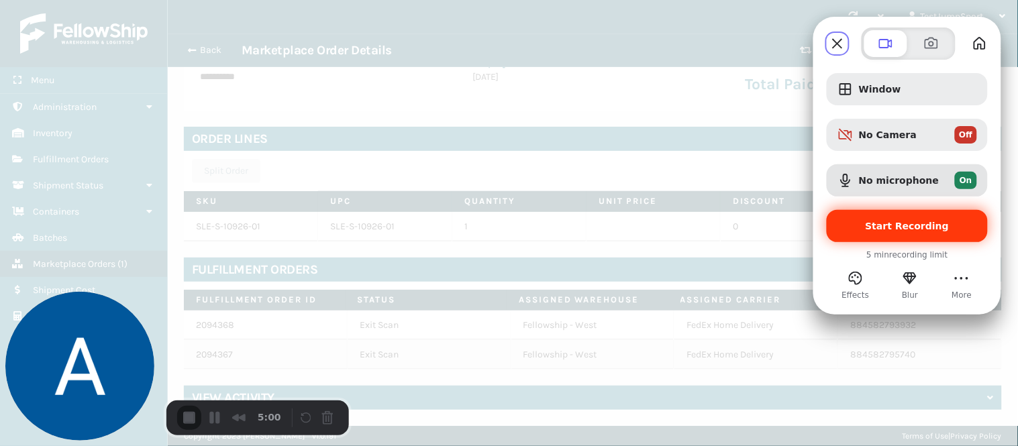
click at [896, 225] on span "Start Recording" at bounding box center [907, 226] width 84 height 11
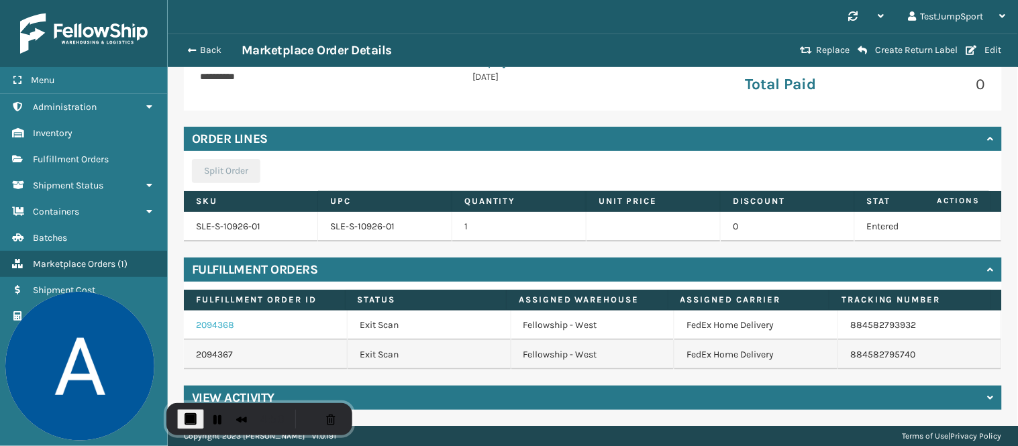
click at [217, 323] on link "2094368" at bounding box center [215, 324] width 38 height 11
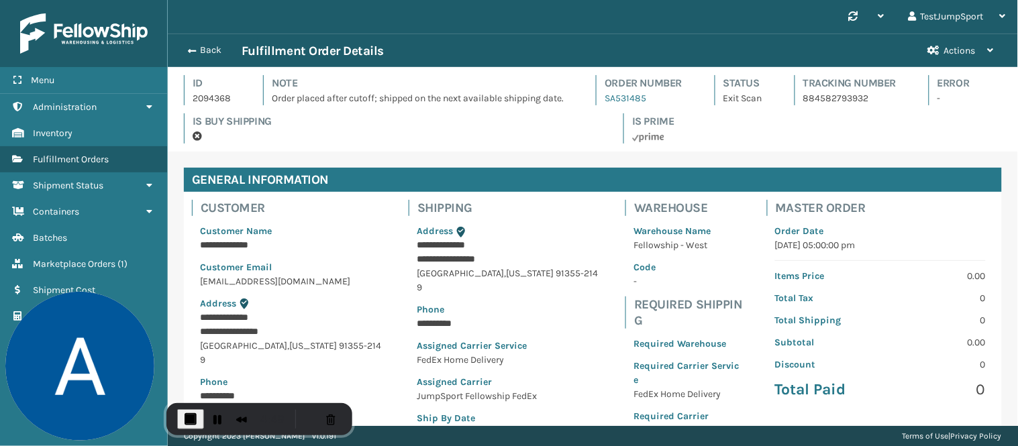
scroll to position [32, 850]
drag, startPoint x: 598, startPoint y: 77, endPoint x: 656, endPoint y: 96, distance: 61.3
click at [656, 96] on div "Order Number SA531485" at bounding box center [643, 90] width 94 height 30
drag, startPoint x: 681, startPoint y: 104, endPoint x: 665, endPoint y: 103, distance: 16.2
click at [681, 103] on div "Order Number SA531485" at bounding box center [643, 90] width 94 height 30
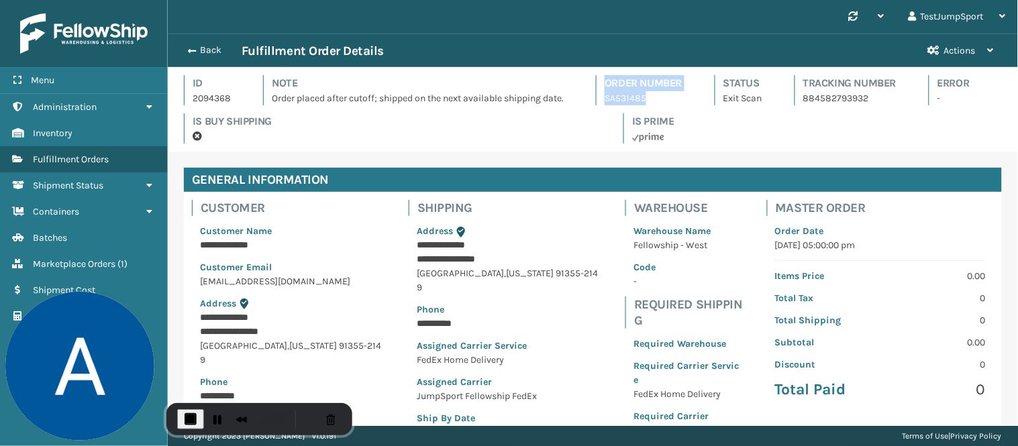
click at [680, 99] on div "Order Number SA531485" at bounding box center [643, 90] width 94 height 30
click at [633, 96] on link "SA531485" at bounding box center [625, 98] width 42 height 11
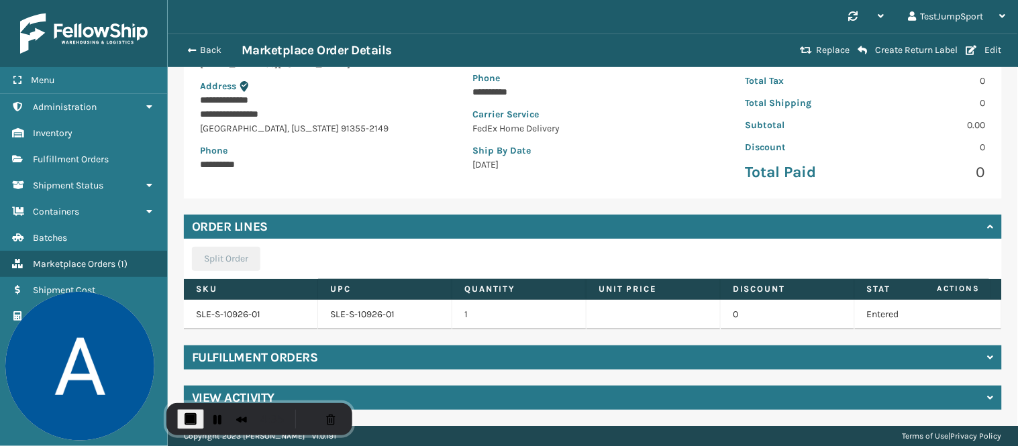
scroll to position [190, 0]
click at [317, 350] on h4 "Fulfillment Orders" at bounding box center [254, 358] width 125 height 16
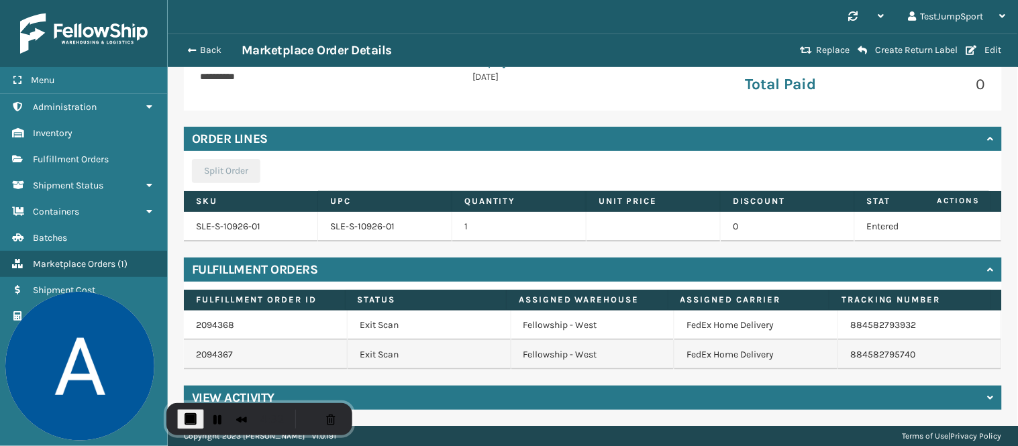
scroll to position [278, 0]
click at [213, 323] on link "2094368" at bounding box center [215, 324] width 38 height 11
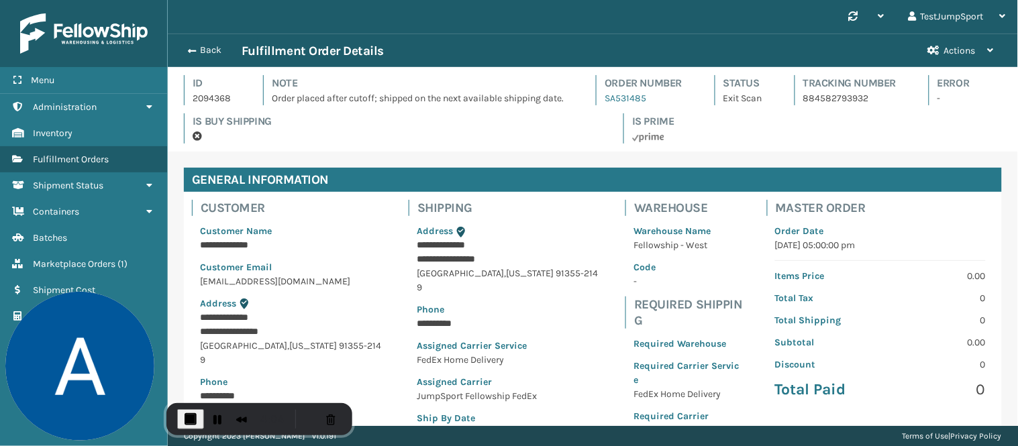
scroll to position [32, 850]
drag, startPoint x: 656, startPoint y: 95, endPoint x: 605, endPoint y: 76, distance: 54.6
click at [605, 76] on div "Order Number SA531485" at bounding box center [643, 90] width 94 height 30
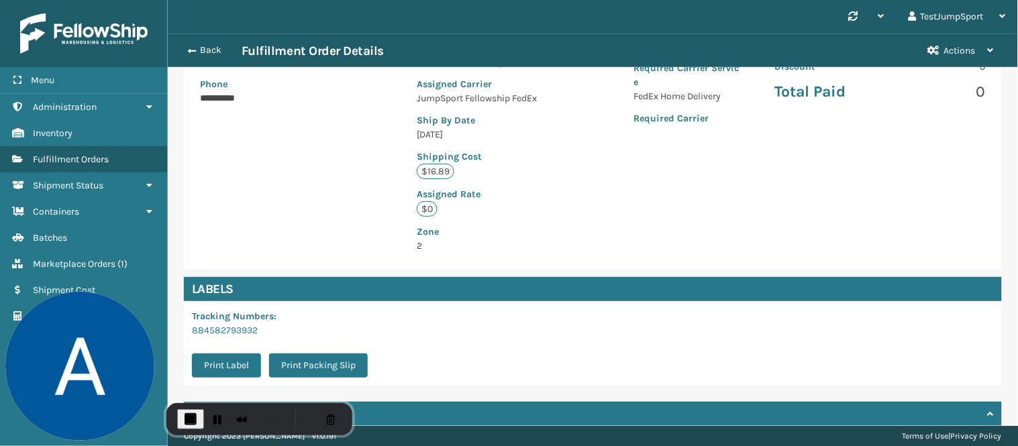
scroll to position [411, 0]
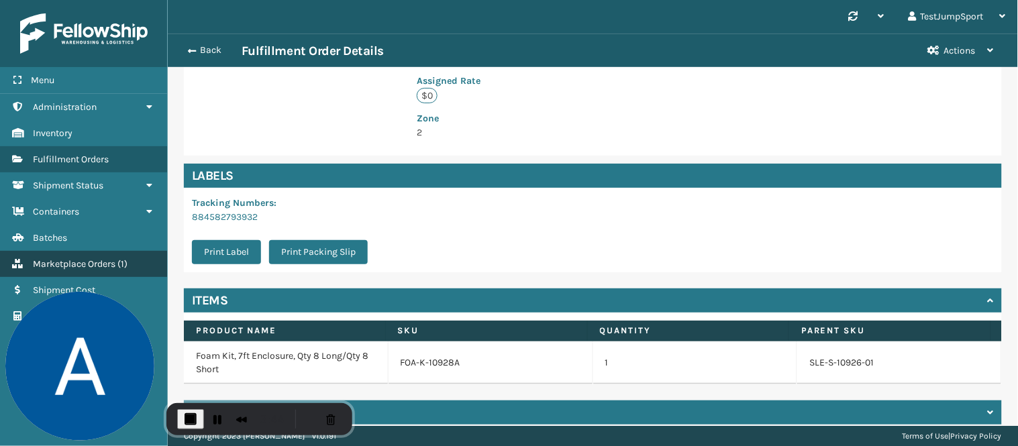
click at [85, 260] on span "Marketplace Orders" at bounding box center [74, 263] width 83 height 11
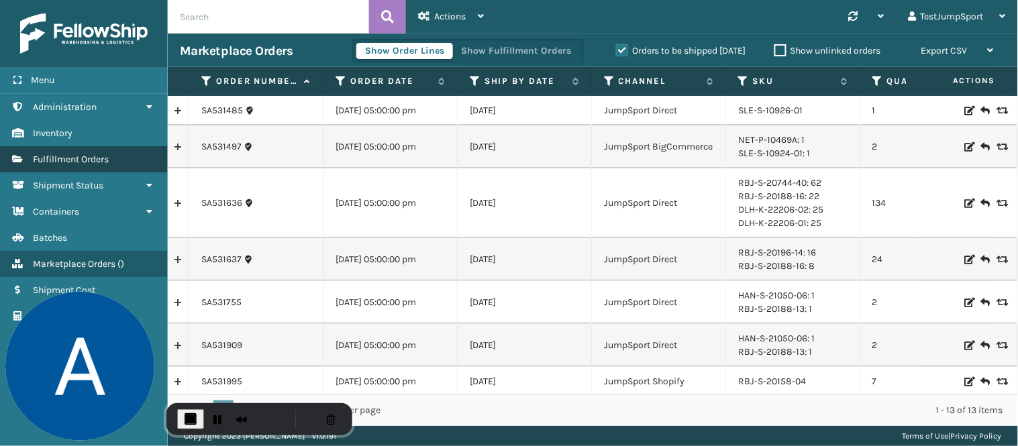
click at [92, 156] on span "Fulfillment Orders" at bounding box center [71, 159] width 76 height 11
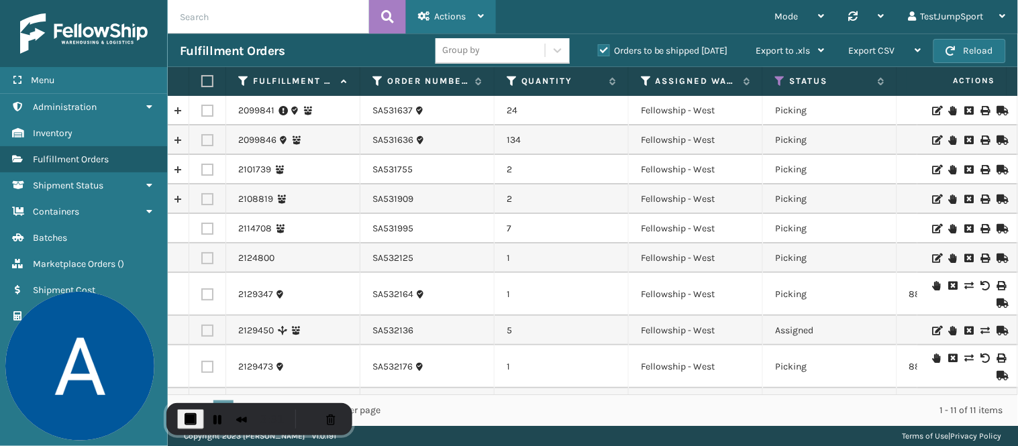
click at [450, 10] on div "Actions" at bounding box center [451, 17] width 66 height 34
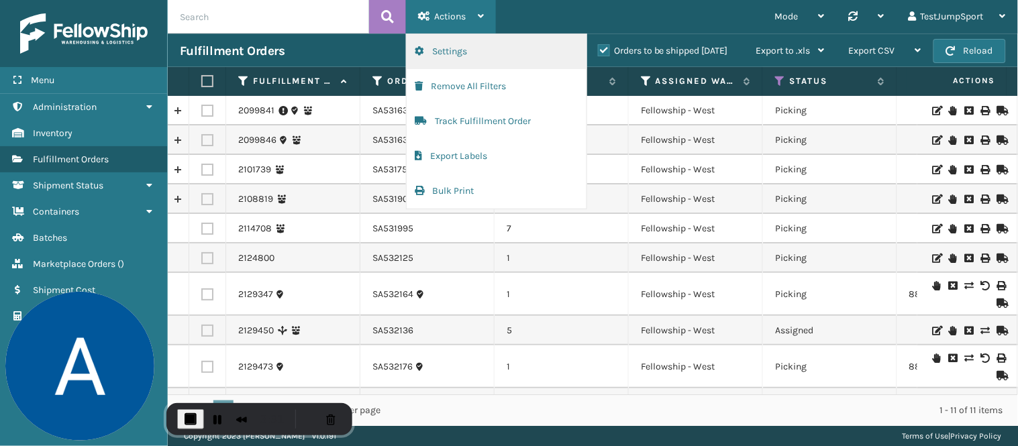
click at [451, 44] on button "Settings" at bounding box center [497, 51] width 180 height 35
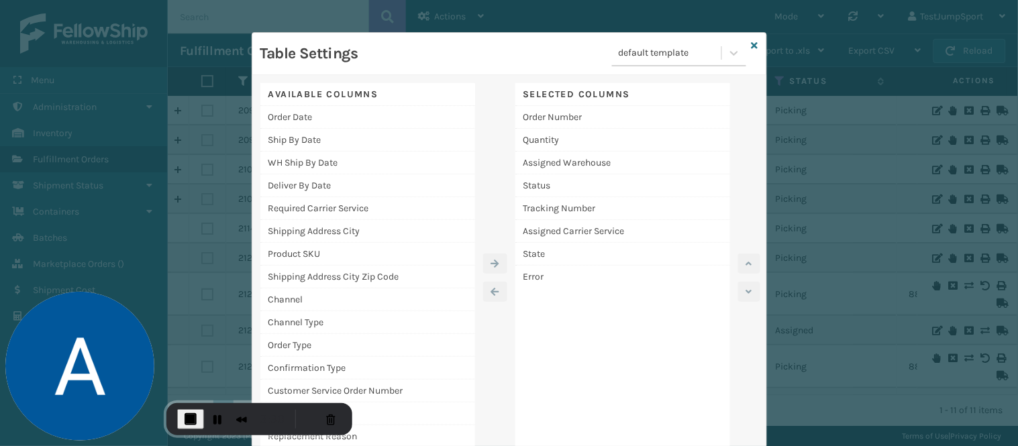
scroll to position [32, 0]
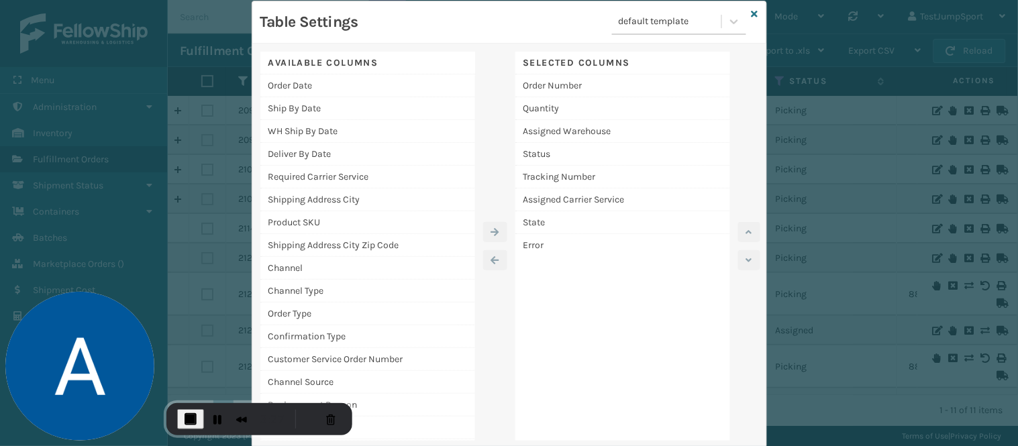
click at [753, 11] on div "Table Settings default template" at bounding box center [509, 22] width 514 height 42
click at [751, 11] on icon at bounding box center [754, 13] width 7 height 9
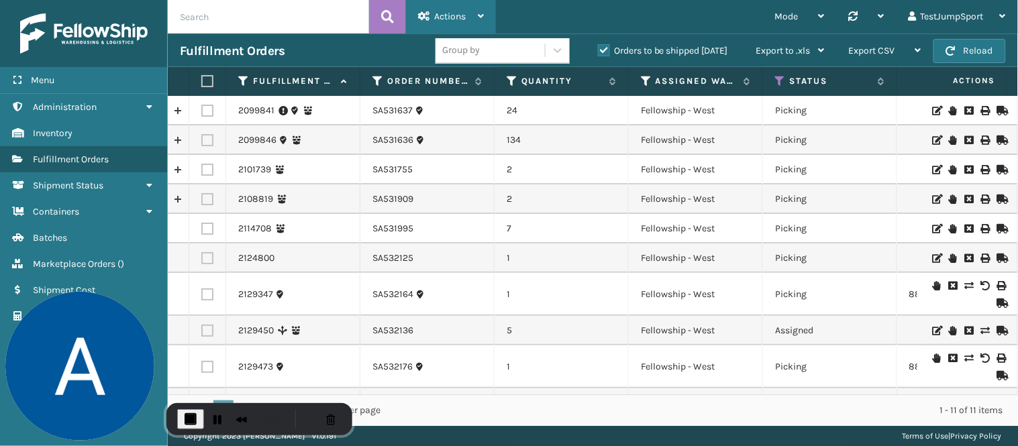
click at [462, 15] on span "Actions" at bounding box center [450, 16] width 32 height 11
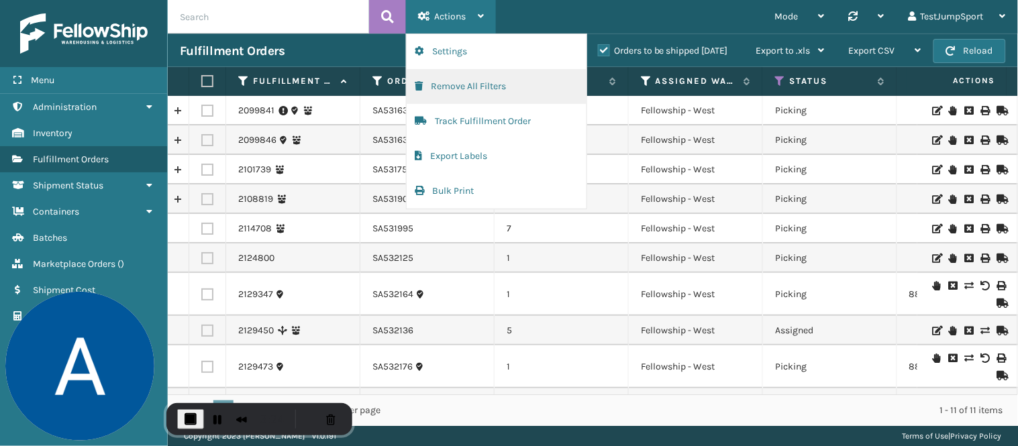
click at [461, 81] on button "Remove All Filters" at bounding box center [497, 86] width 180 height 35
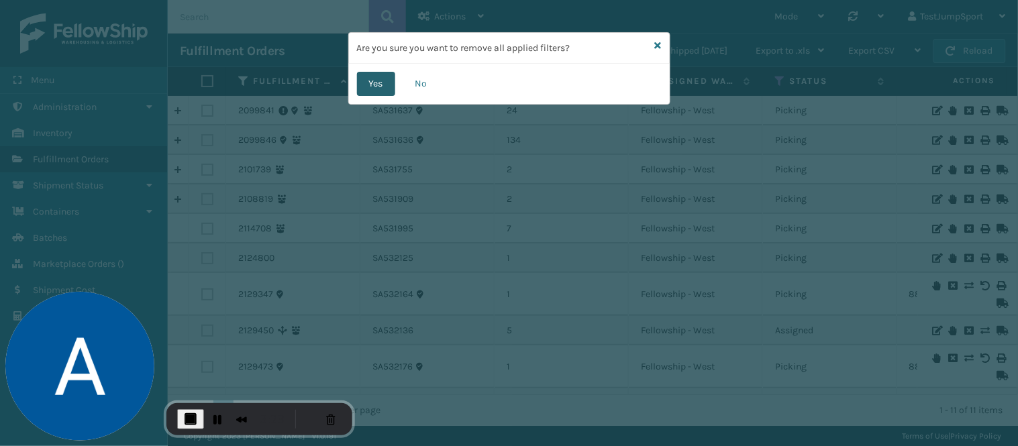
click at [370, 78] on button "Yes" at bounding box center [376, 84] width 38 height 24
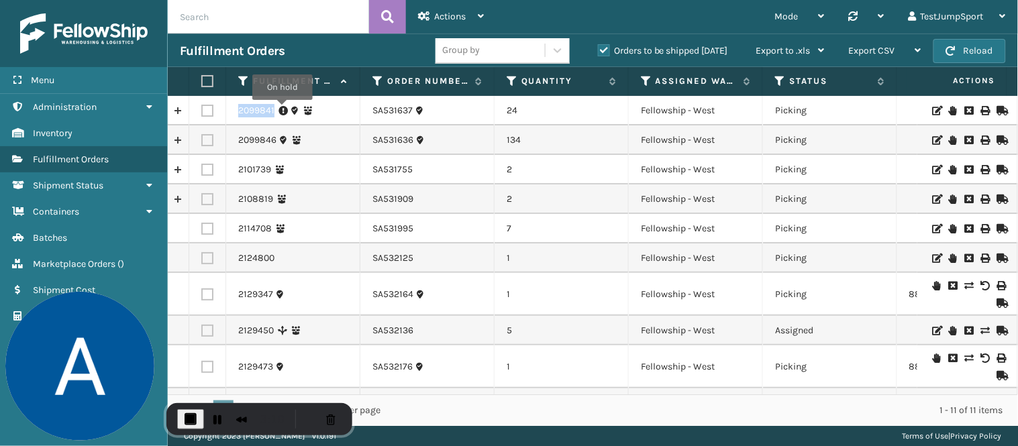
drag, startPoint x: 233, startPoint y: 106, endPoint x: 282, endPoint y: 109, distance: 49.8
click at [282, 109] on td "2099841" at bounding box center [293, 111] width 134 height 30
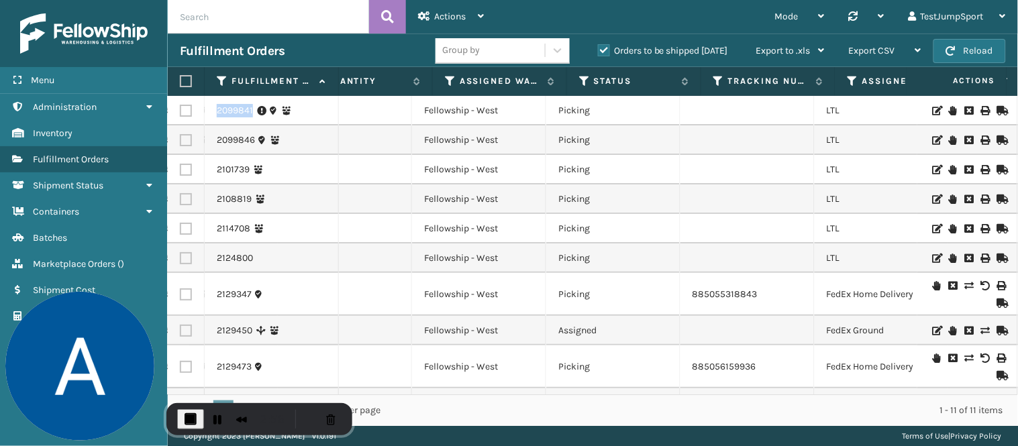
scroll to position [0, 217]
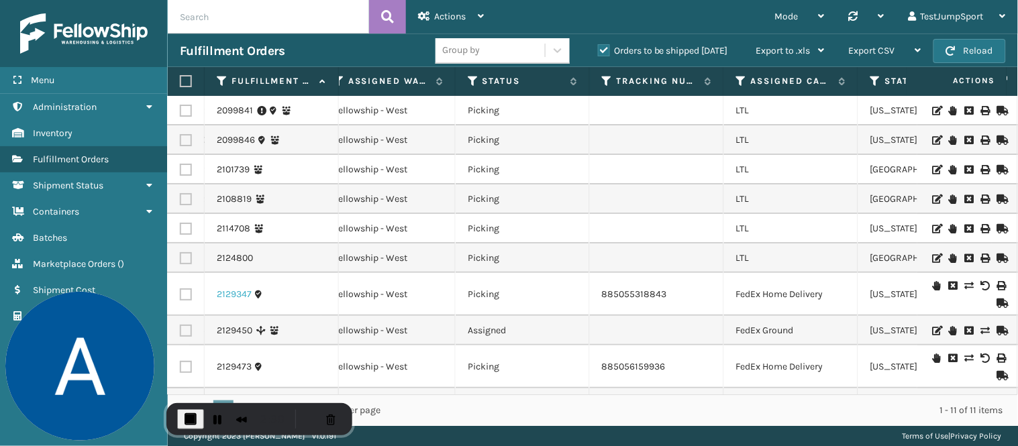
click at [238, 293] on link "2129347" at bounding box center [234, 294] width 35 height 13
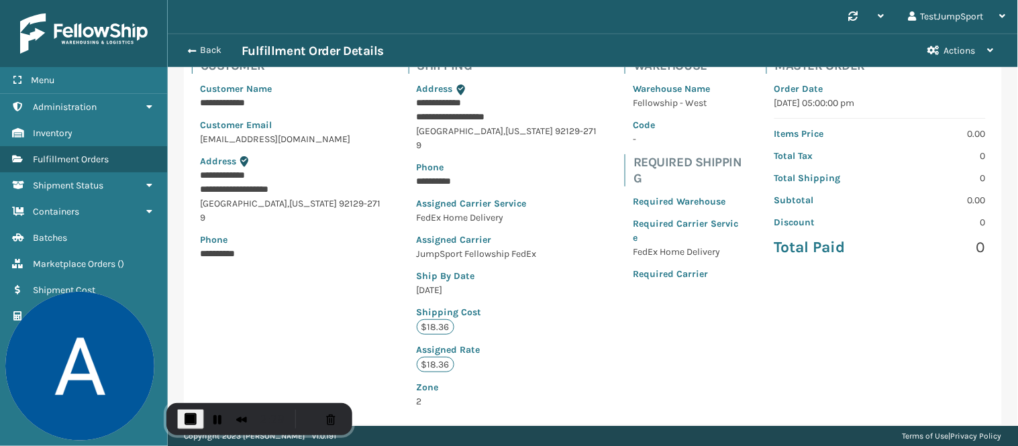
scroll to position [298, 0]
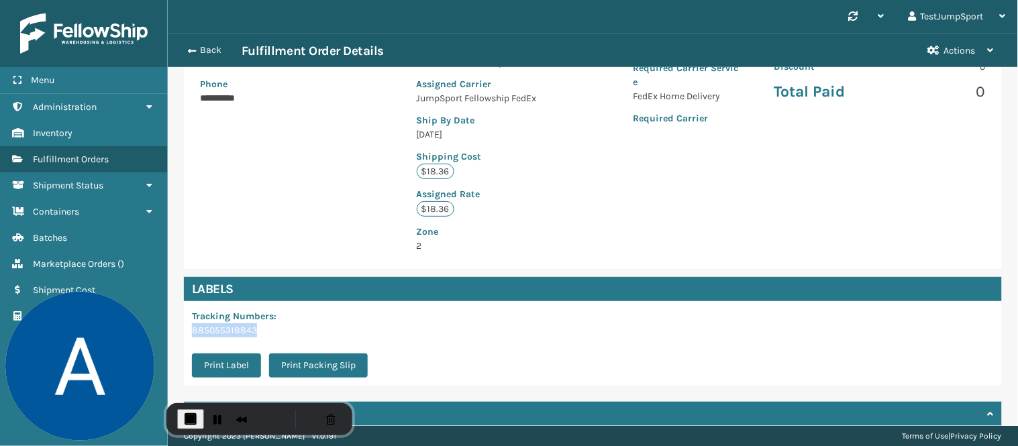
drag, startPoint x: 280, startPoint y: 315, endPoint x: 317, endPoint y: 324, distance: 37.9
click at [192, 323] on p "885055318843" at bounding box center [284, 330] width 184 height 14
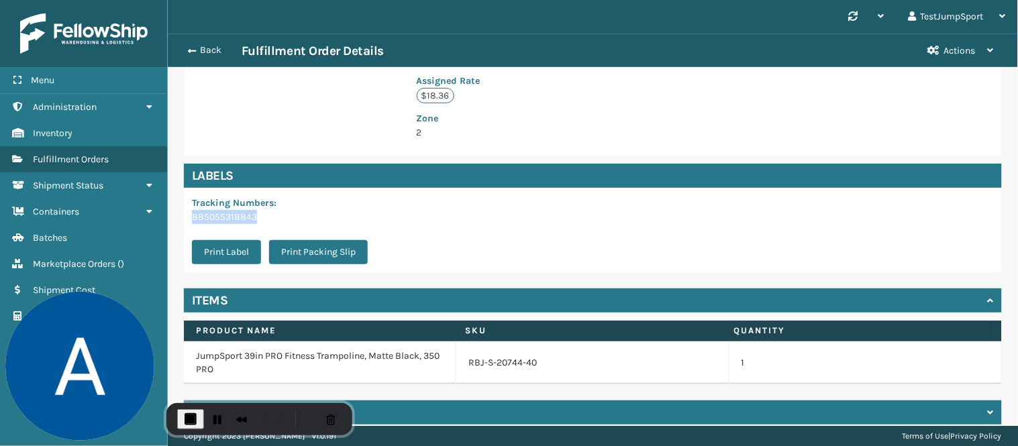
click at [284, 210] on p "885055318843" at bounding box center [284, 217] width 184 height 14
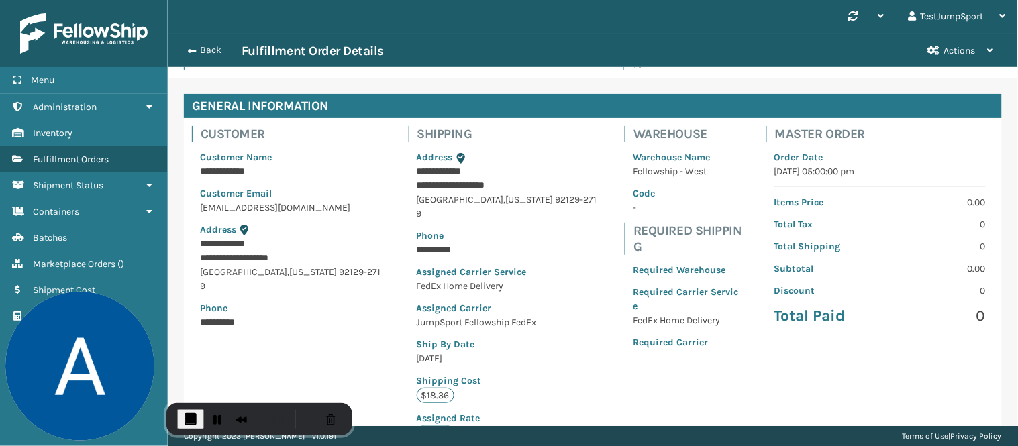
scroll to position [149, 0]
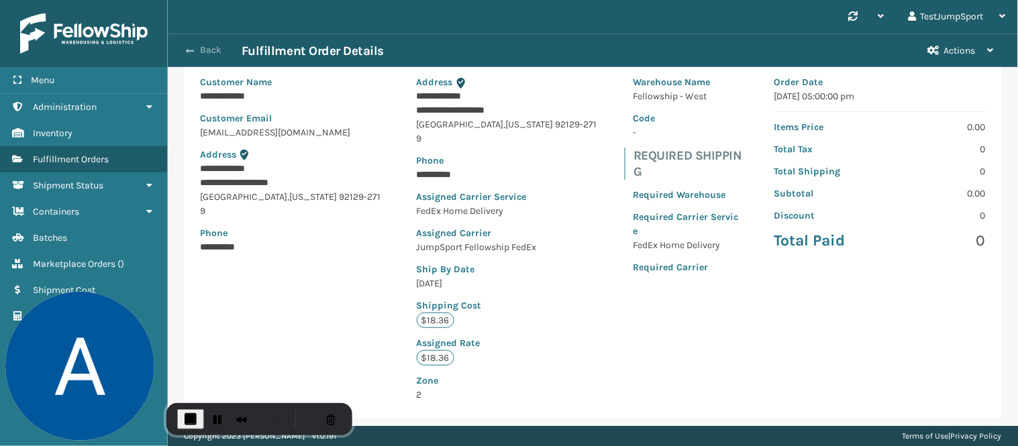
click at [191, 47] on span "button" at bounding box center [190, 50] width 8 height 9
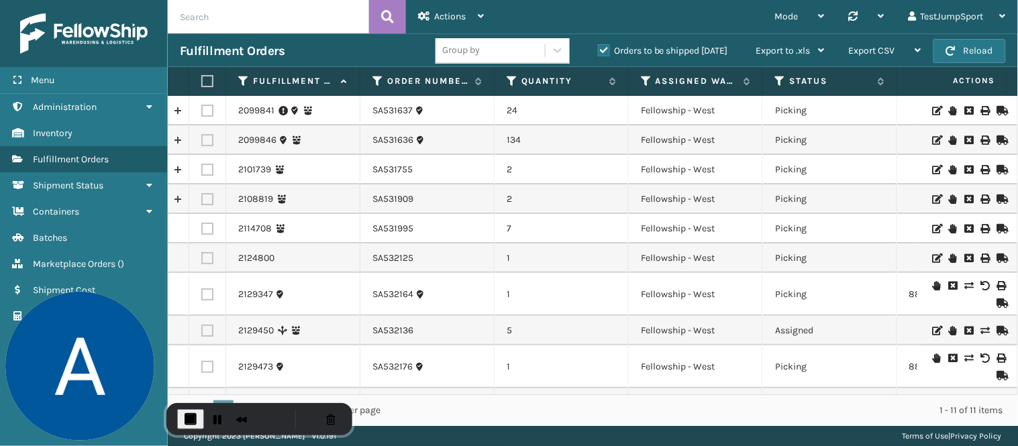
click at [789, 330] on td "Assigned" at bounding box center [830, 331] width 134 height 30
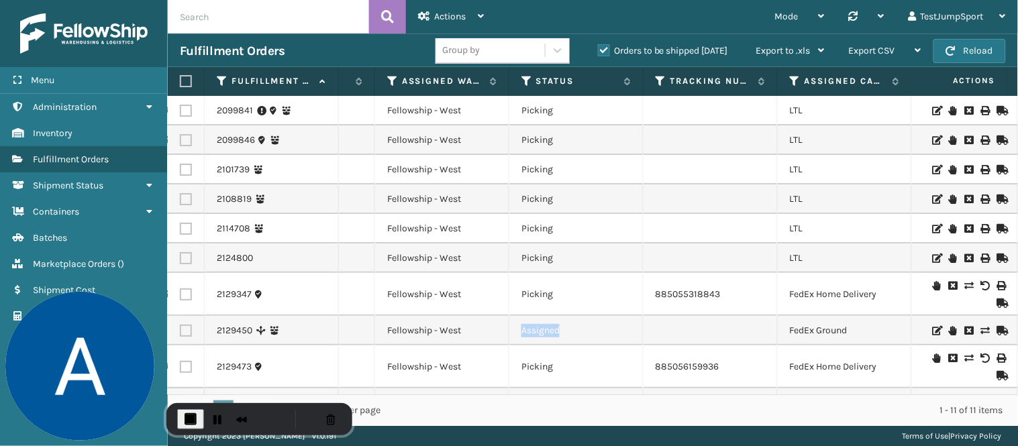
scroll to position [0, 255]
click at [225, 258] on link "2124800" at bounding box center [235, 258] width 36 height 13
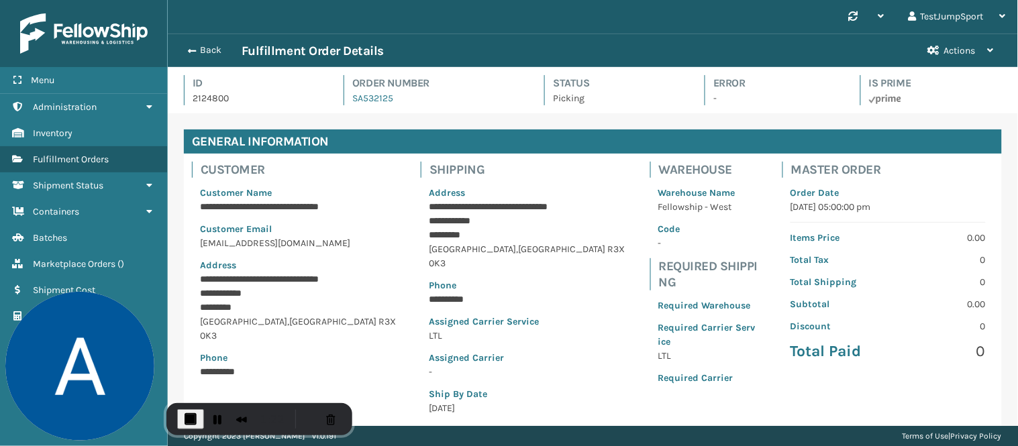
scroll to position [32, 850]
drag, startPoint x: 619, startPoint y: 310, endPoint x: 658, endPoint y: 324, distance: 41.4
click at [658, 324] on div "Required Warehouse Required Carrier Service LTL Required Carrier" at bounding box center [708, 342] width 116 height 103
click at [658, 321] on p "Required Carrier Service" at bounding box center [708, 335] width 100 height 28
drag, startPoint x: 623, startPoint y: 286, endPoint x: 653, endPoint y: 325, distance: 49.3
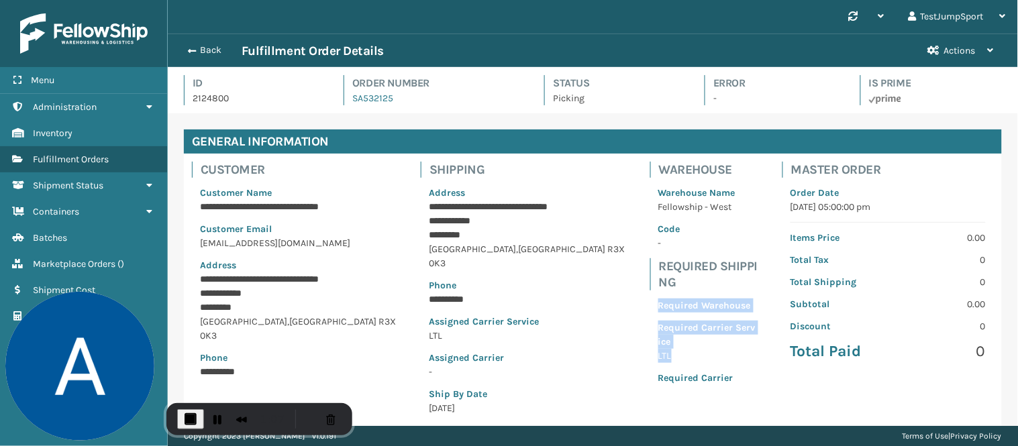
click at [653, 325] on div "Required Warehouse Required Carrier Service LTL Required Carrier" at bounding box center [708, 342] width 116 height 103
click at [680, 349] on p "LTL" at bounding box center [708, 356] width 100 height 14
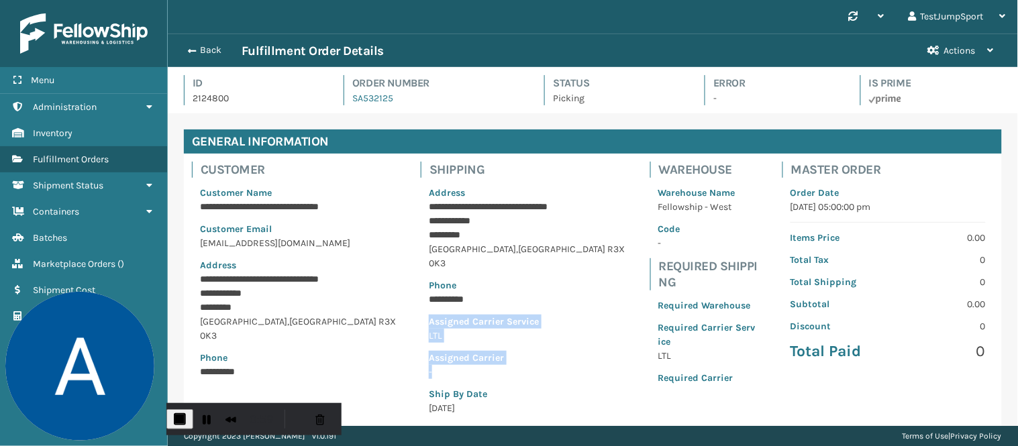
drag, startPoint x: 411, startPoint y: 305, endPoint x: 485, endPoint y: 358, distance: 90.9
click at [485, 358] on div "**********" at bounding box center [527, 319] width 213 height 282
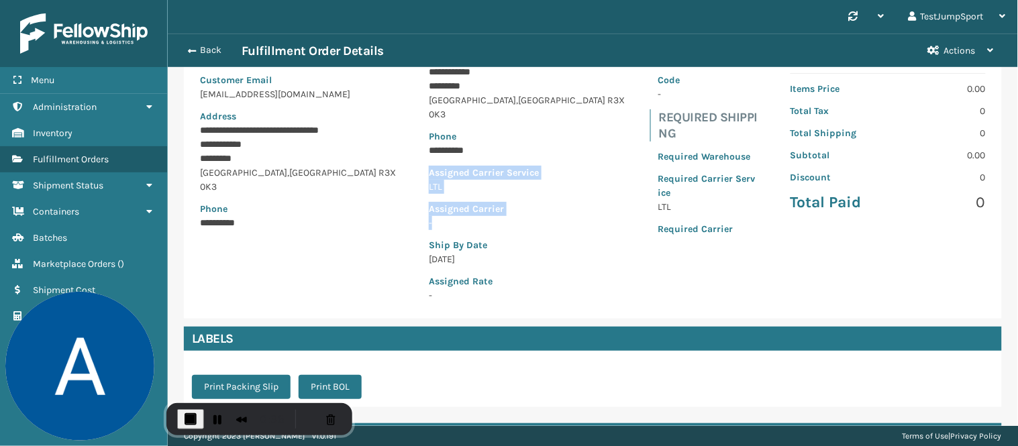
scroll to position [284, 0]
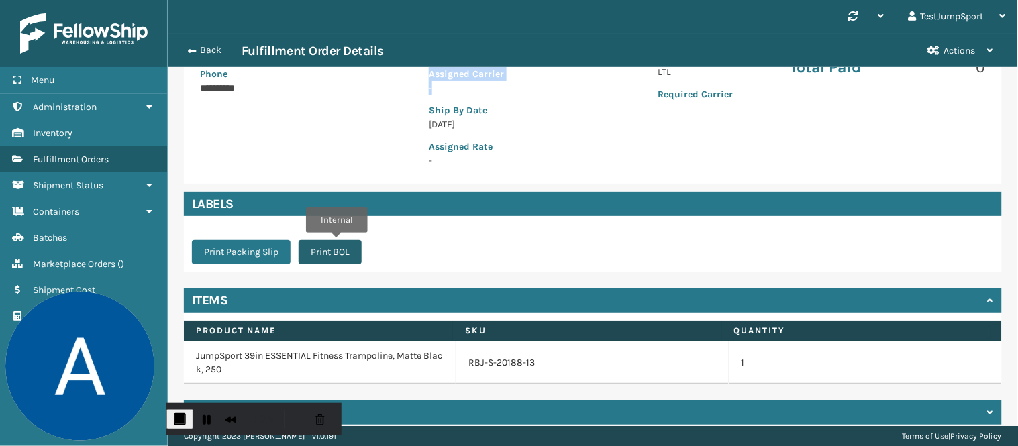
click at [336, 242] on button "Print BOL" at bounding box center [330, 252] width 63 height 24
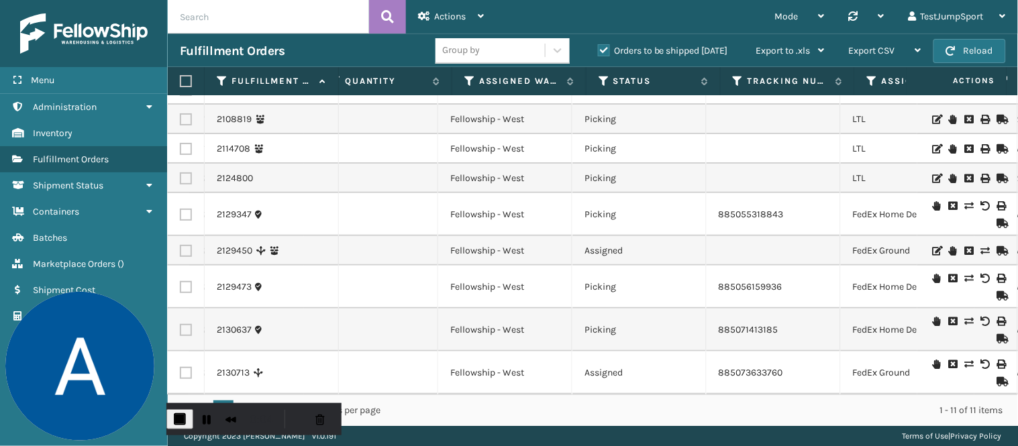
scroll to position [0, 191]
click at [231, 280] on link "2129473" at bounding box center [234, 286] width 35 height 13
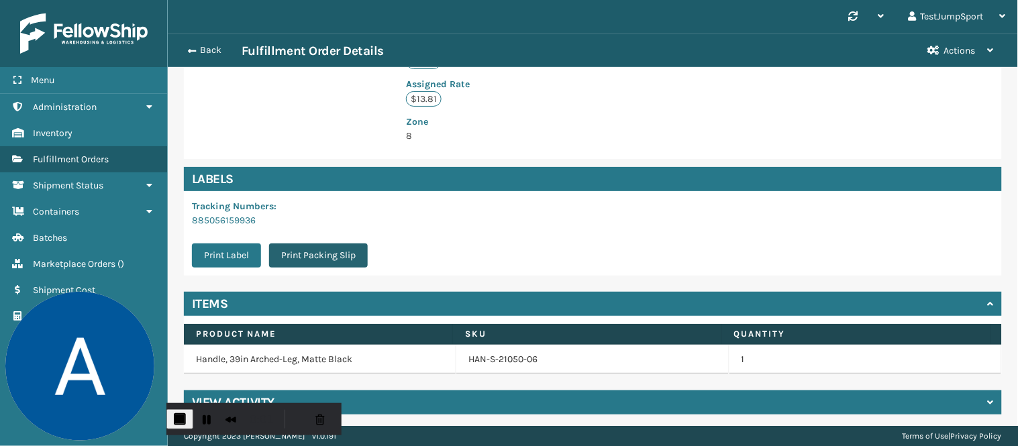
scroll to position [398, 0]
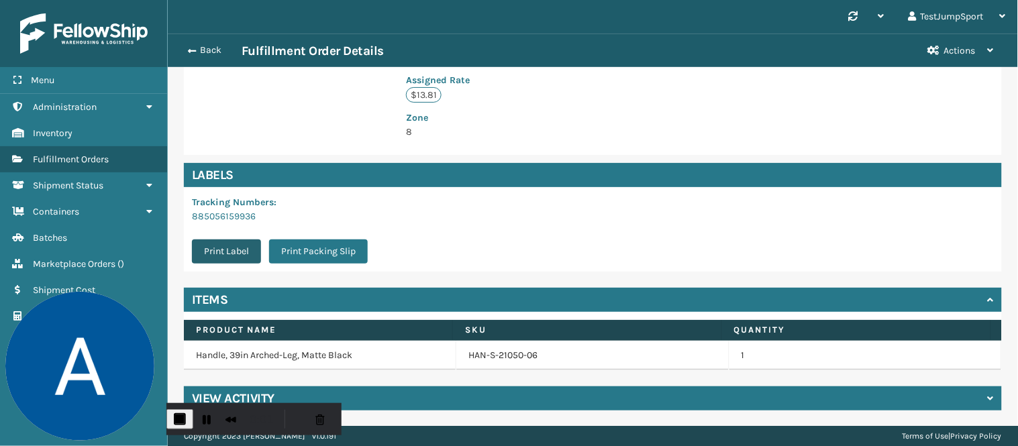
click at [219, 246] on button "Print Label" at bounding box center [226, 252] width 69 height 24
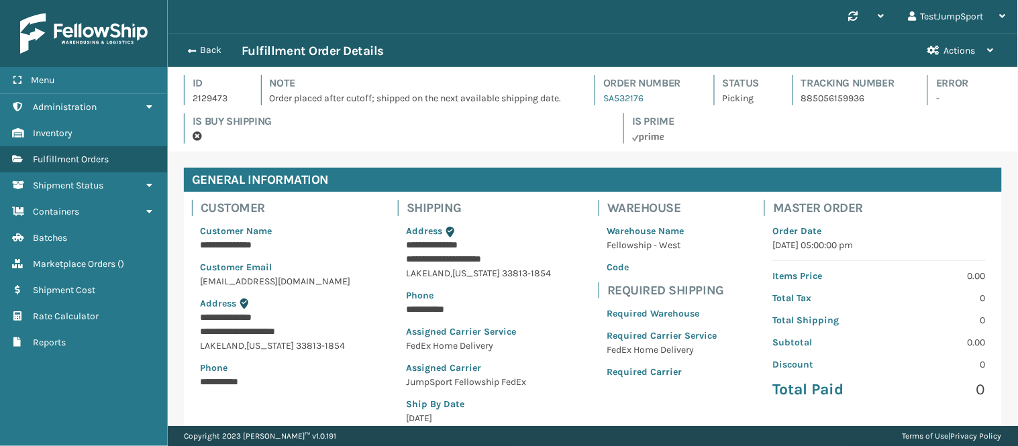
scroll to position [32, 850]
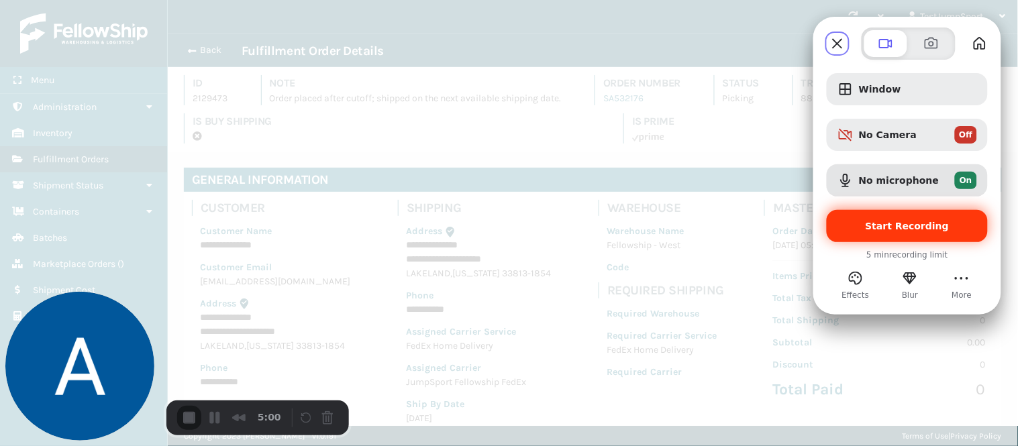
click at [911, 228] on span "Start Recording" at bounding box center [907, 226] width 84 height 11
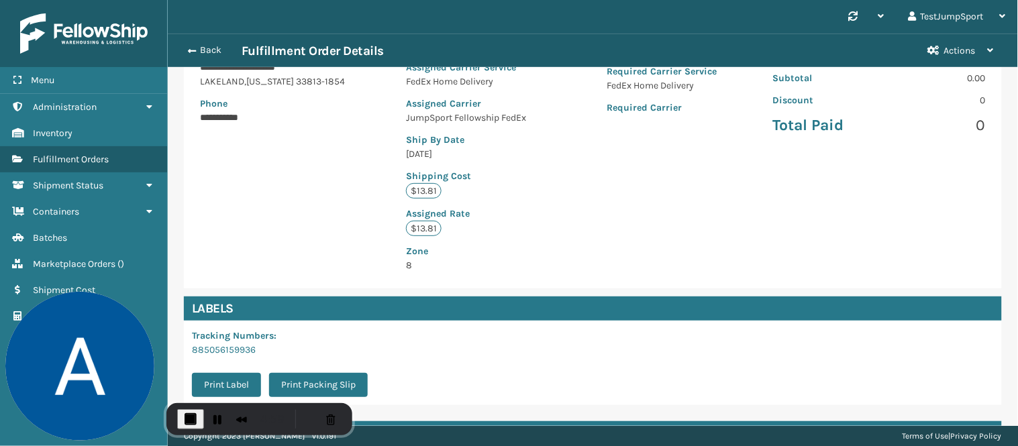
scroll to position [298, 0]
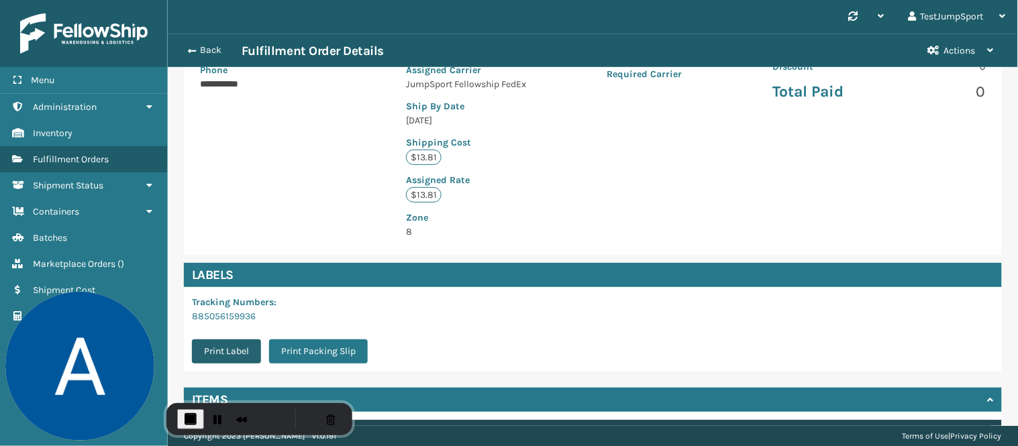
click at [229, 344] on button "Print Label" at bounding box center [226, 351] width 69 height 24
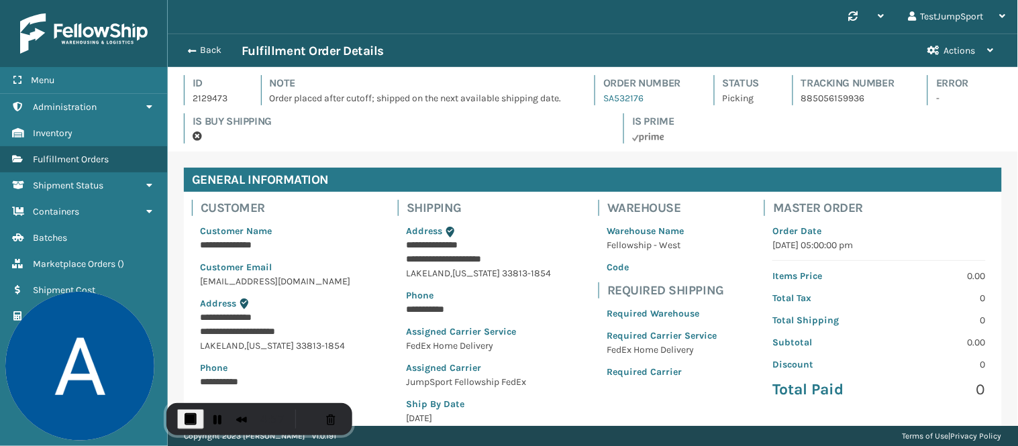
scroll to position [32, 850]
click at [85, 183] on span "Shipment Status" at bounding box center [68, 185] width 70 height 11
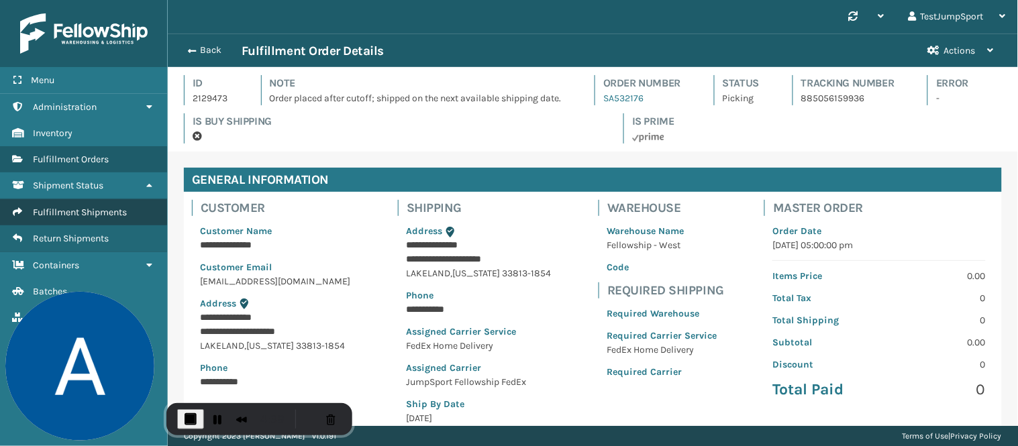
click at [90, 207] on span "Fulfillment Shipments" at bounding box center [80, 212] width 94 height 11
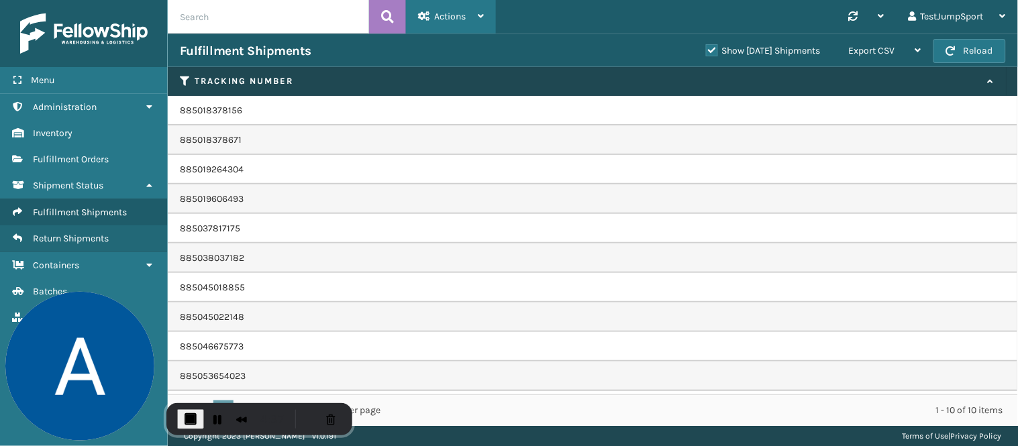
drag, startPoint x: 425, startPoint y: 21, endPoint x: 445, endPoint y: 21, distance: 20.1
click at [426, 21] on icon at bounding box center [424, 15] width 12 height 9
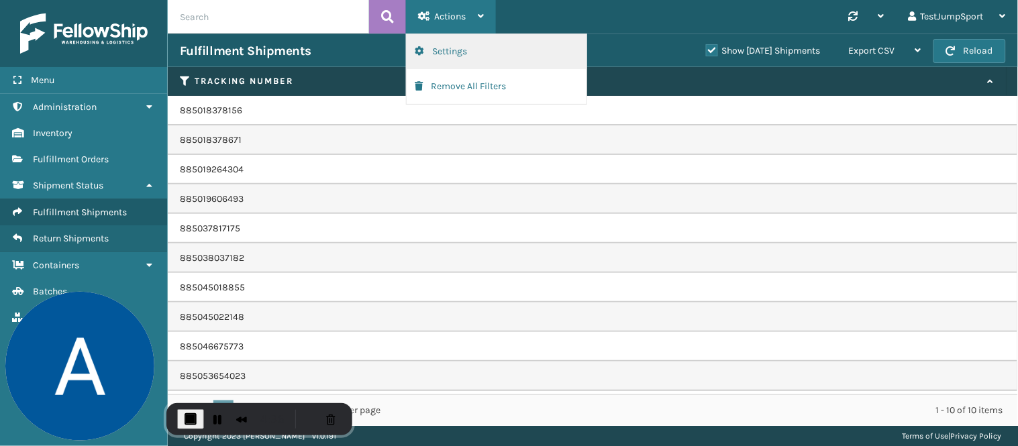
click at [450, 57] on button "Settings" at bounding box center [497, 51] width 180 height 35
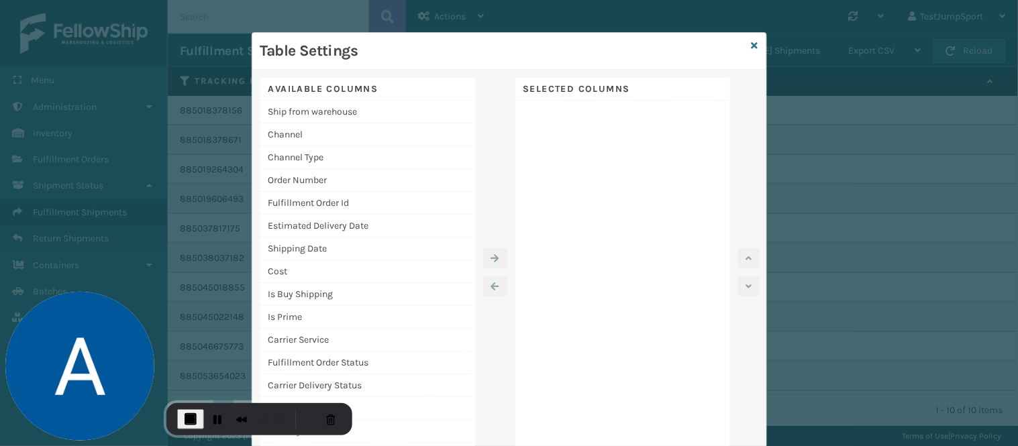
scroll to position [32, 0]
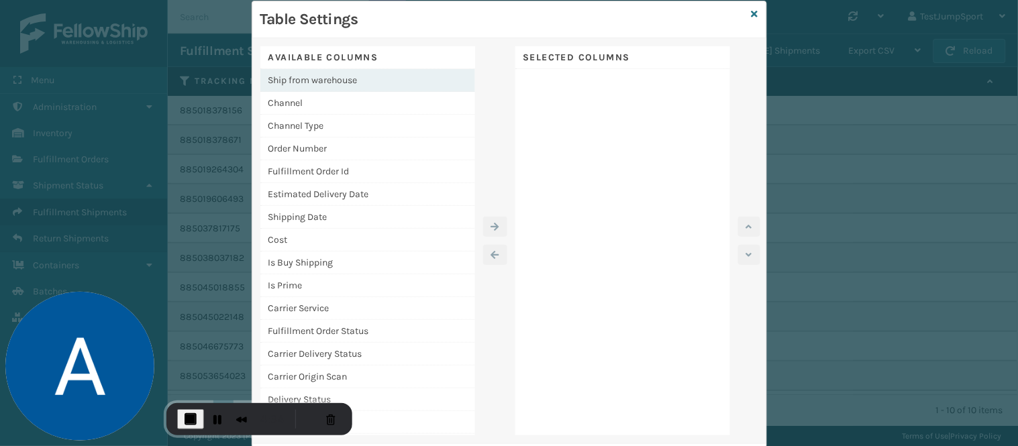
click at [306, 77] on div "Ship from warehouse" at bounding box center [367, 80] width 215 height 23
click at [493, 227] on icon "button" at bounding box center [495, 226] width 8 height 9
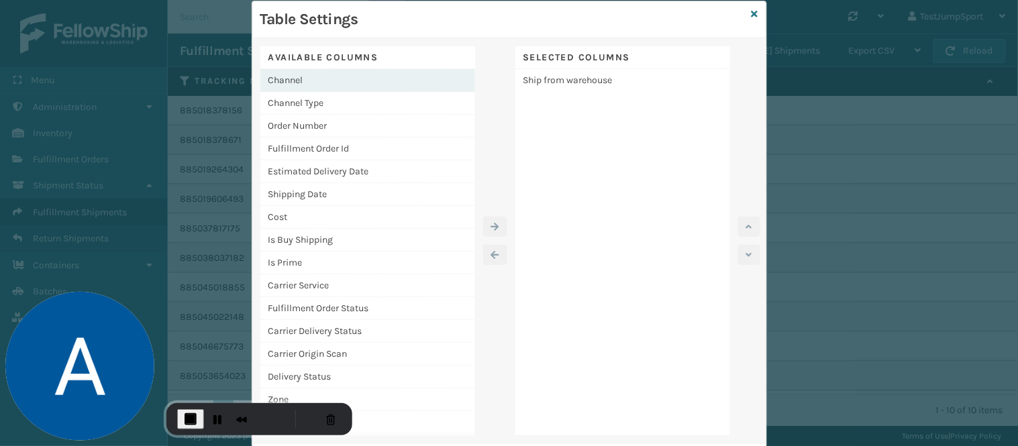
click at [276, 85] on div "Channel" at bounding box center [367, 80] width 215 height 23
click at [491, 222] on icon "button" at bounding box center [495, 226] width 8 height 9
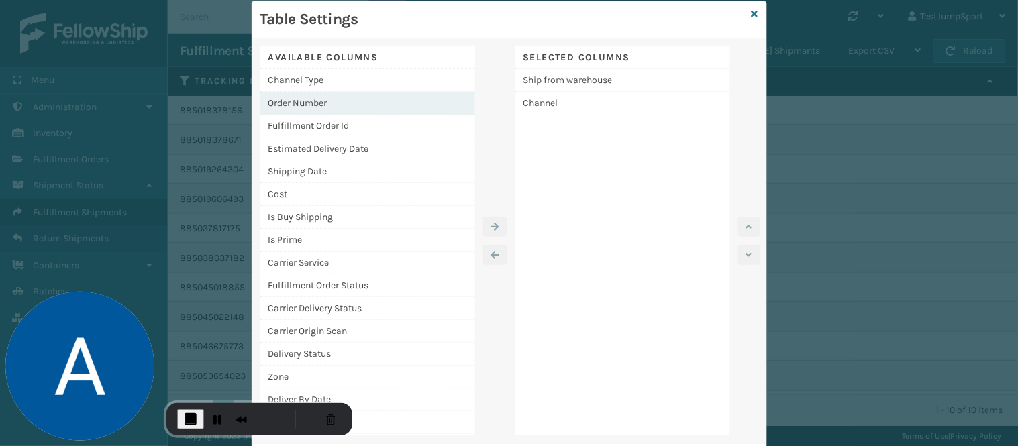
click at [302, 99] on div "Order Number" at bounding box center [367, 103] width 215 height 23
click at [485, 219] on button "button" at bounding box center [495, 227] width 24 height 20
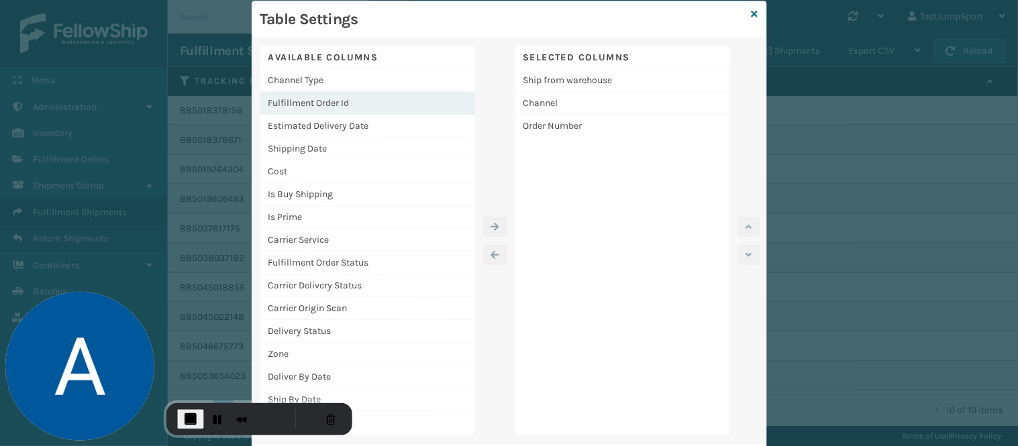
click at [299, 101] on div "Fulfillment Order Id" at bounding box center [367, 103] width 215 height 23
click at [491, 222] on icon "button" at bounding box center [495, 226] width 8 height 9
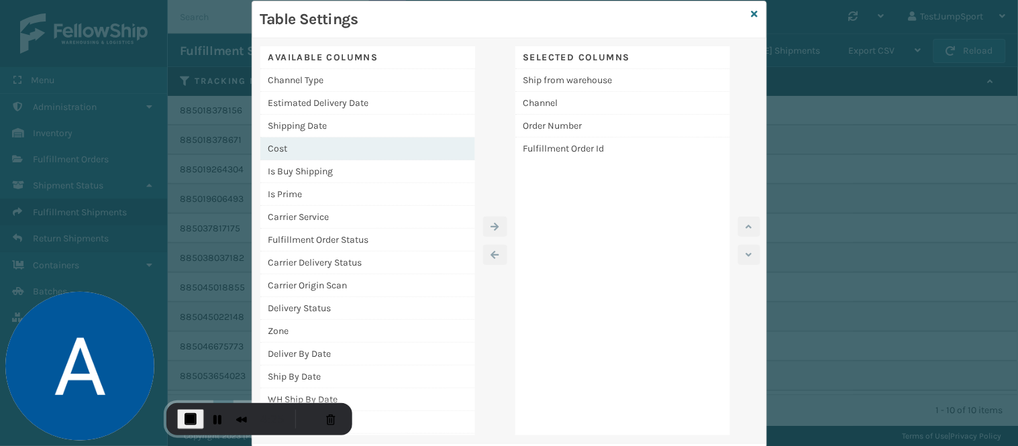
click at [282, 144] on div "Cost" at bounding box center [367, 149] width 215 height 23
click at [491, 223] on icon "button" at bounding box center [495, 226] width 8 height 9
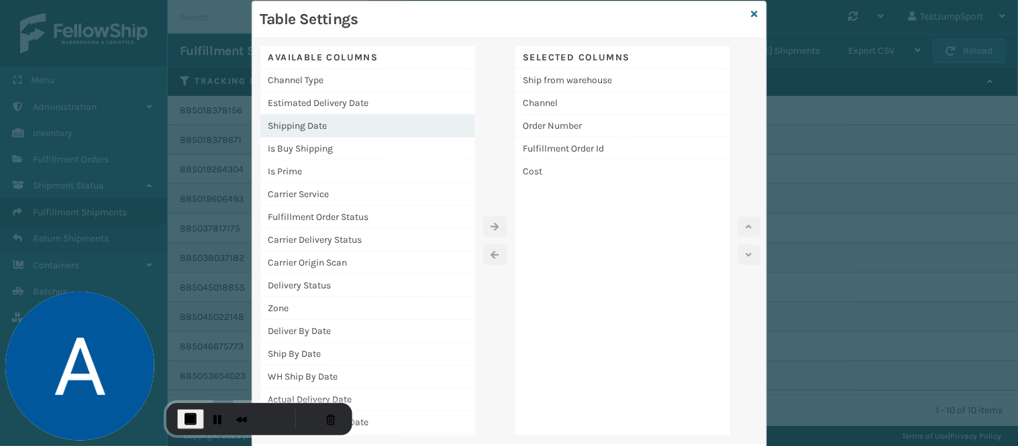
click at [296, 123] on div "Shipping Date" at bounding box center [367, 126] width 215 height 23
drag, startPoint x: 486, startPoint y: 222, endPoint x: 384, endPoint y: 191, distance: 106.7
click at [491, 222] on icon "button" at bounding box center [495, 226] width 8 height 9
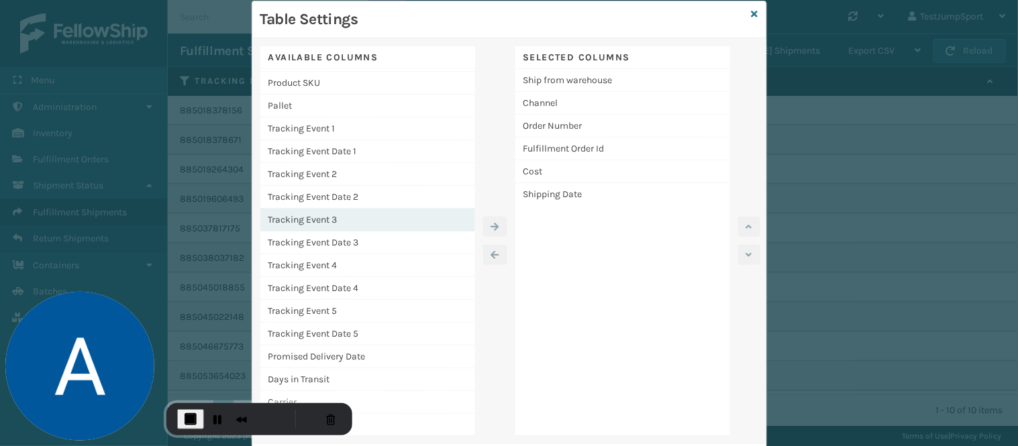
scroll to position [341, 0]
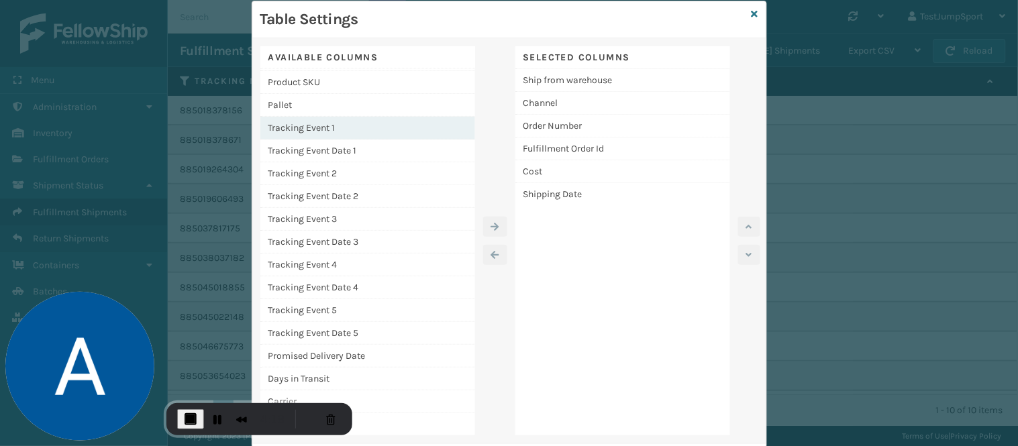
click at [303, 125] on div "Tracking Event 1" at bounding box center [367, 128] width 215 height 23
click at [491, 222] on icon "button" at bounding box center [495, 226] width 8 height 9
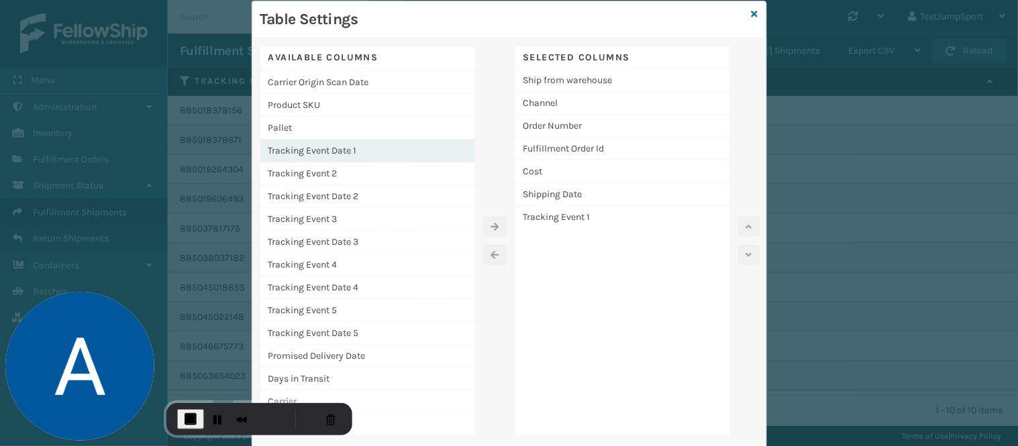
click at [319, 151] on div "Tracking Event Date 1" at bounding box center [367, 151] width 215 height 23
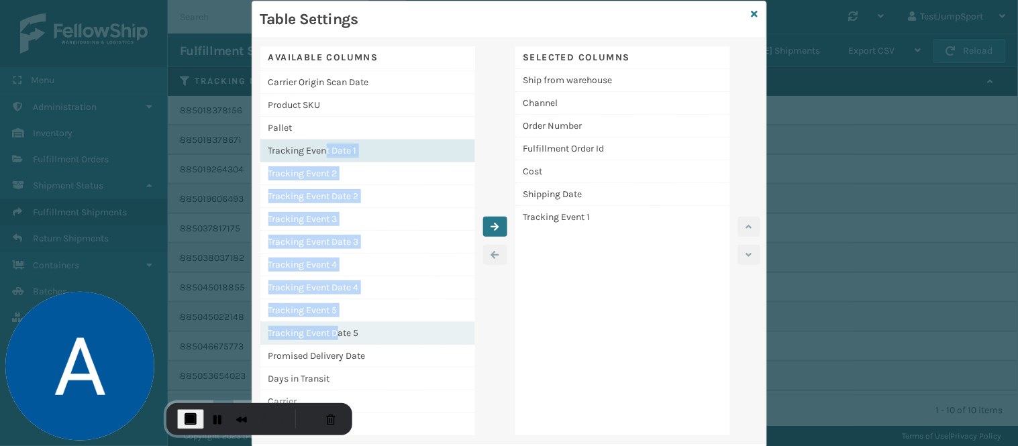
click at [334, 339] on div "Tracking Event Date 5" at bounding box center [367, 333] width 215 height 23
click at [491, 223] on icon "button" at bounding box center [495, 226] width 8 height 9
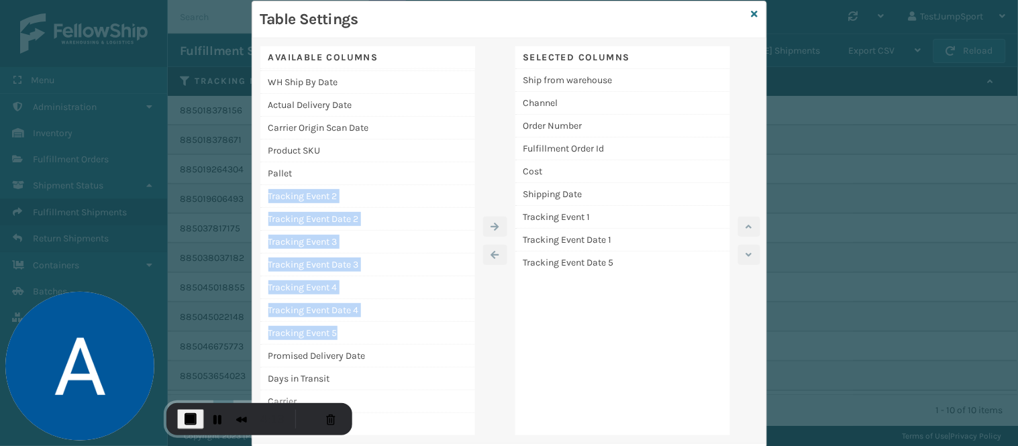
scroll to position [272, 0]
click at [311, 203] on div "Tracking Event 2" at bounding box center [367, 196] width 215 height 23
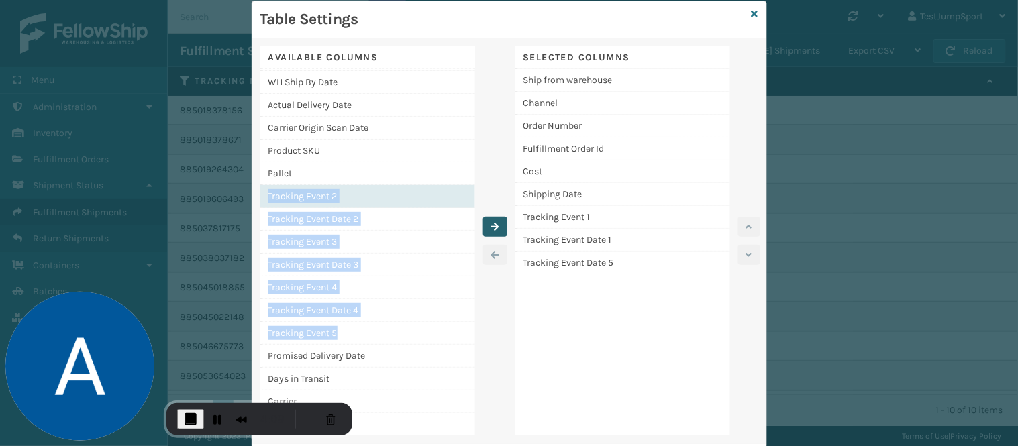
click at [491, 222] on icon "button" at bounding box center [495, 226] width 8 height 9
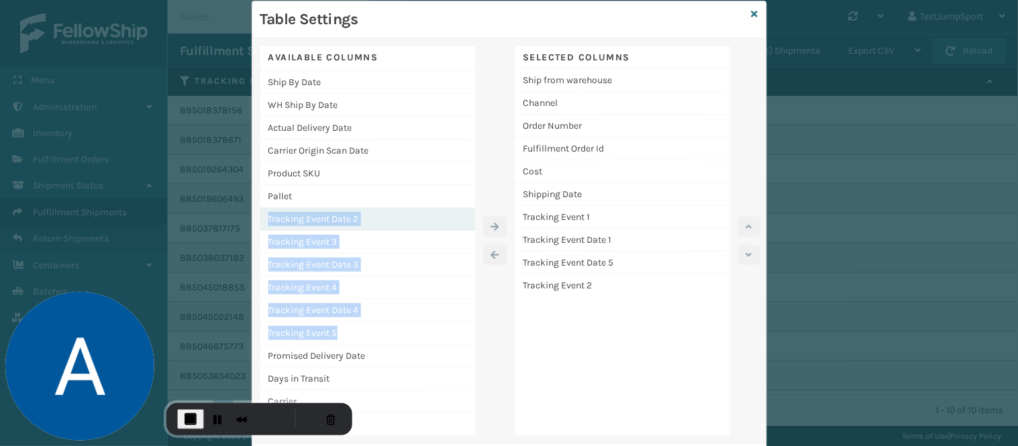
click at [346, 220] on div "Tracking Event Date 2" at bounding box center [367, 219] width 215 height 23
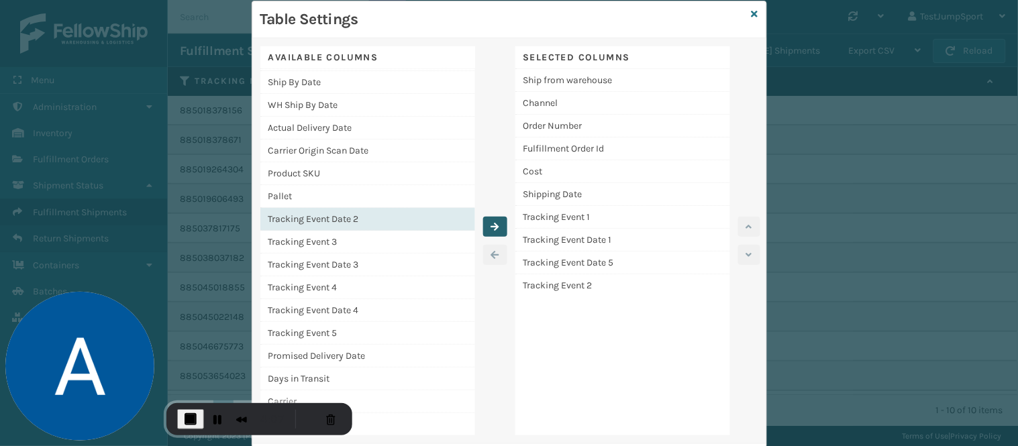
click at [484, 226] on button "button" at bounding box center [495, 227] width 24 height 20
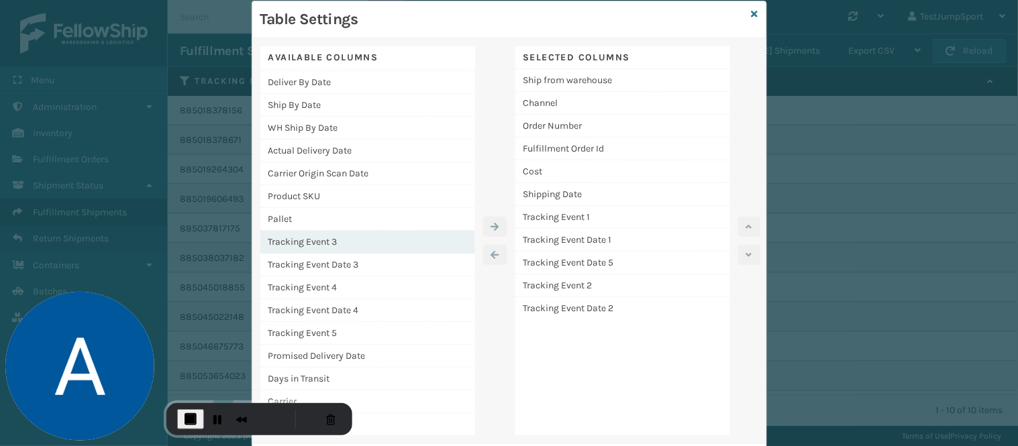
drag, startPoint x: 313, startPoint y: 238, endPoint x: 443, endPoint y: 240, distance: 129.5
click at [320, 238] on div "Tracking Event 3" at bounding box center [367, 242] width 215 height 23
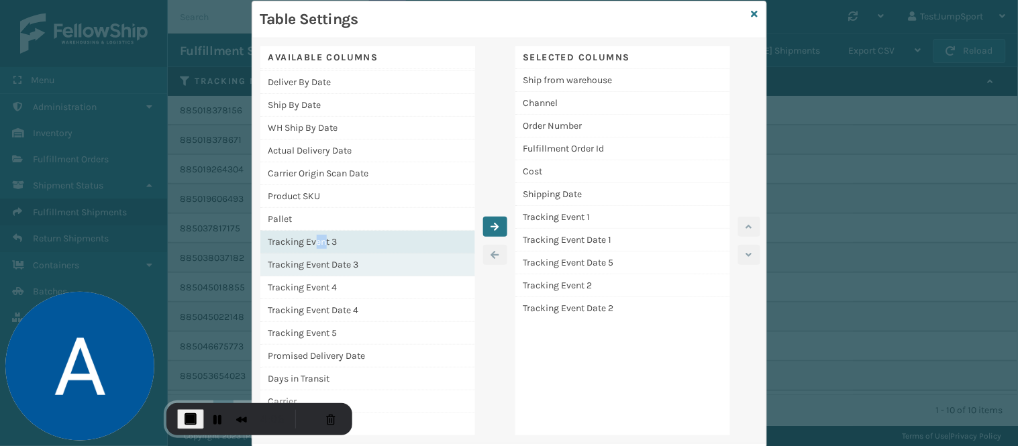
drag, startPoint x: 494, startPoint y: 223, endPoint x: 419, endPoint y: 254, distance: 80.4
click at [491, 223] on button "button" at bounding box center [495, 227] width 24 height 20
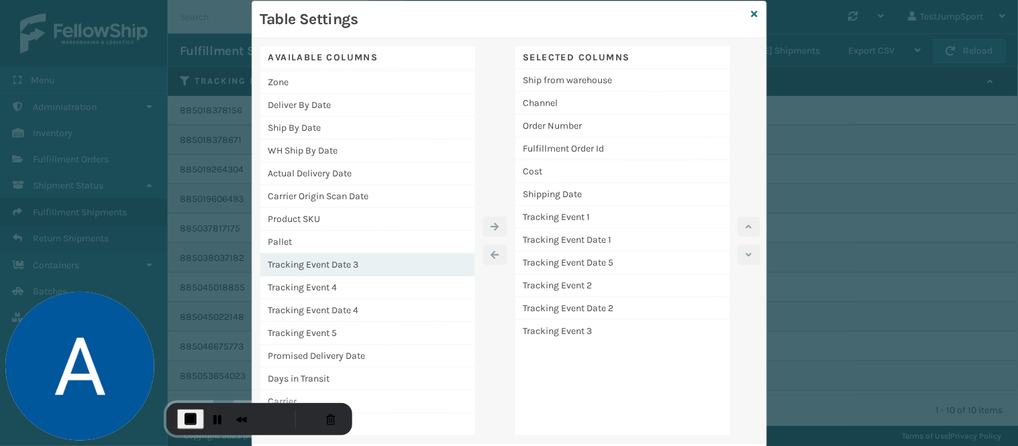
click at [358, 260] on div "Tracking Event Date 3" at bounding box center [367, 265] width 215 height 23
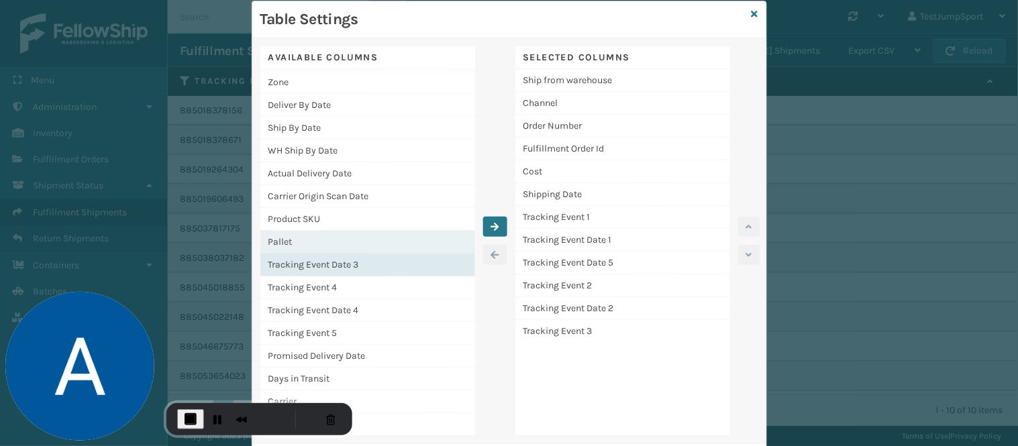
drag, startPoint x: 493, startPoint y: 225, endPoint x: 421, endPoint y: 266, distance: 83.2
click at [491, 225] on icon "button" at bounding box center [495, 226] width 8 height 9
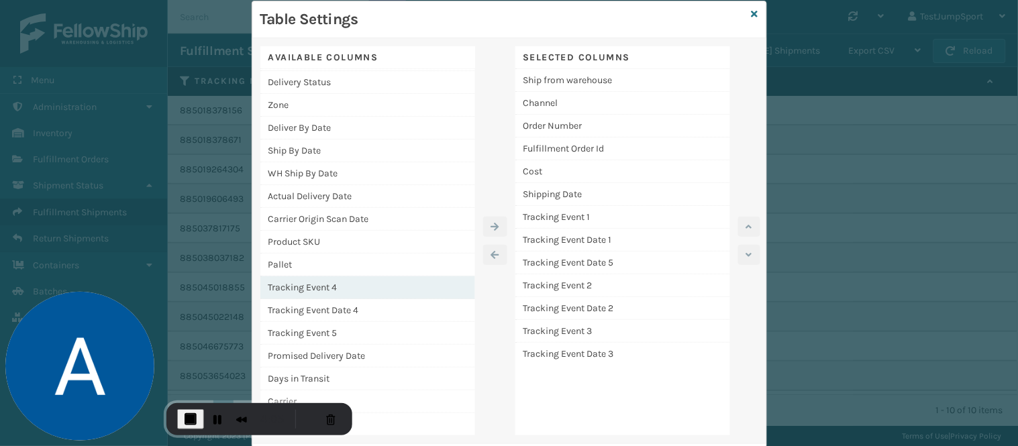
click at [323, 282] on div "Tracking Event 4" at bounding box center [367, 287] width 215 height 23
click at [491, 222] on icon "button" at bounding box center [495, 226] width 8 height 9
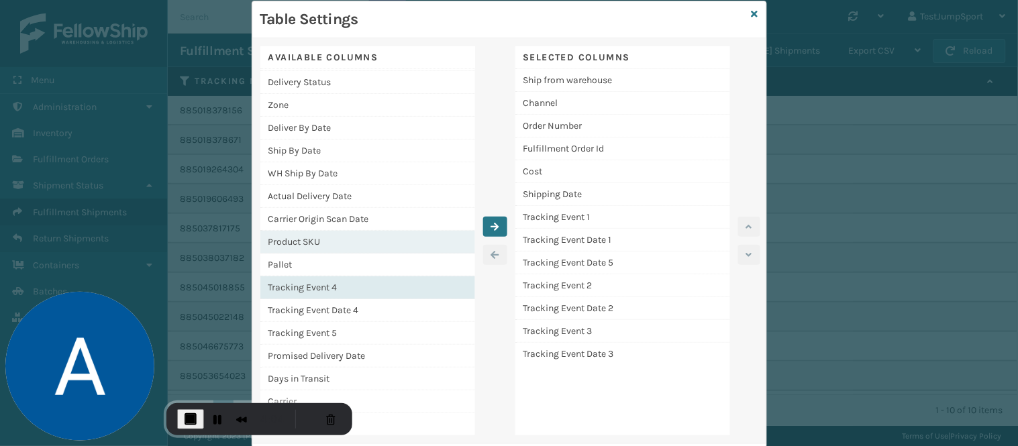
scroll to position [158, 0]
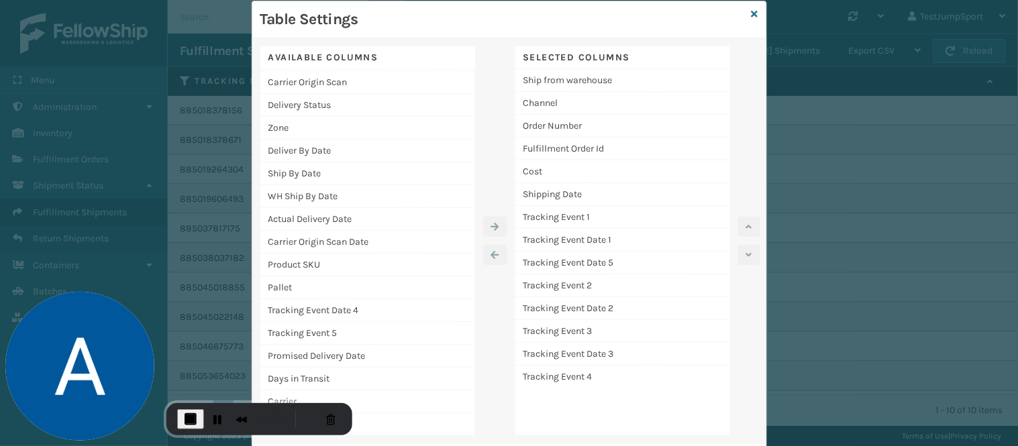
drag, startPoint x: 307, startPoint y: 307, endPoint x: 461, endPoint y: 254, distance: 162.5
click at [309, 307] on div "Tracking Event Date 4" at bounding box center [367, 310] width 215 height 23
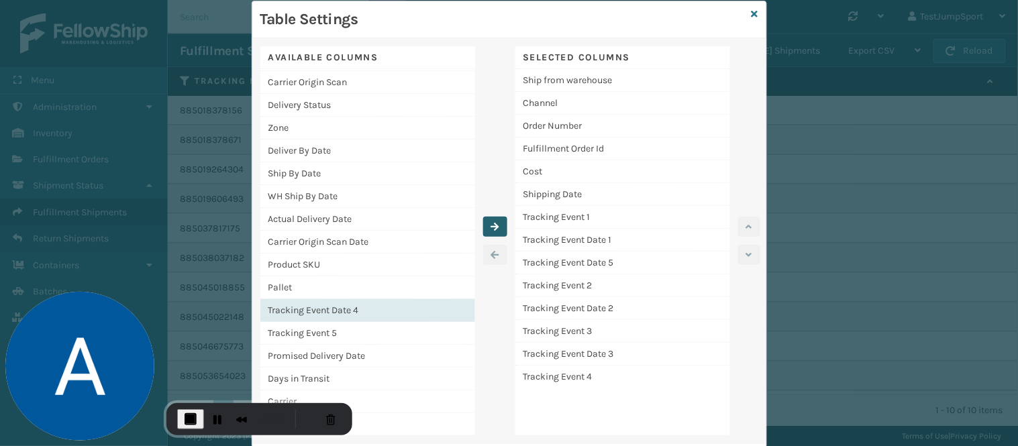
click at [491, 223] on icon "button" at bounding box center [495, 226] width 8 height 9
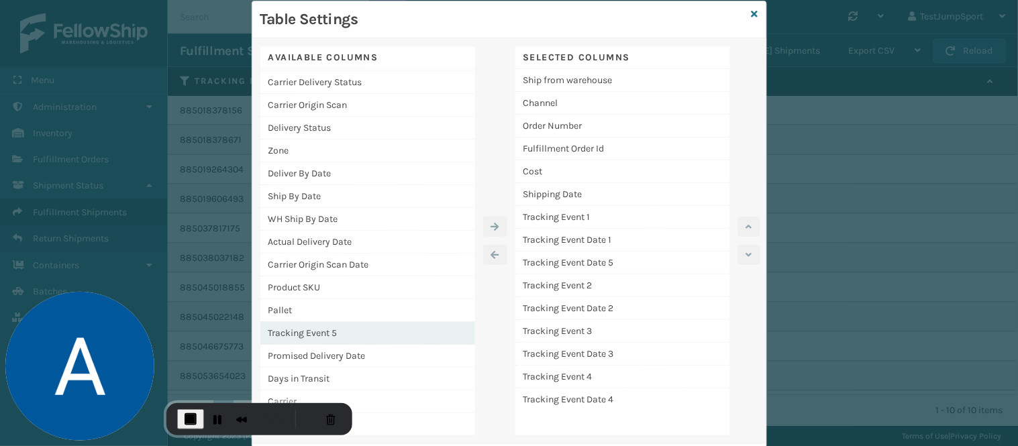
click at [319, 326] on div "Tracking Event 5" at bounding box center [367, 333] width 215 height 23
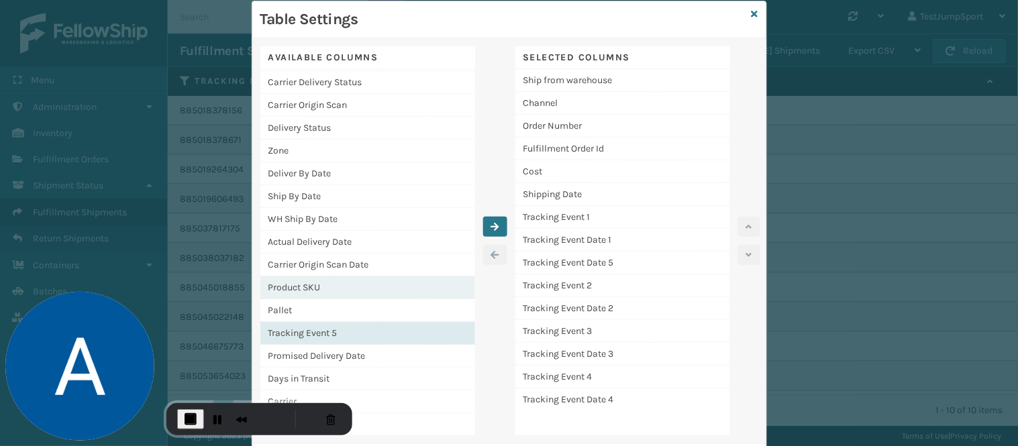
drag, startPoint x: 488, startPoint y: 219, endPoint x: 266, endPoint y: 319, distance: 243.9
click at [488, 220] on button "button" at bounding box center [495, 227] width 24 height 20
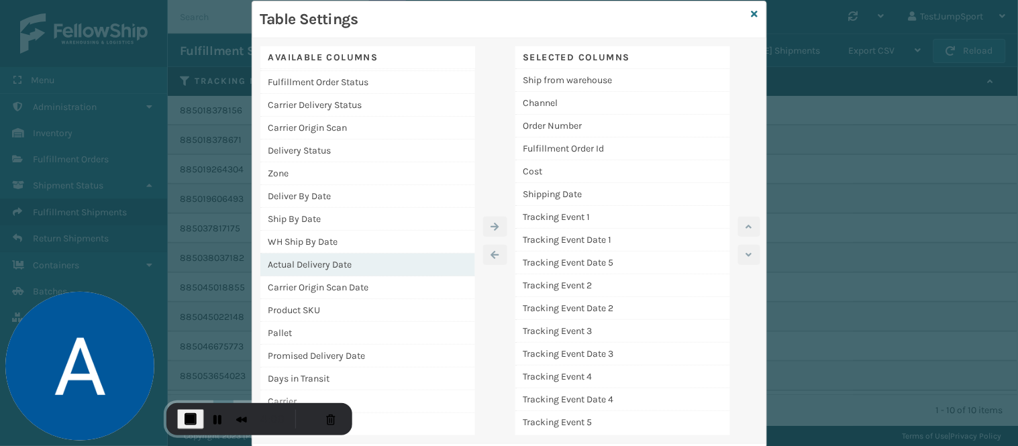
drag, startPoint x: 272, startPoint y: 329, endPoint x: 450, endPoint y: 258, distance: 191.5
click at [274, 329] on div "Pallet" at bounding box center [367, 333] width 215 height 23
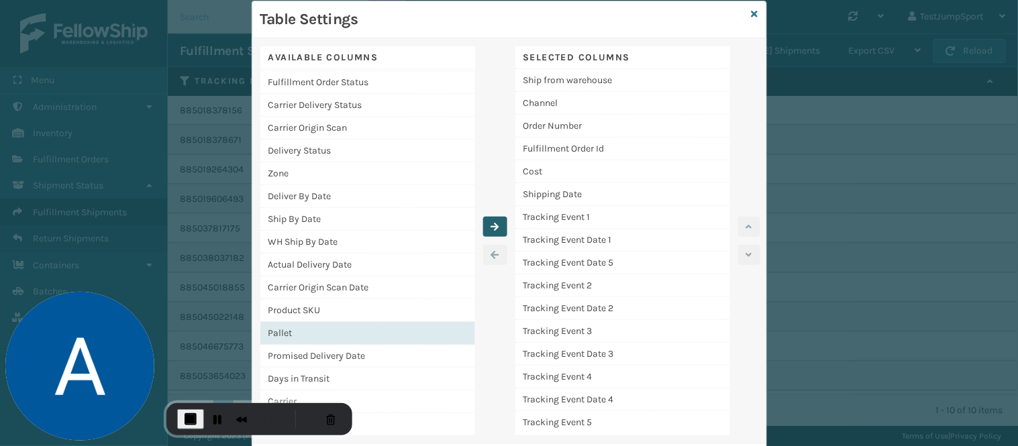
click at [492, 222] on icon "button" at bounding box center [495, 226] width 8 height 9
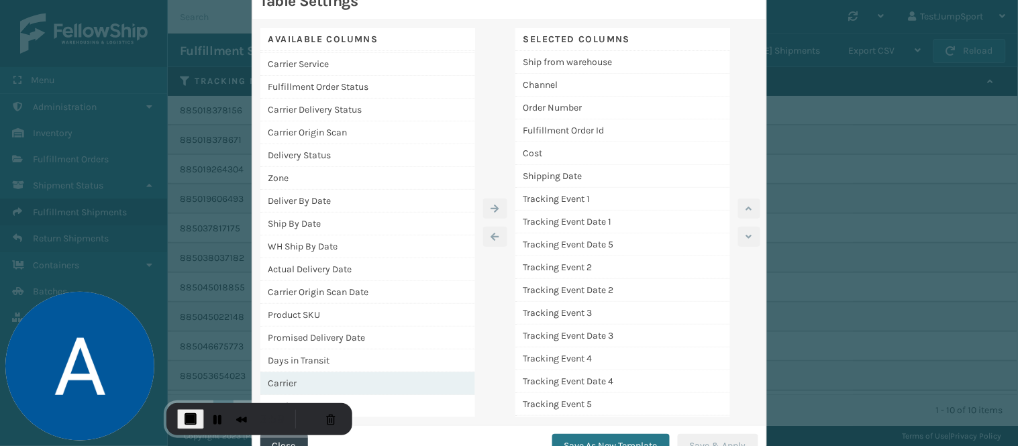
scroll to position [103, 0]
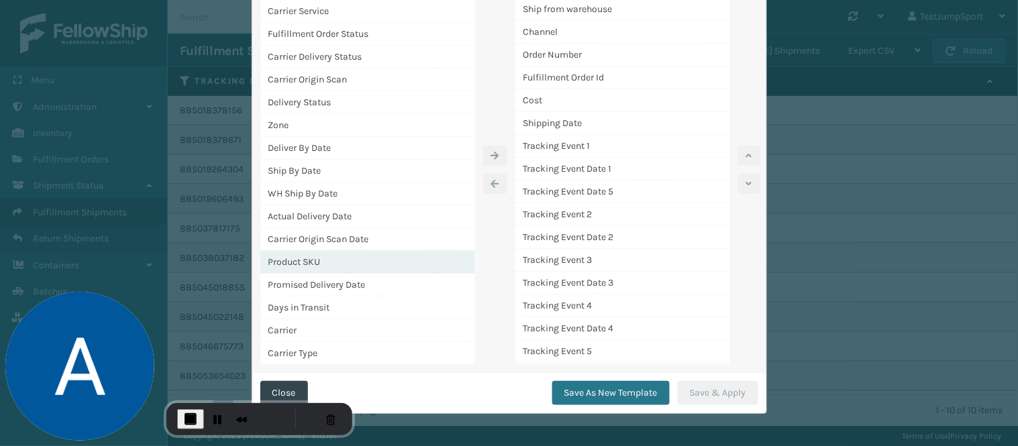
click at [294, 258] on div "Product SKU" at bounding box center [367, 262] width 215 height 23
click at [491, 155] on icon "button" at bounding box center [495, 155] width 8 height 9
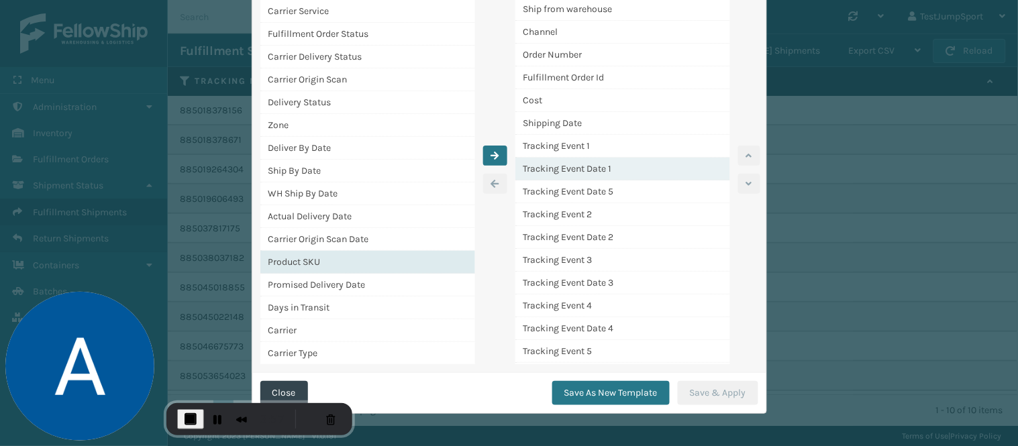
scroll to position [67, 0]
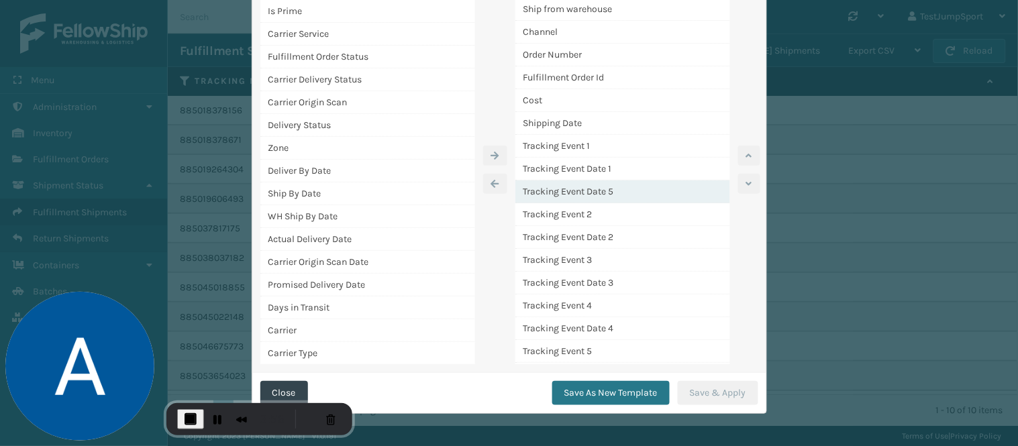
click at [596, 188] on div "Tracking Event Date 5" at bounding box center [622, 191] width 215 height 23
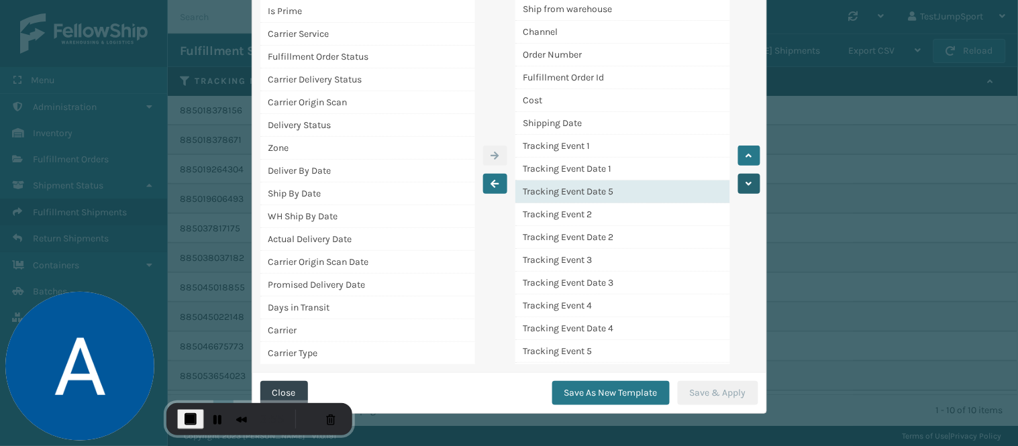
click at [738, 182] on button "button" at bounding box center [749, 184] width 22 height 20
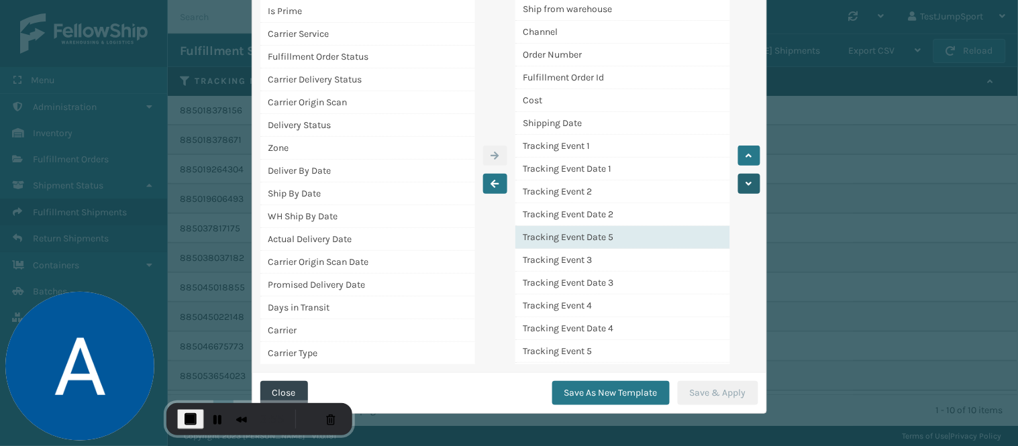
click at [738, 182] on button "button" at bounding box center [749, 184] width 22 height 20
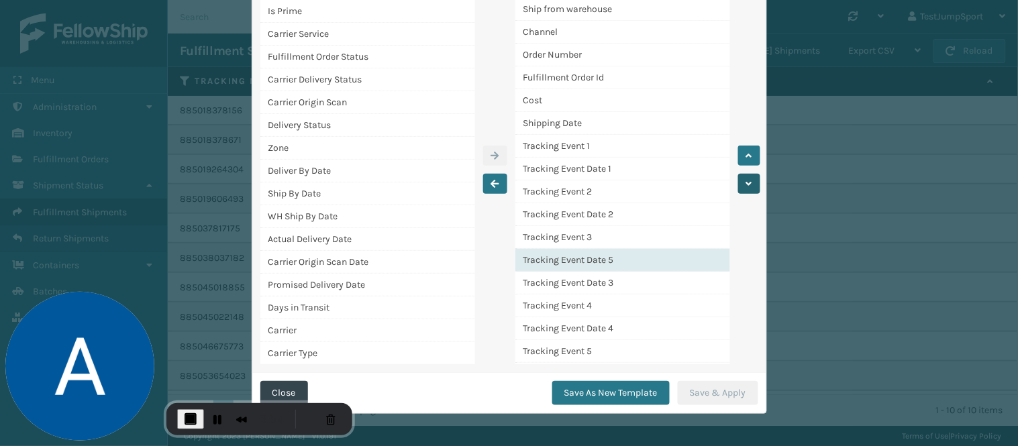
click at [738, 182] on button "button" at bounding box center [749, 184] width 22 height 20
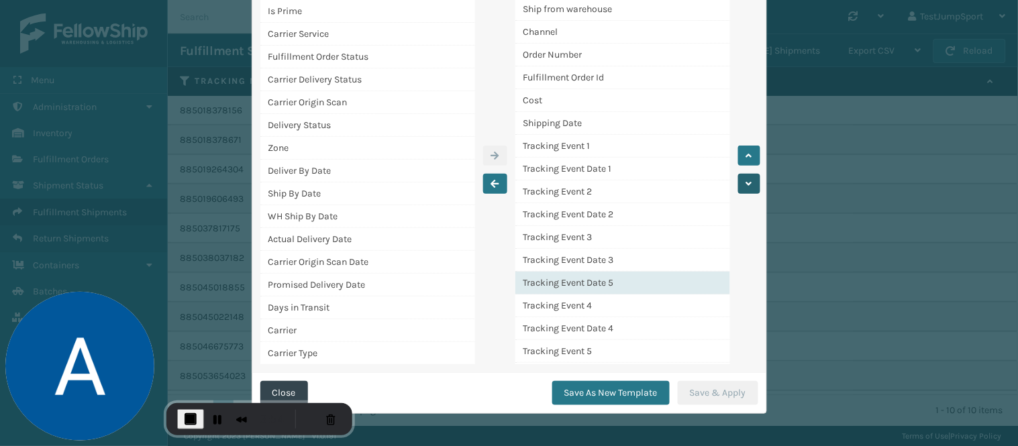
click at [738, 182] on button "button" at bounding box center [749, 184] width 22 height 20
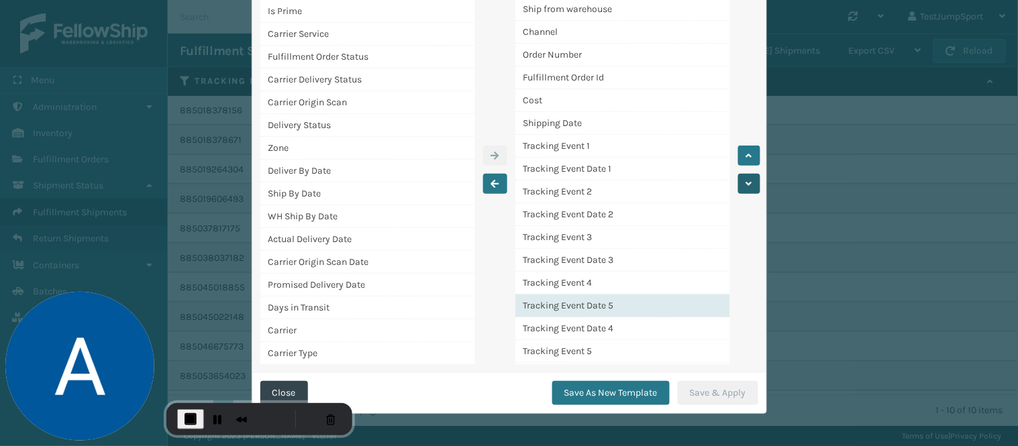
click at [738, 182] on button "button" at bounding box center [749, 184] width 22 height 20
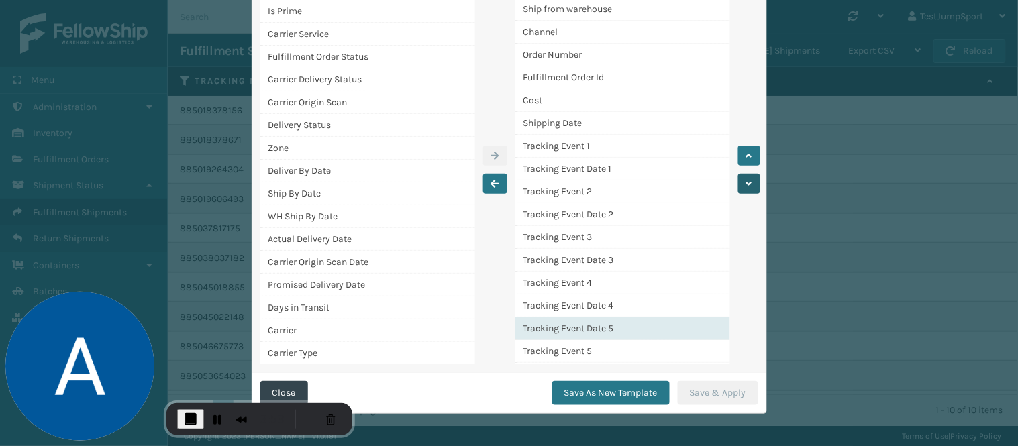
click at [738, 182] on button "button" at bounding box center [749, 184] width 22 height 20
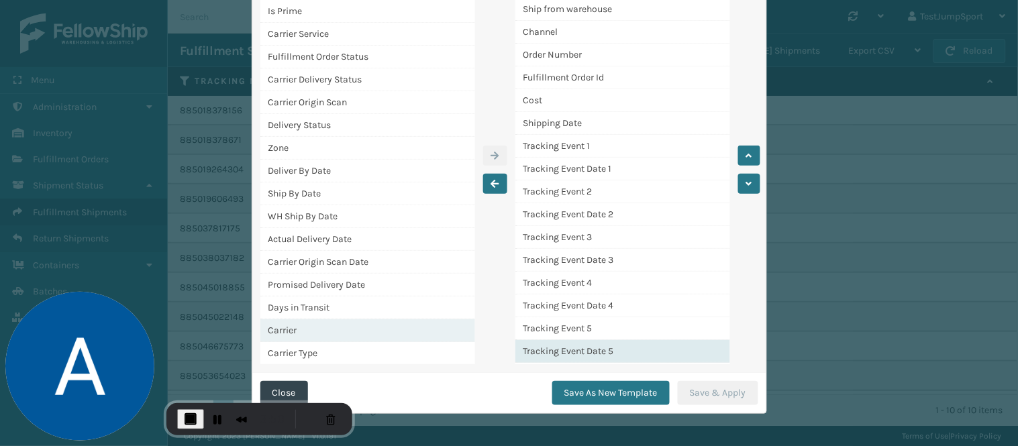
click at [293, 331] on div "Carrier" at bounding box center [367, 330] width 215 height 23
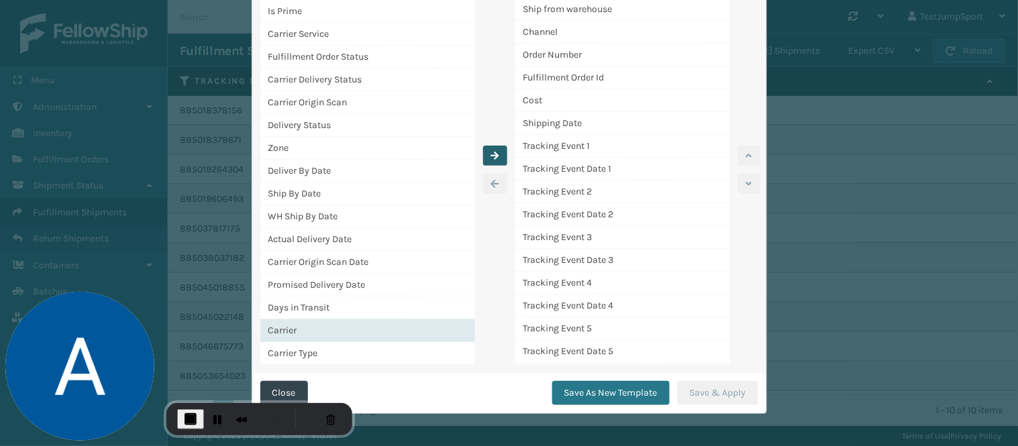
click at [491, 154] on icon "button" at bounding box center [495, 155] width 8 height 9
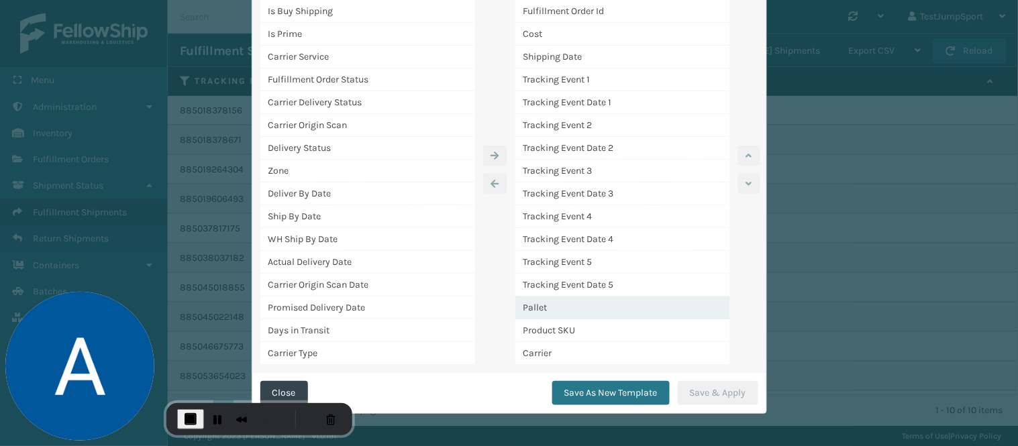
click at [529, 309] on div "Pallet" at bounding box center [622, 308] width 215 height 23
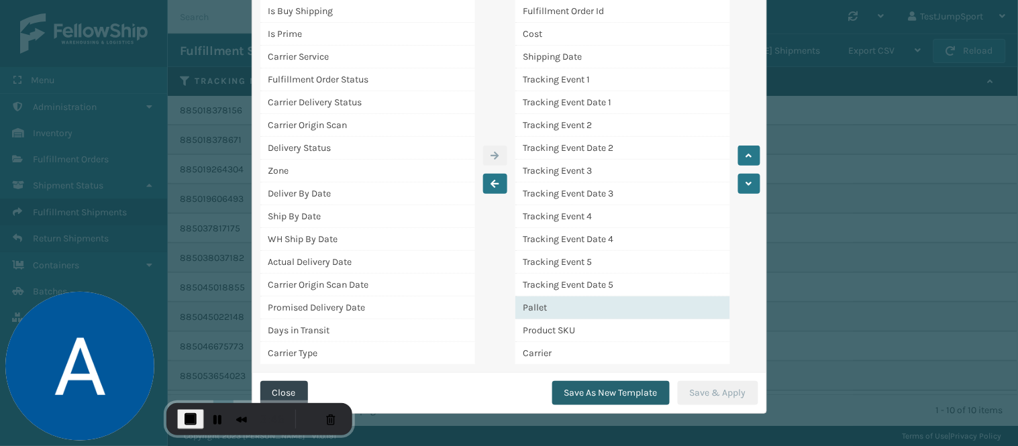
click at [612, 392] on button "Save As New Template" at bounding box center [610, 393] width 117 height 24
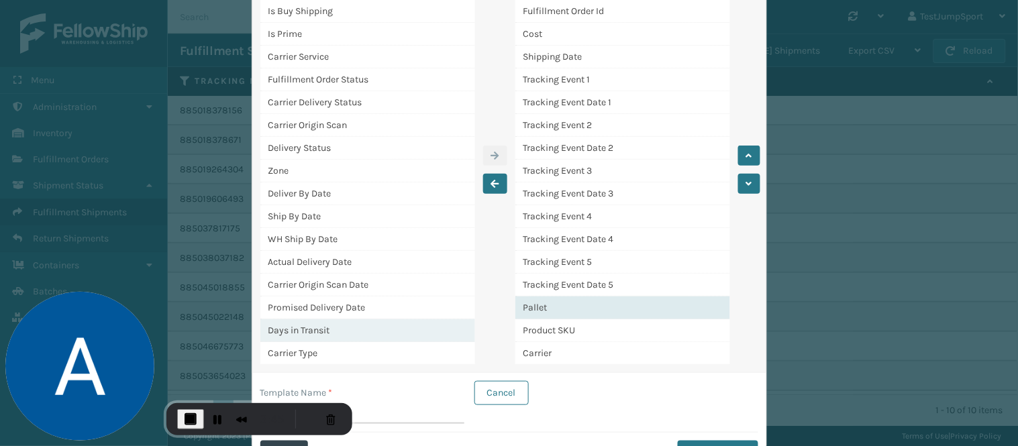
scroll to position [44, 0]
click at [337, 390] on div "Template Name *" at bounding box center [362, 393] width 204 height 14
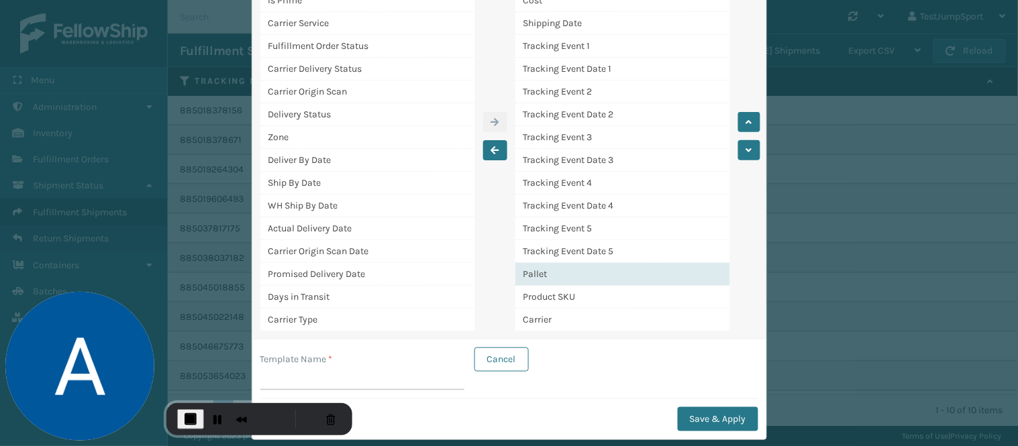
scroll to position [162, 0]
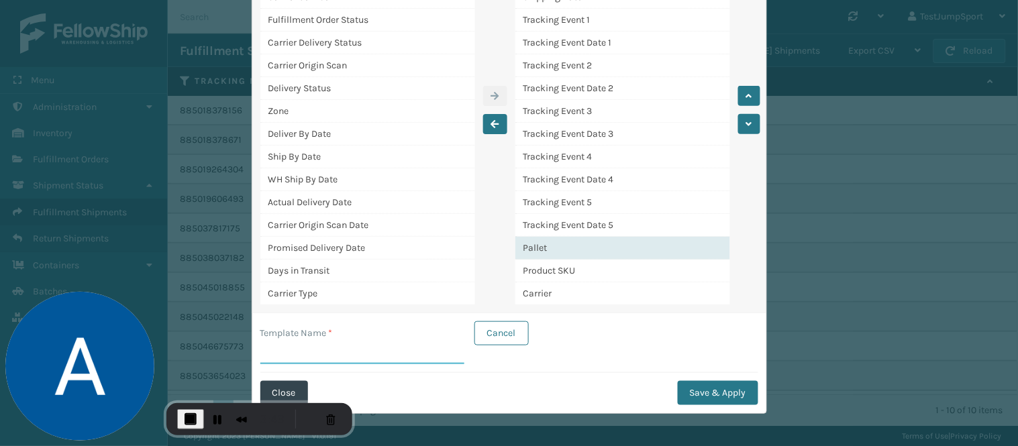
click at [289, 341] on input "Template Name *" at bounding box center [362, 352] width 204 height 24
type input "shipments"
click at [708, 386] on button "Save & Apply" at bounding box center [718, 393] width 81 height 24
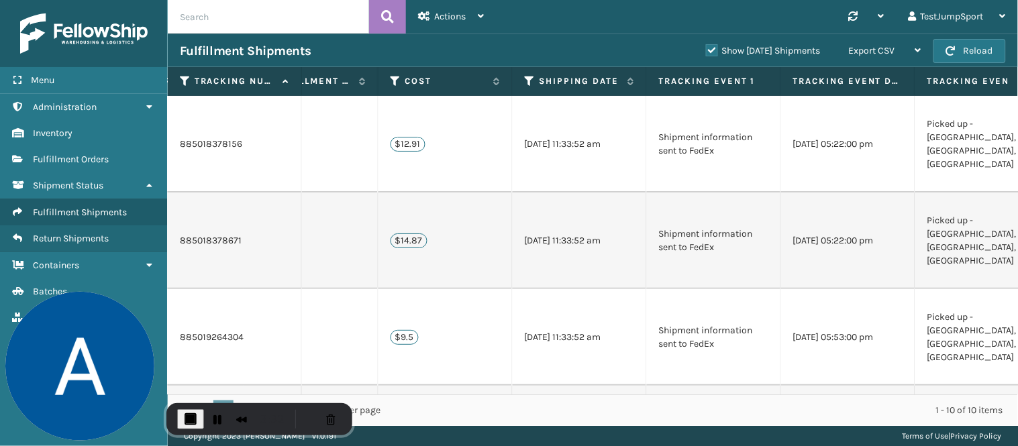
scroll to position [0, 470]
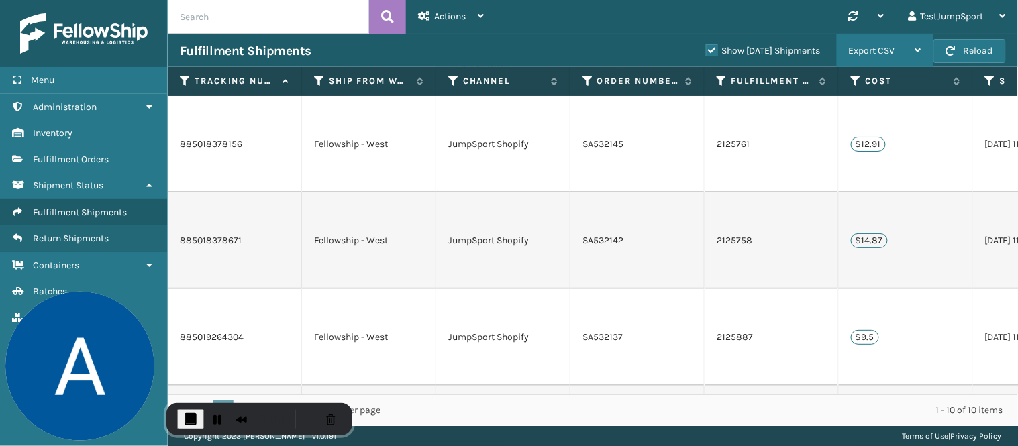
click at [884, 49] on span "Export CSV" at bounding box center [872, 50] width 46 height 11
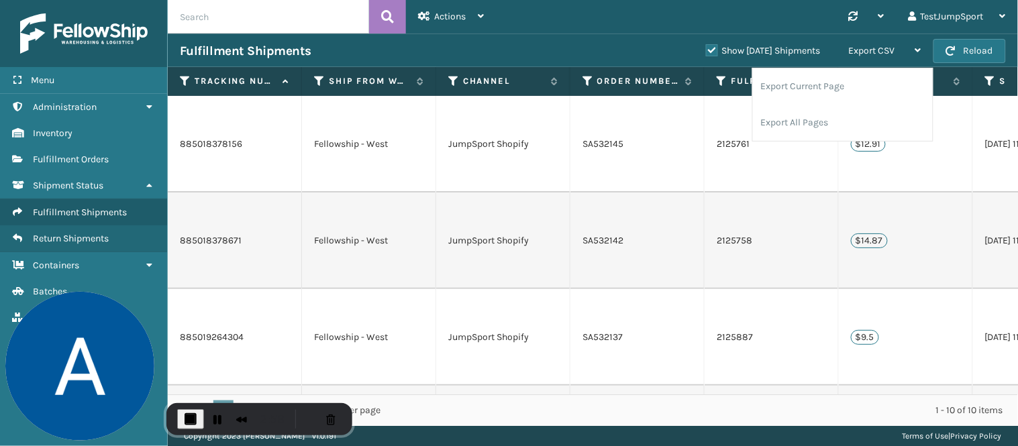
click at [556, 54] on div "Fulfillment Shipments" at bounding box center [437, 51] width 514 height 16
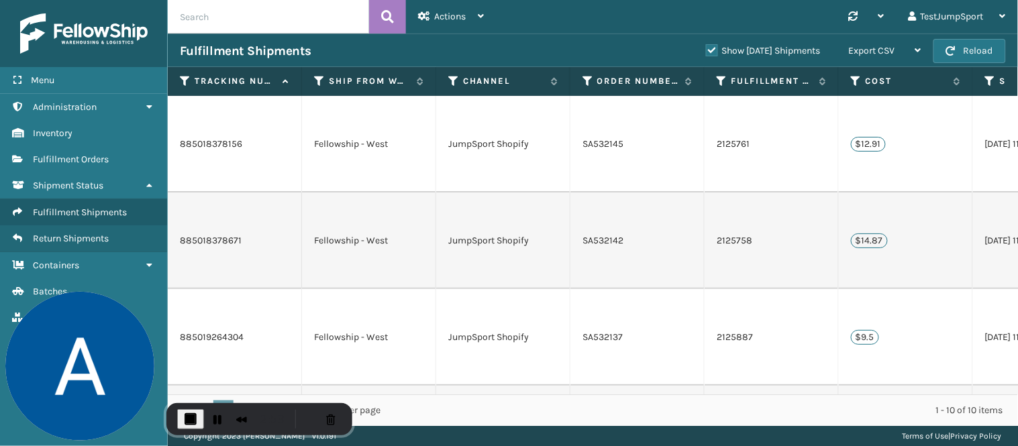
click at [206, 117] on td "885018378156" at bounding box center [235, 144] width 134 height 97
click at [737, 138] on link "2125761" at bounding box center [733, 144] width 33 height 13
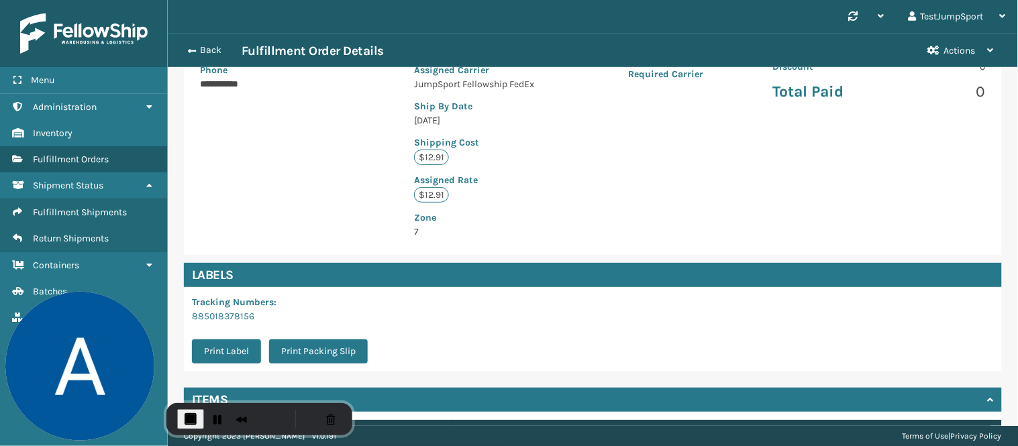
click at [414, 157] on p "$12.91" at bounding box center [431, 157] width 35 height 15
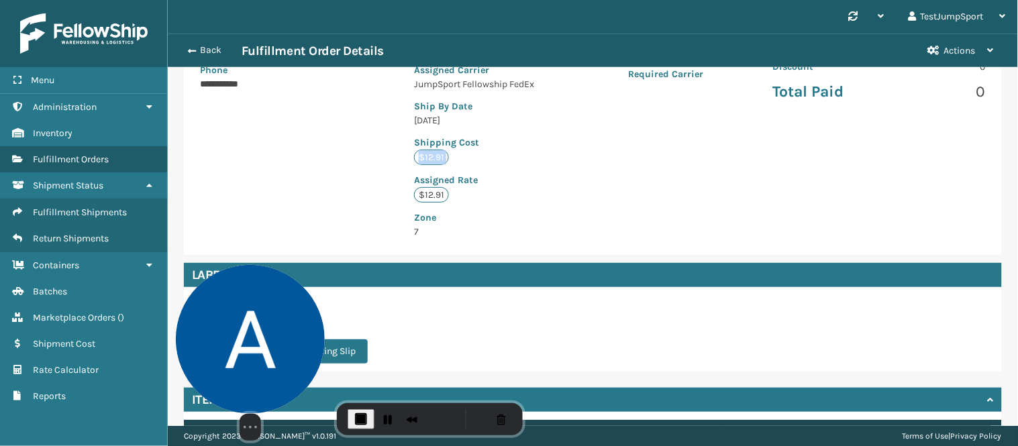
drag, startPoint x: 107, startPoint y: 309, endPoint x: 278, endPoint y: 325, distance: 171.2
click at [278, 325] on img at bounding box center [250, 339] width 149 height 149
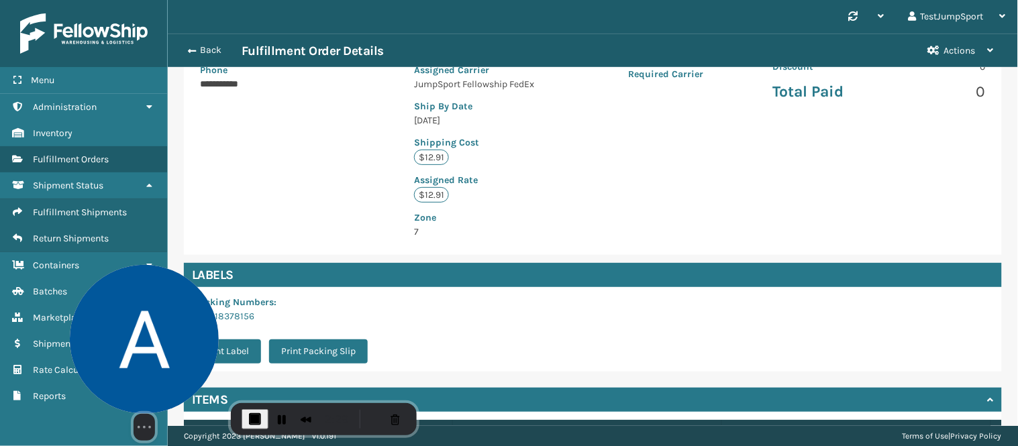
drag, startPoint x: 244, startPoint y: 364, endPoint x: 137, endPoint y: 368, distance: 107.4
click at [138, 369] on img at bounding box center [144, 339] width 149 height 149
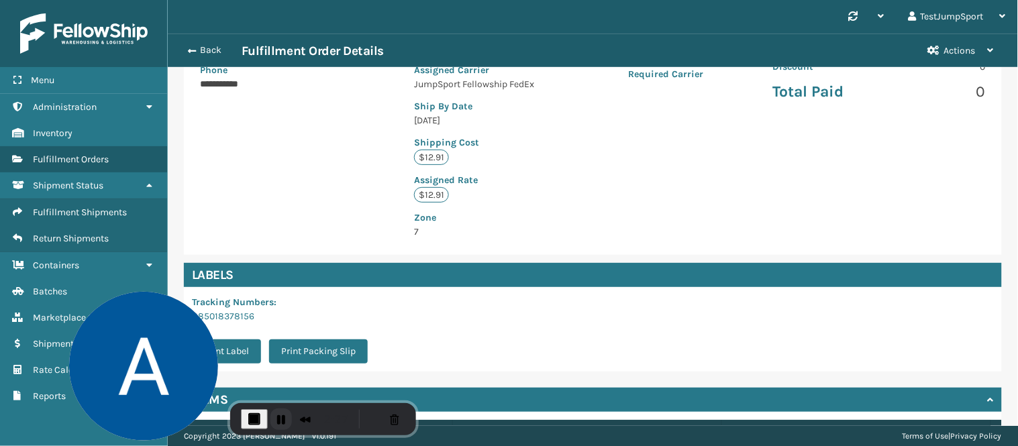
click at [280, 419] on button "Pause Recording" at bounding box center [280, 419] width 21 height 21
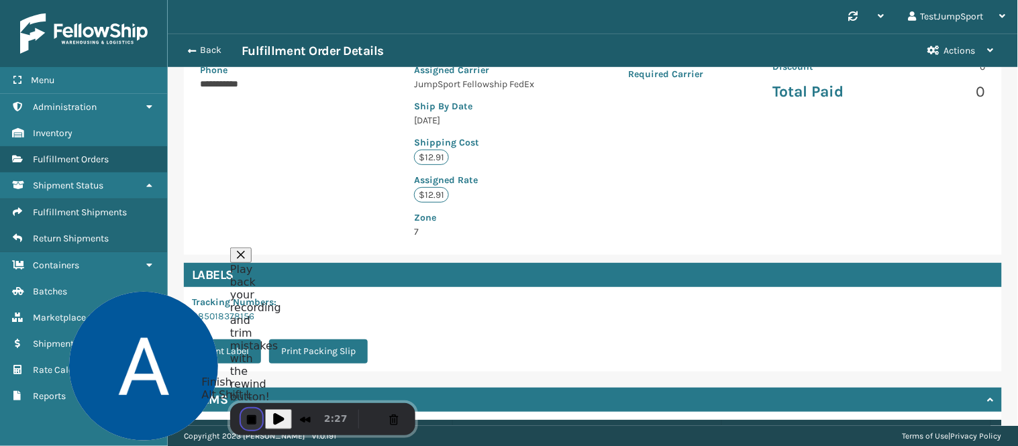
click at [250, 419] on button "End Recording" at bounding box center [251, 419] width 21 height 21
